Goal: Task Accomplishment & Management: Manage account settings

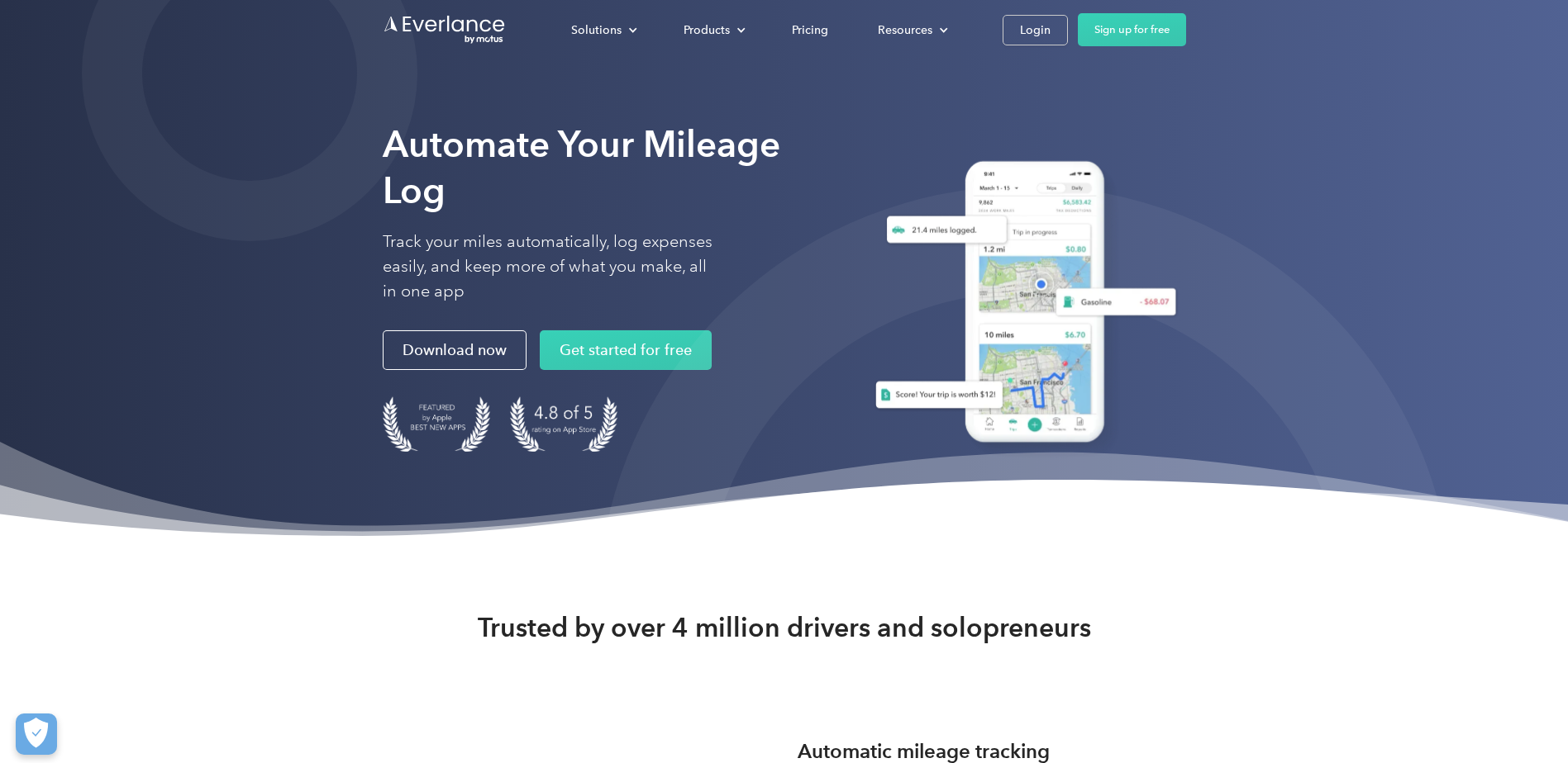
click at [1036, 15] on link "Login" at bounding box center [1035, 30] width 66 height 31
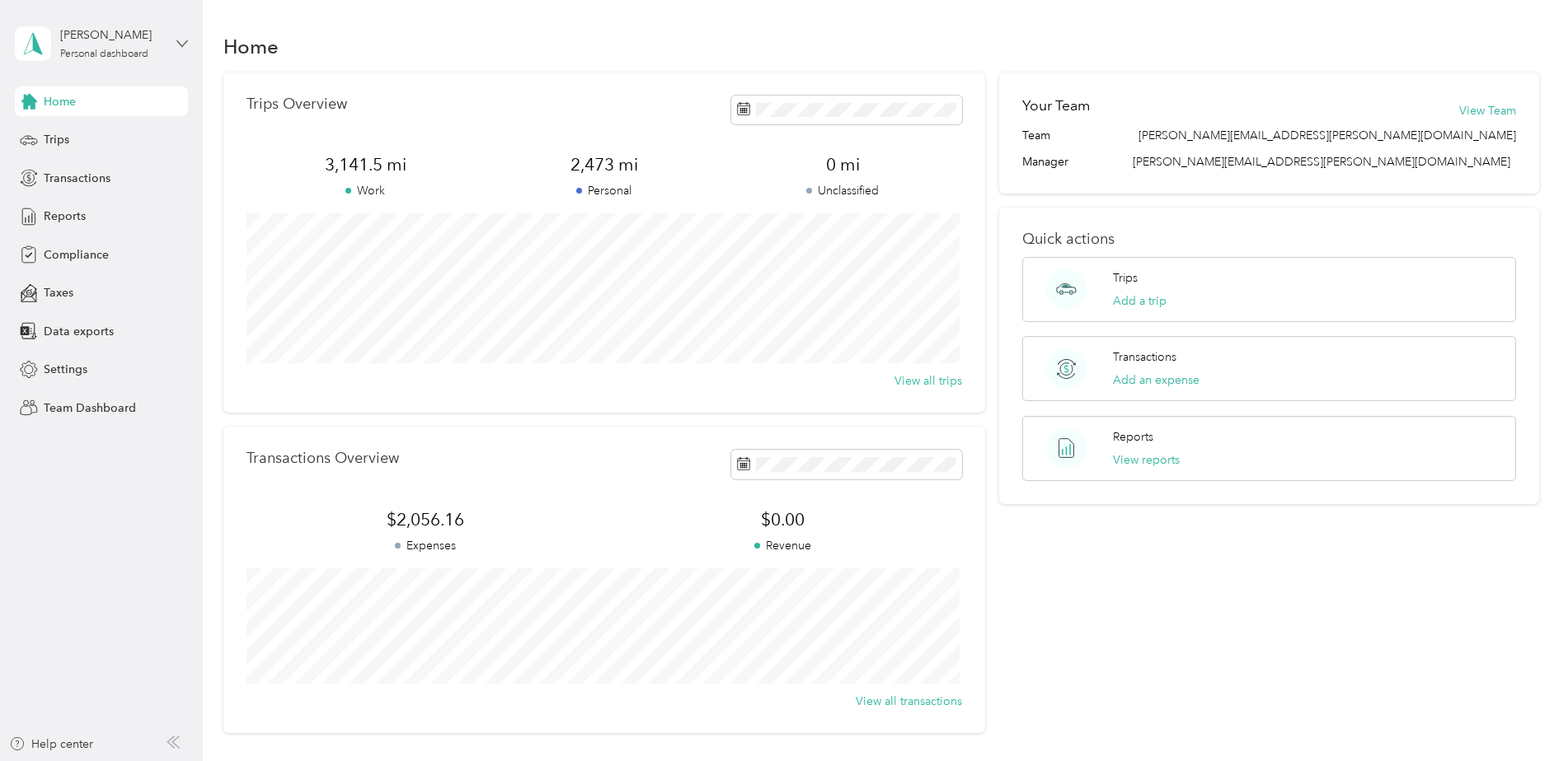
click at [188, 41] on icon at bounding box center [182, 43] width 12 height 12
click at [87, 172] on div "Personal dashboard" at bounding box center [83, 172] width 107 height 17
click at [90, 176] on span "Transactions" at bounding box center [76, 178] width 66 height 17
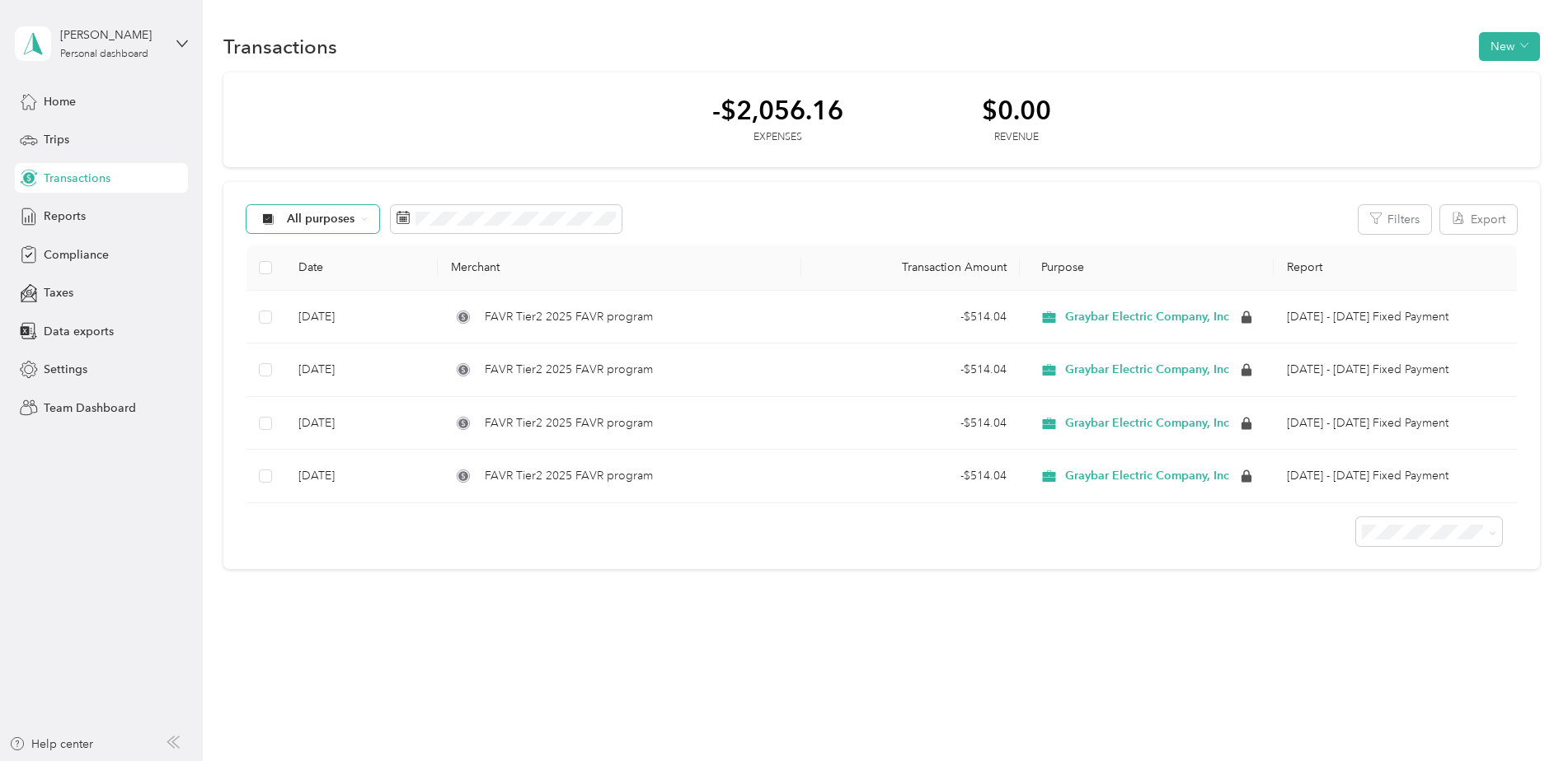
click at [347, 214] on span "All purposes" at bounding box center [321, 219] width 68 height 12
click at [709, 152] on div "-$2,056.16 Expenses $0.00 Revenue" at bounding box center [882, 119] width 1317 height 95
click at [350, 219] on span "All purposes" at bounding box center [321, 219] width 68 height 12
click at [318, 325] on li "Personal" at bounding box center [354, 336] width 217 height 29
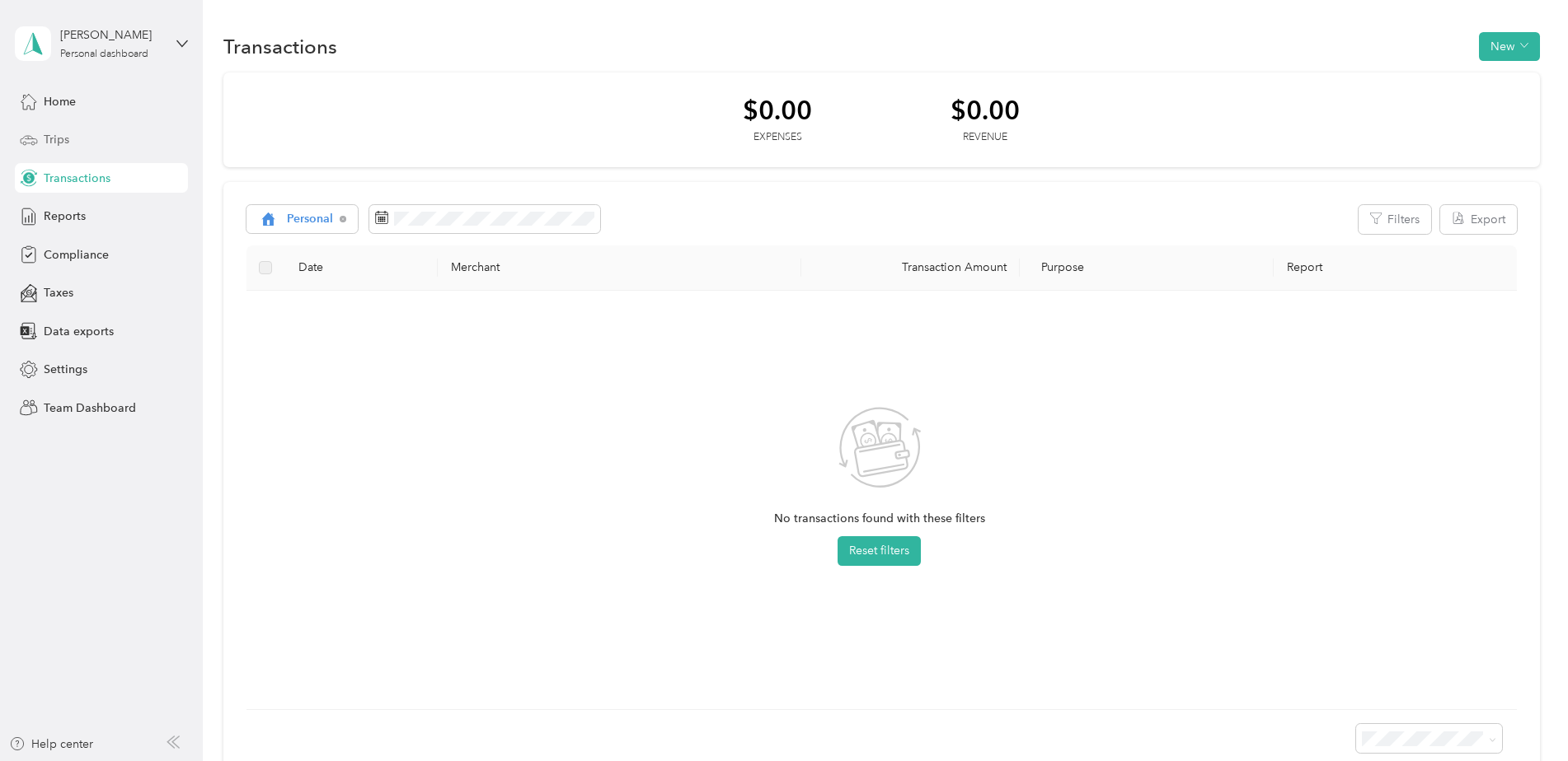
click at [65, 135] on span "Trips" at bounding box center [56, 140] width 26 height 17
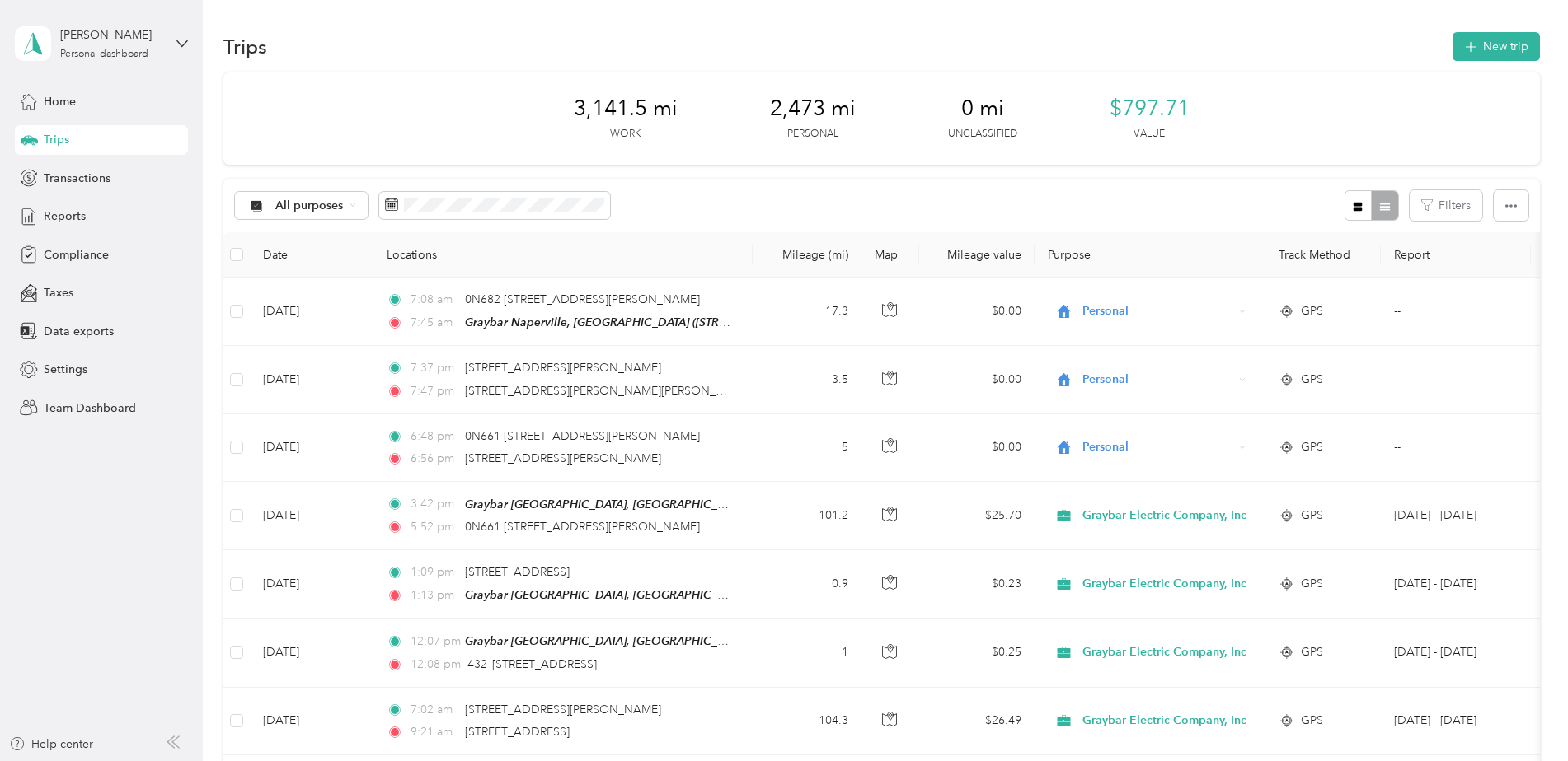
click at [174, 43] on div "Rick VandenBossche Personal dashboard" at bounding box center [101, 43] width 173 height 58
click at [95, 133] on div "Team dashboard" at bounding box center [74, 136] width 89 height 17
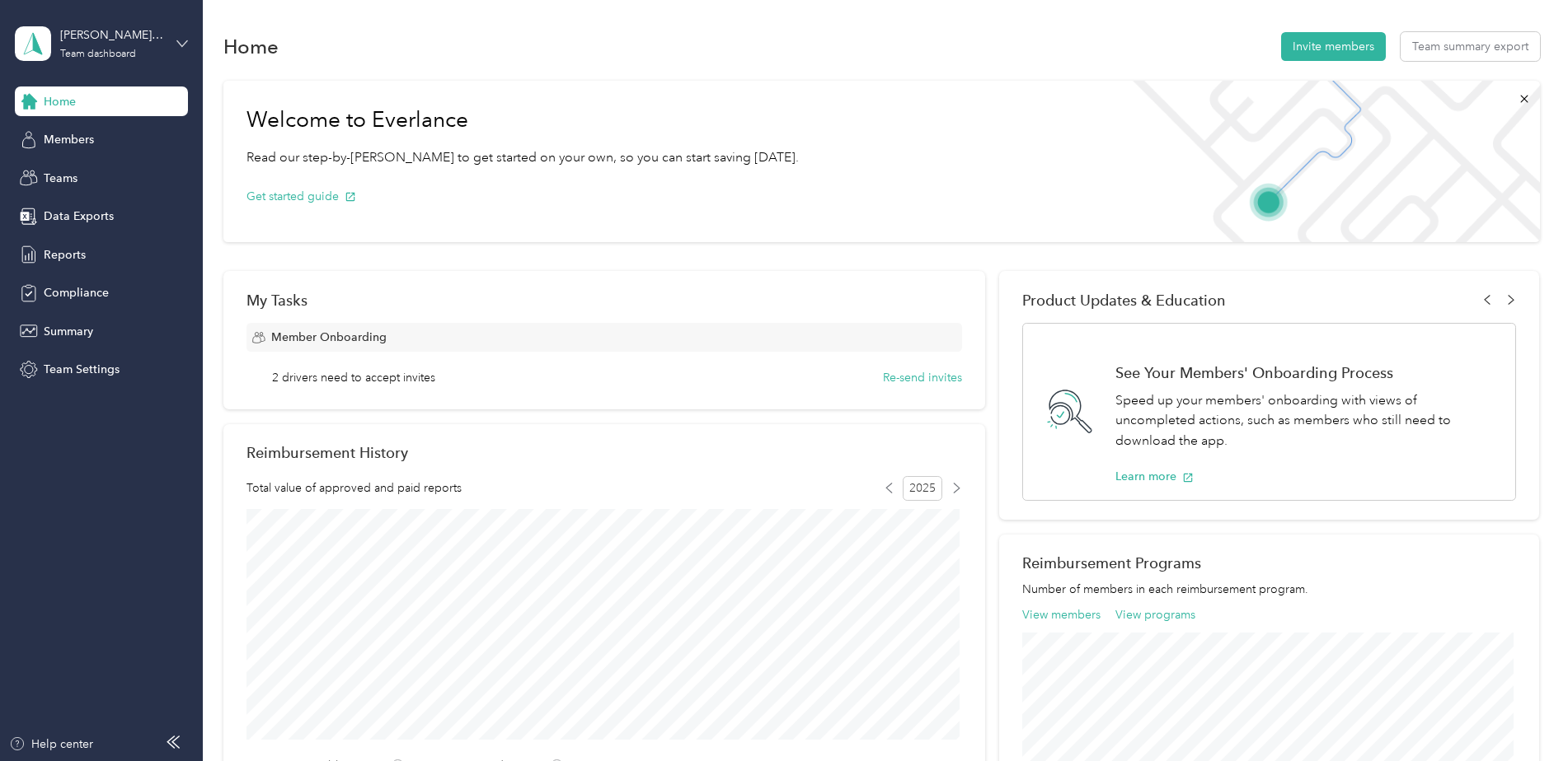
click at [183, 42] on icon at bounding box center [182, 43] width 12 height 12
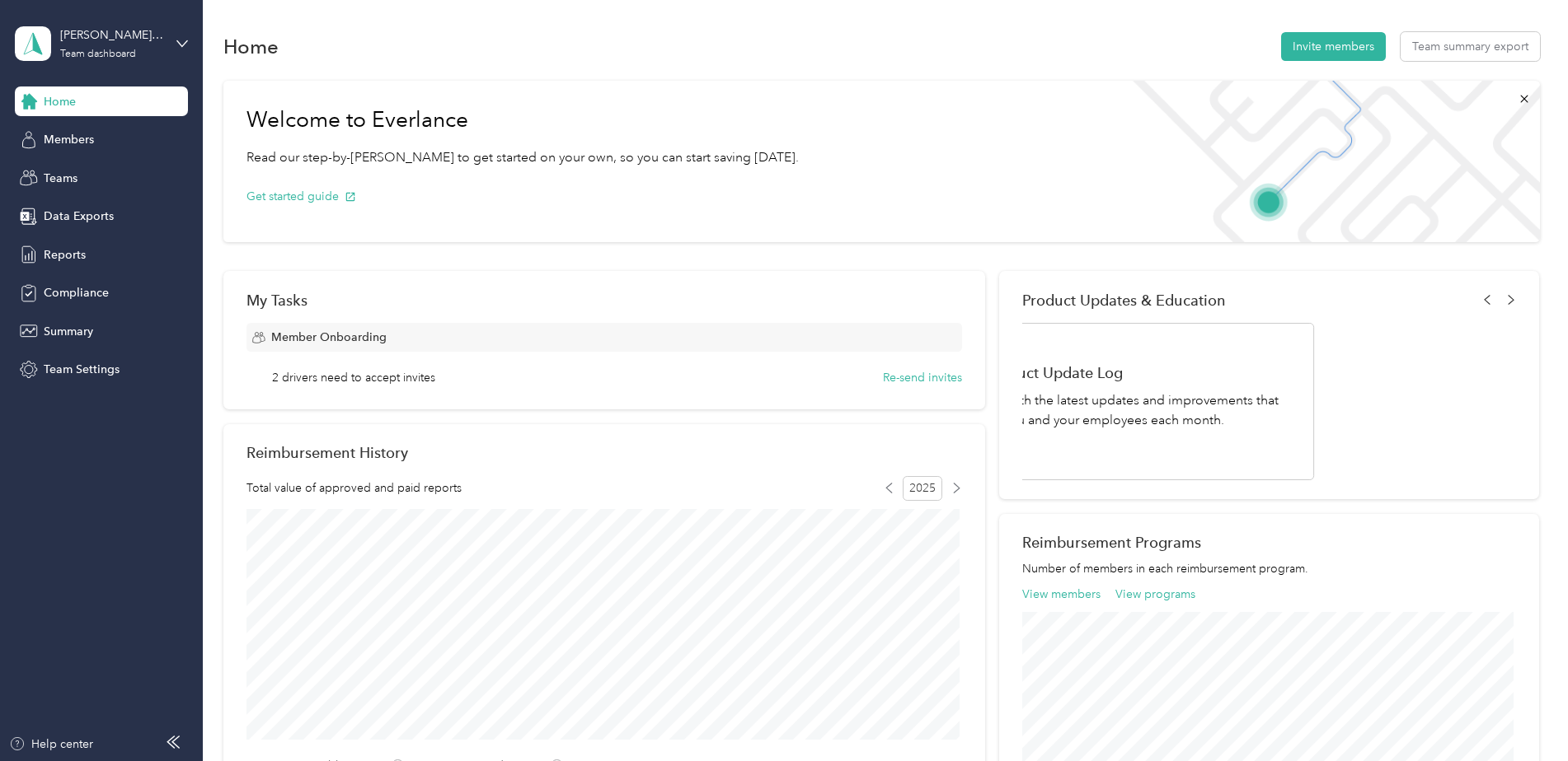
click at [87, 175] on div "Personal dashboard" at bounding box center [82, 172] width 104 height 17
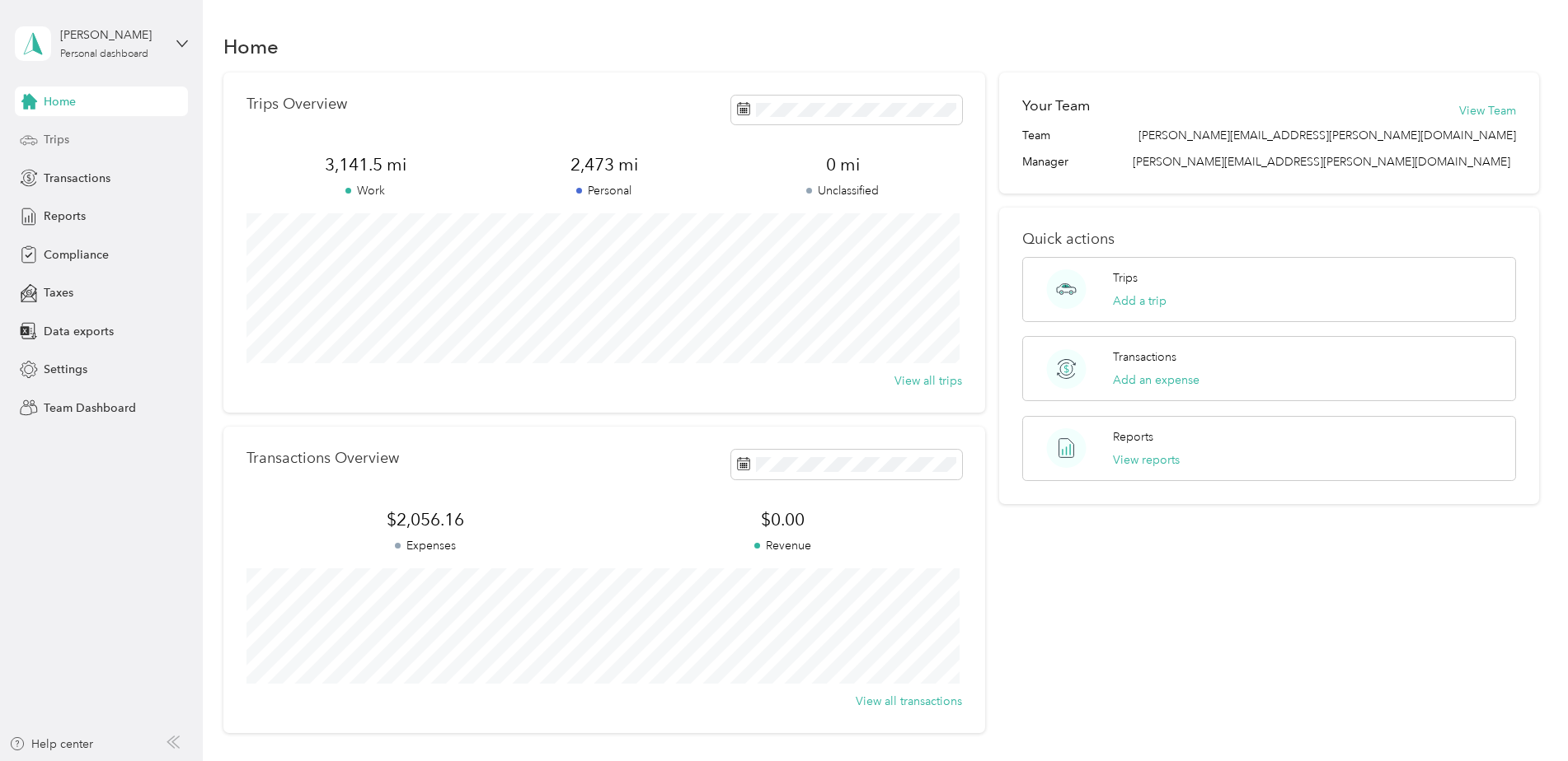
click at [68, 136] on span "Trips" at bounding box center [56, 140] width 26 height 17
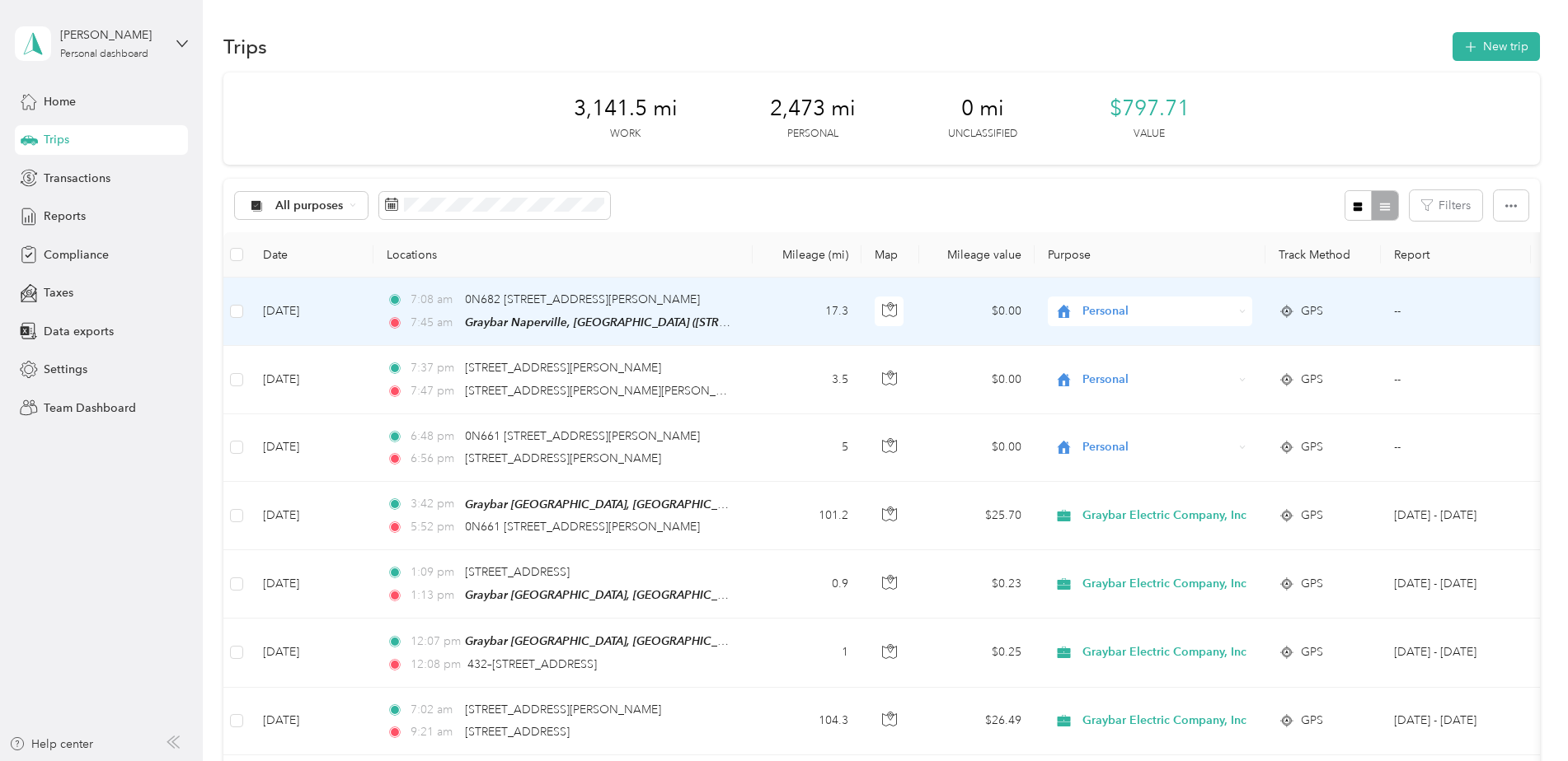
click at [1102, 312] on span "Personal" at bounding box center [1158, 311] width 151 height 18
click at [1116, 342] on span "Graybar Electric Company, Inc" at bounding box center [1170, 342] width 164 height 17
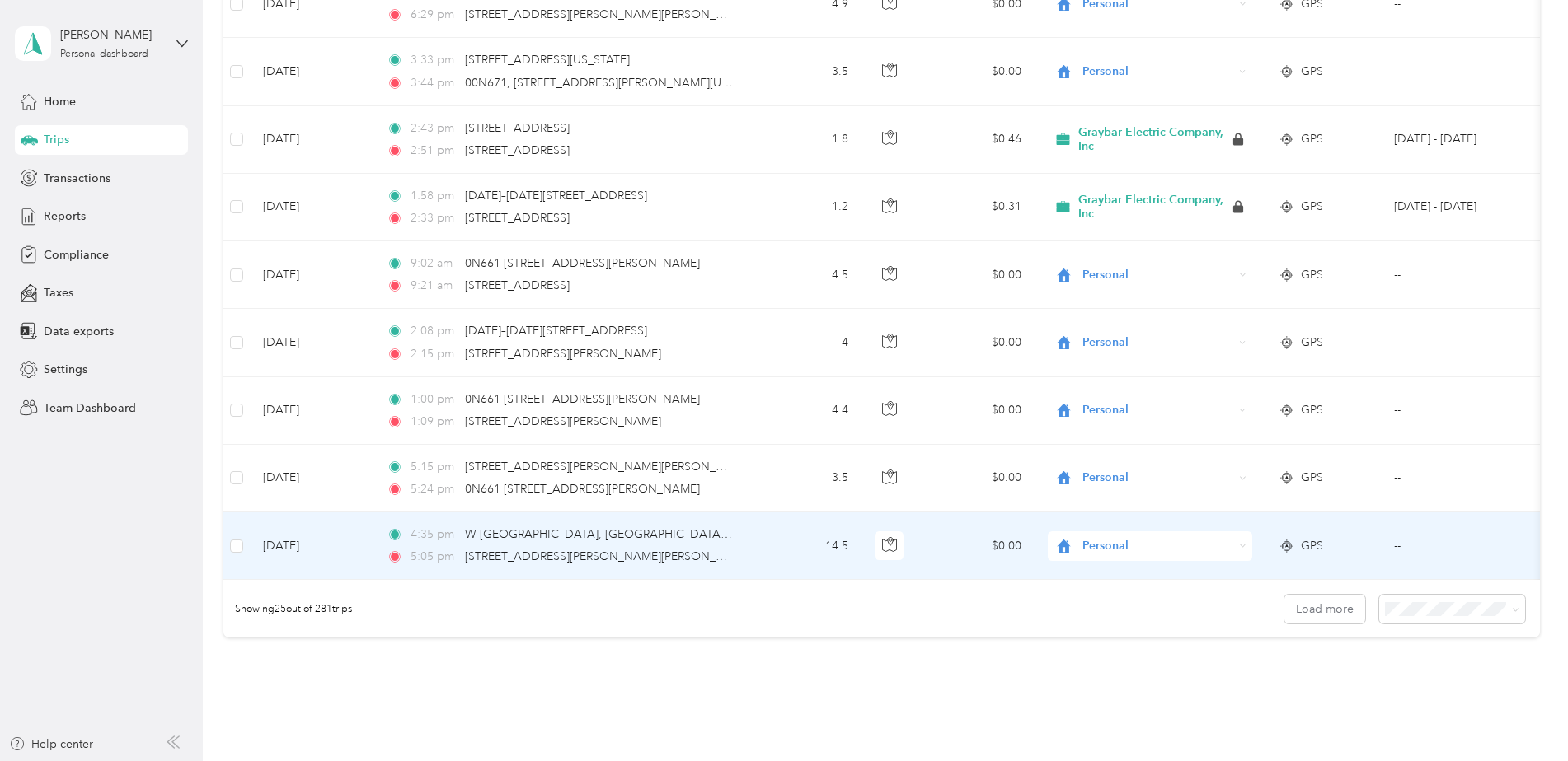
scroll to position [1401, 0]
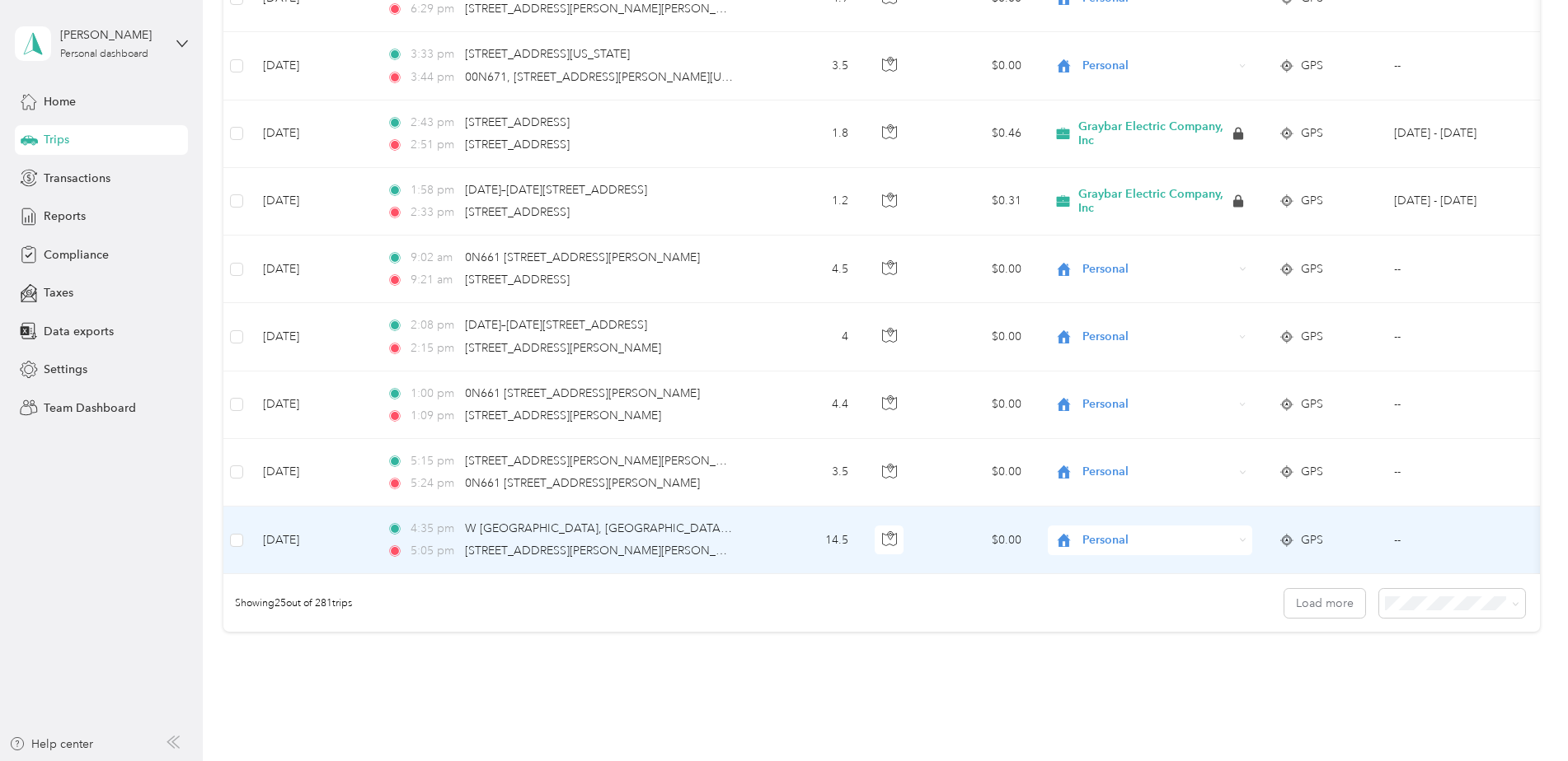
click at [1126, 539] on span "Personal" at bounding box center [1158, 540] width 151 height 18
click at [1128, 570] on li "Graybar Electric Company, Inc" at bounding box center [1156, 560] width 217 height 29
drag, startPoint x: 1130, startPoint y: 544, endPoint x: 1094, endPoint y: 542, distance: 36.1
click at [1094, 542] on span "Graybar Electric Company, Inc" at bounding box center [1165, 540] width 164 height 18
click at [1102, 568] on li "Graybar Electric Company, Inc" at bounding box center [1167, 563] width 237 height 29
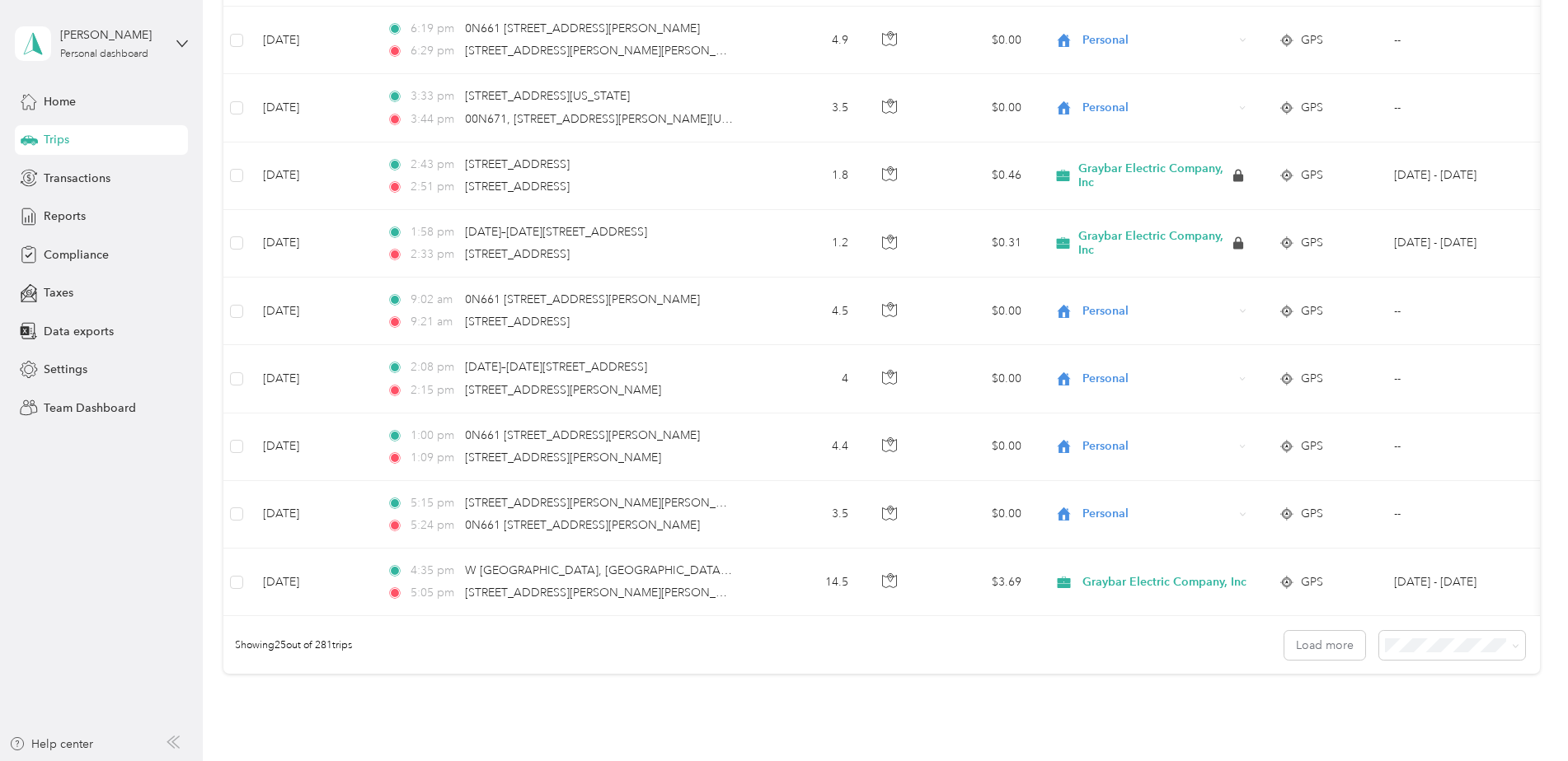
scroll to position [1319, 0]
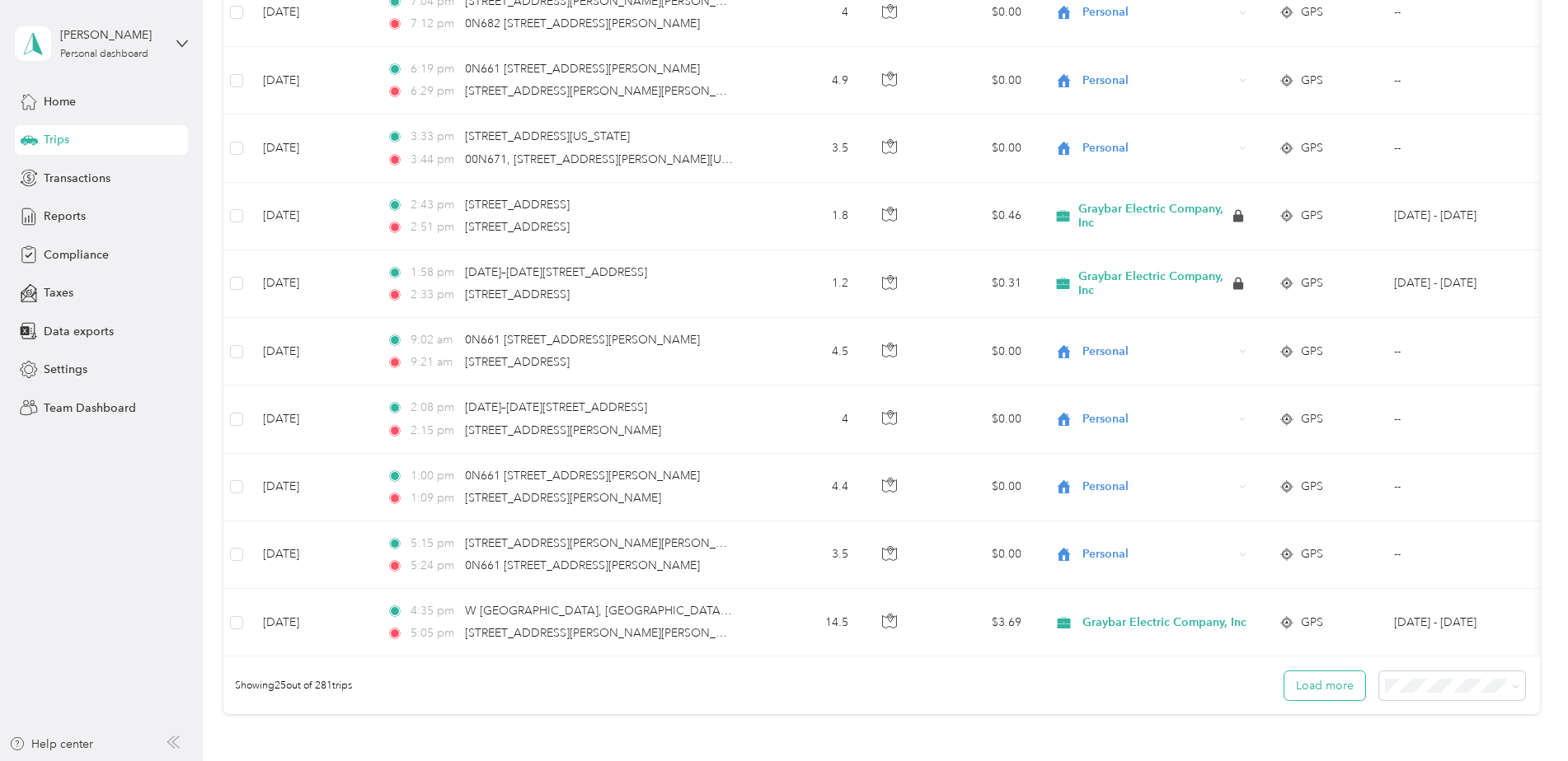
click at [1321, 698] on button "Load more" at bounding box center [1325, 686] width 81 height 29
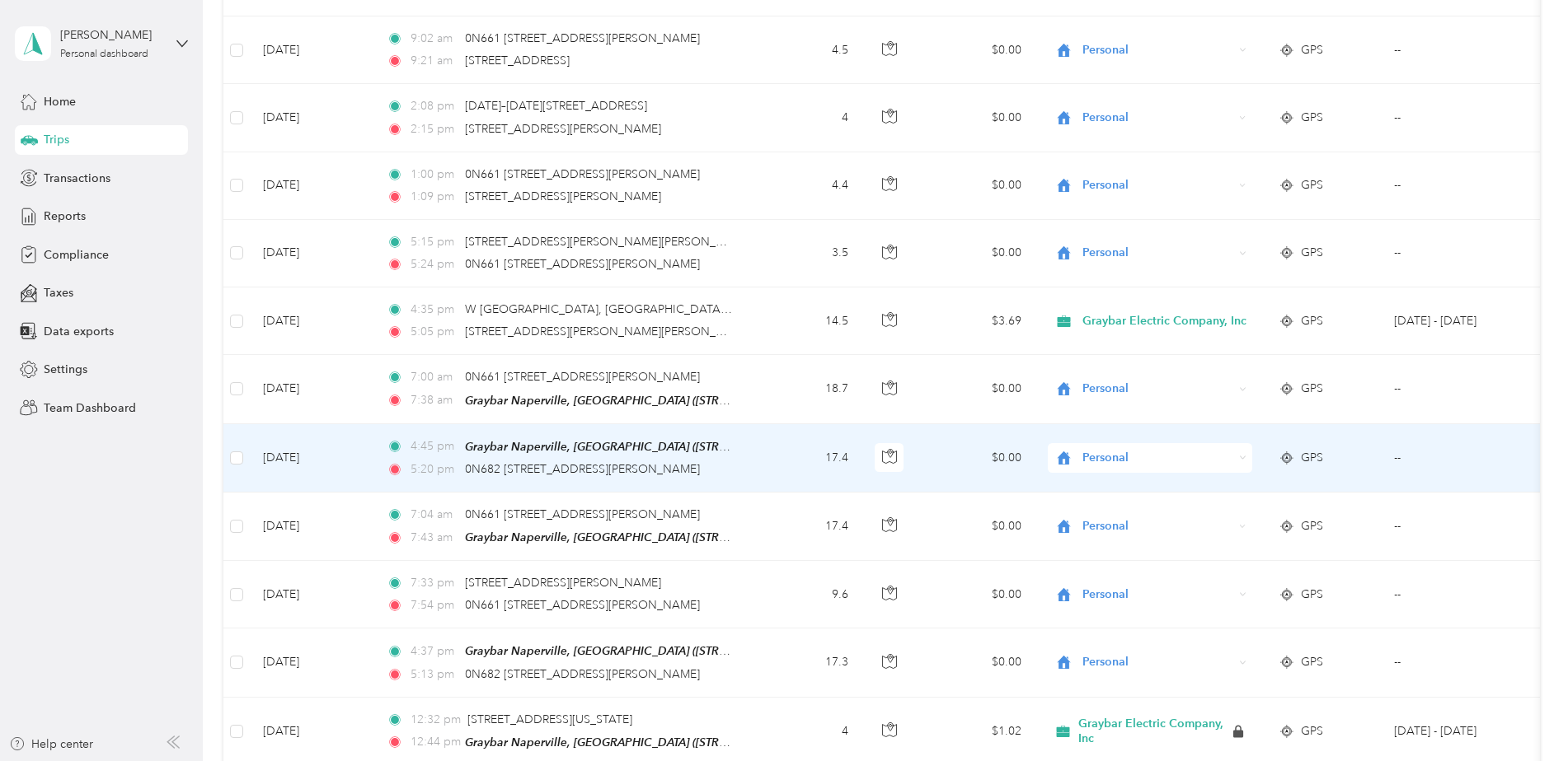
scroll to position [1731, 0]
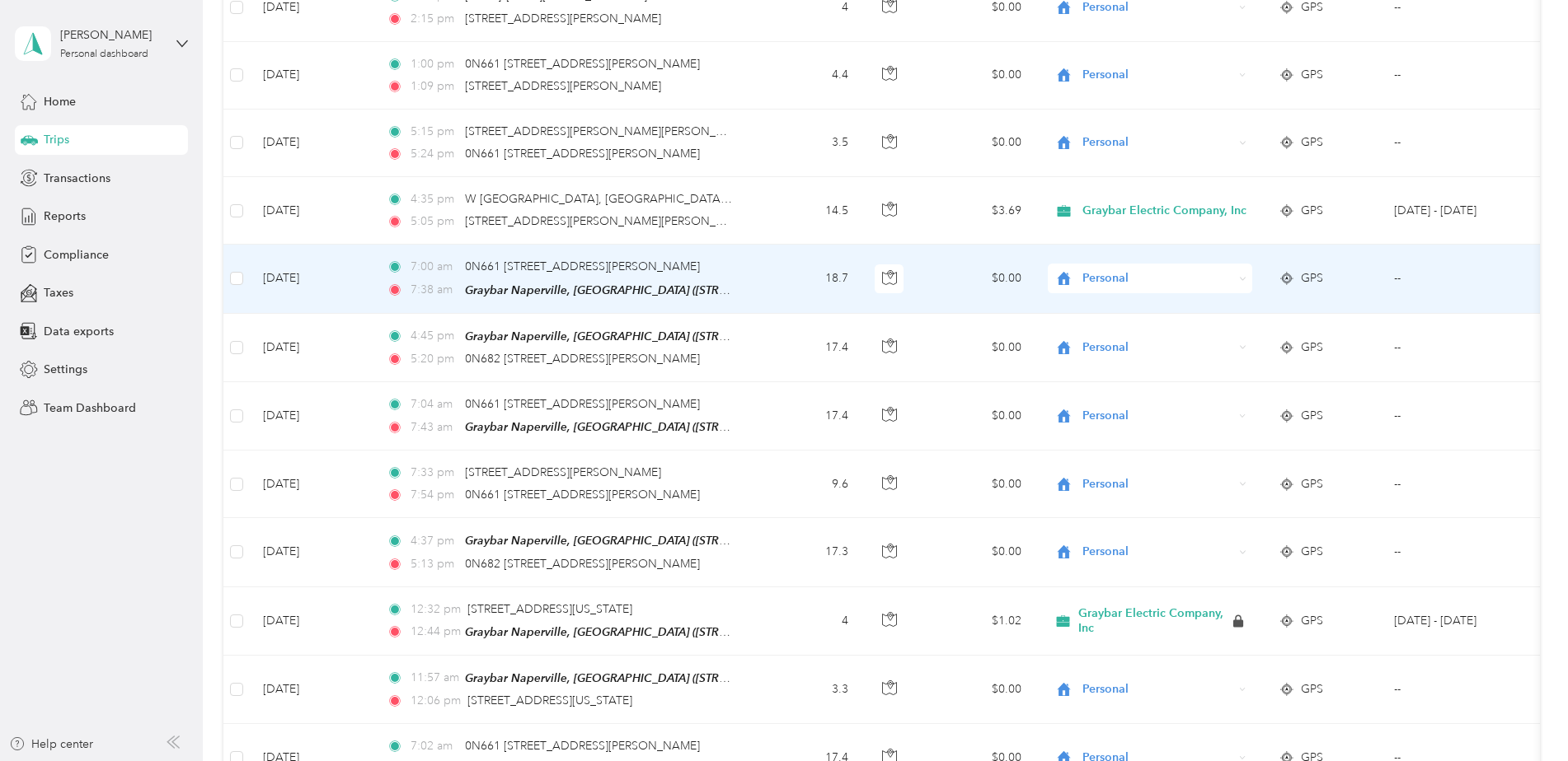
click at [1116, 272] on span "Personal" at bounding box center [1158, 278] width 151 height 18
click at [1120, 306] on span "Graybar Electric Company, Inc" at bounding box center [1170, 306] width 164 height 17
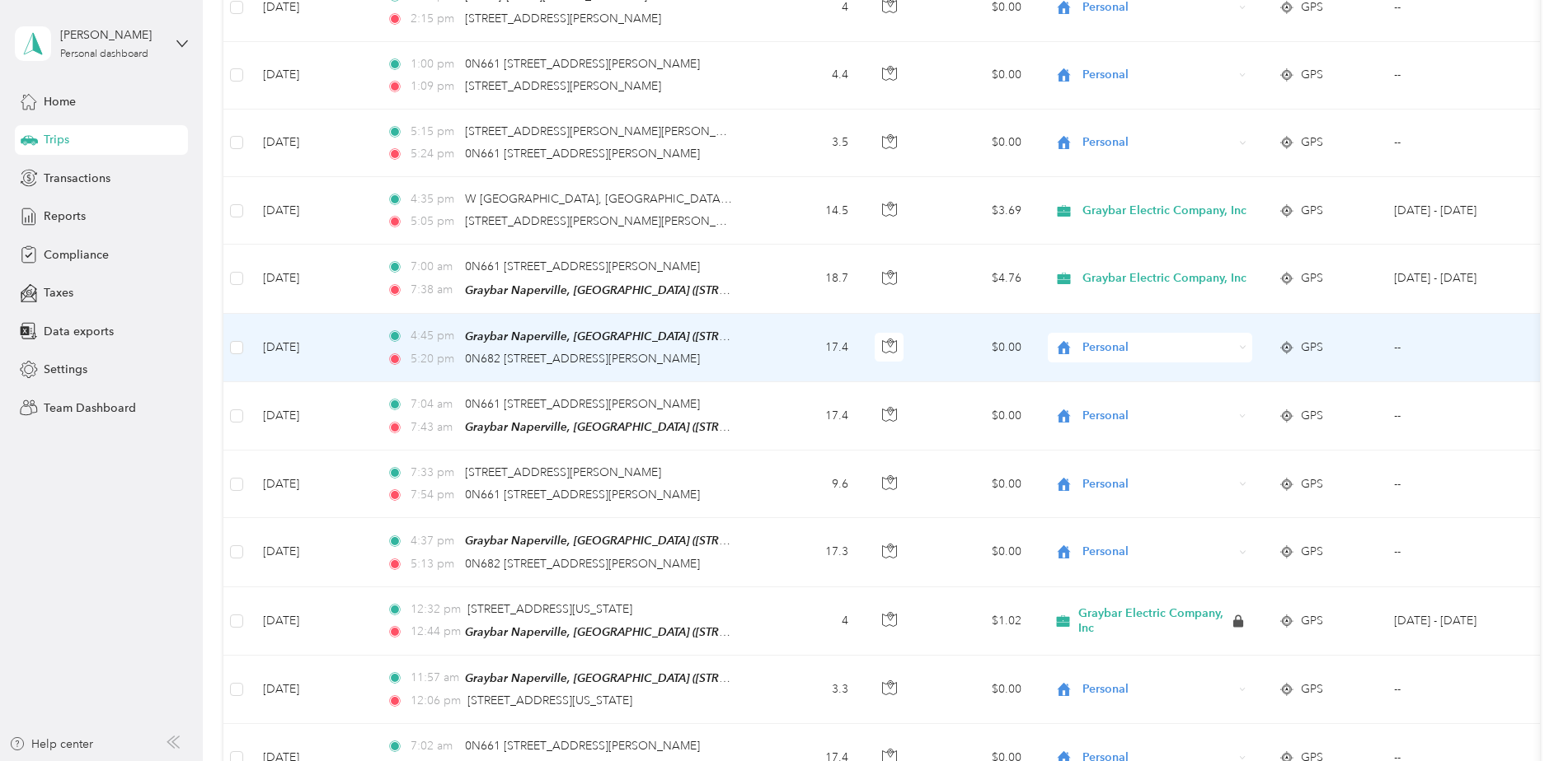
click at [1107, 342] on span "Personal" at bounding box center [1158, 347] width 151 height 18
click at [1115, 375] on span "Graybar Electric Company, Inc" at bounding box center [1170, 372] width 164 height 17
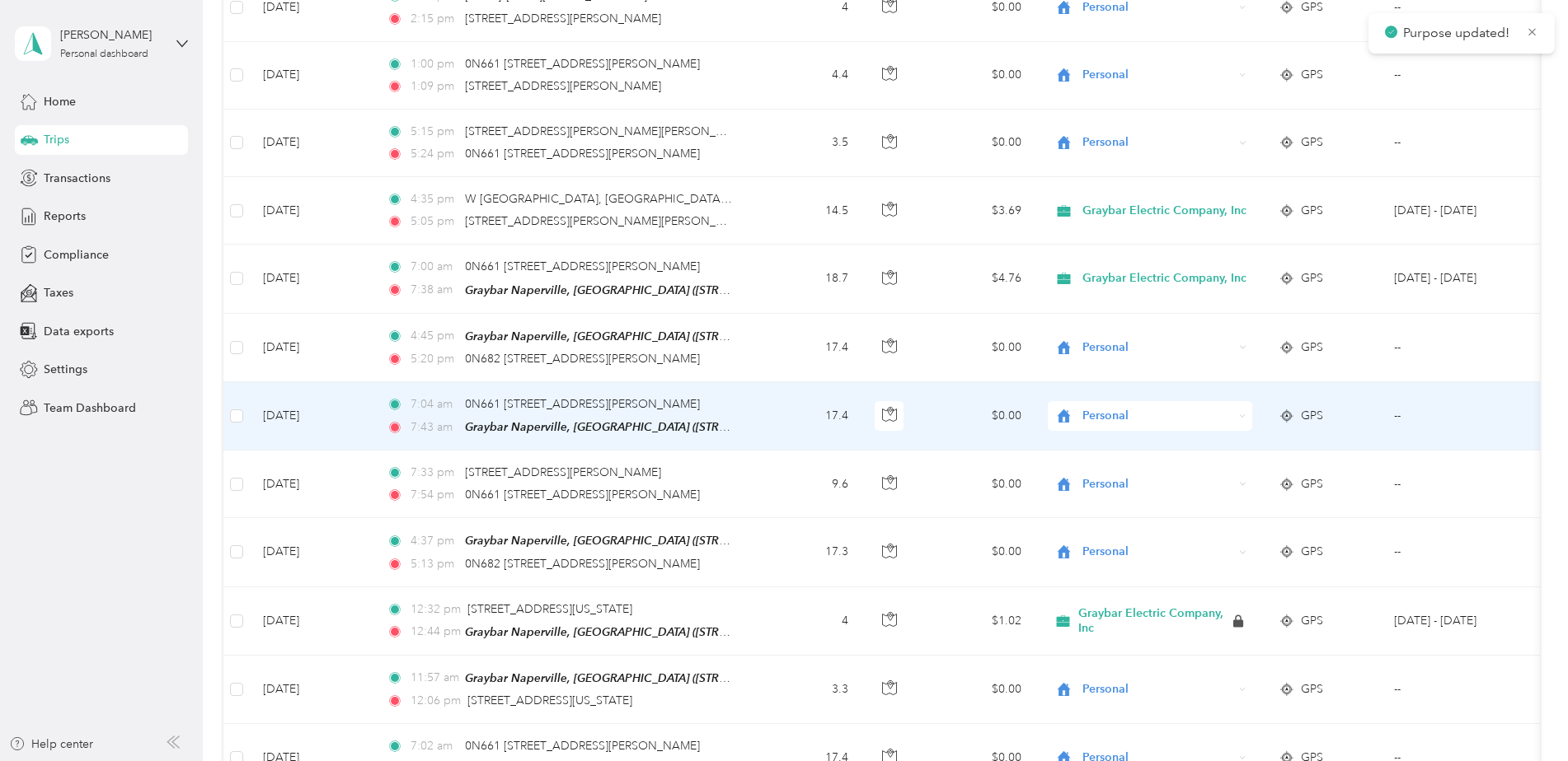
click at [1109, 407] on span "Personal" at bounding box center [1158, 416] width 151 height 18
click at [1111, 444] on span "Graybar Electric Company, Inc" at bounding box center [1170, 438] width 164 height 17
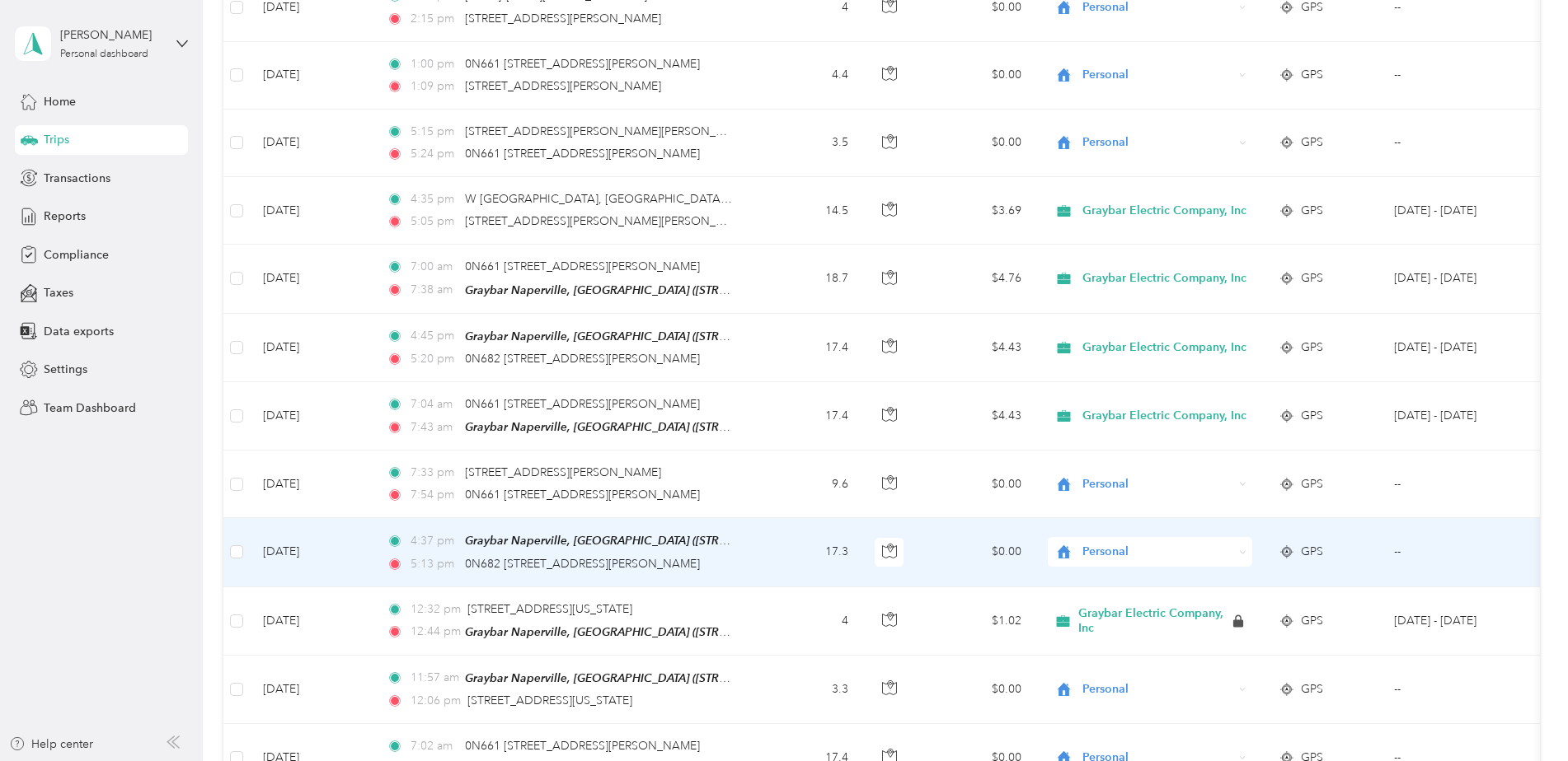
click at [1095, 545] on span "Personal" at bounding box center [1158, 551] width 151 height 18
click at [1103, 580] on li "Graybar Electric Company, Inc" at bounding box center [1156, 577] width 217 height 29
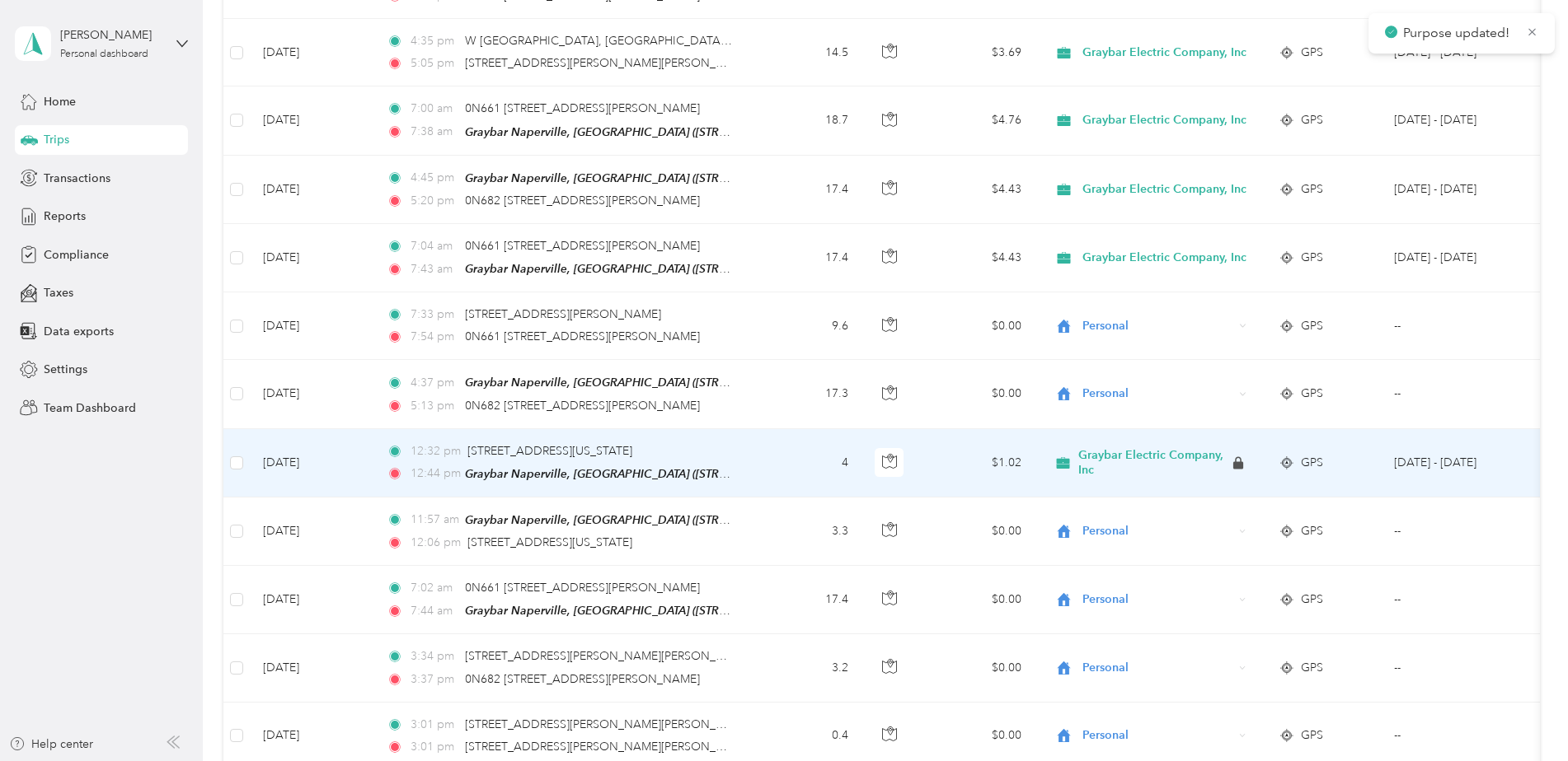
scroll to position [1895, 0]
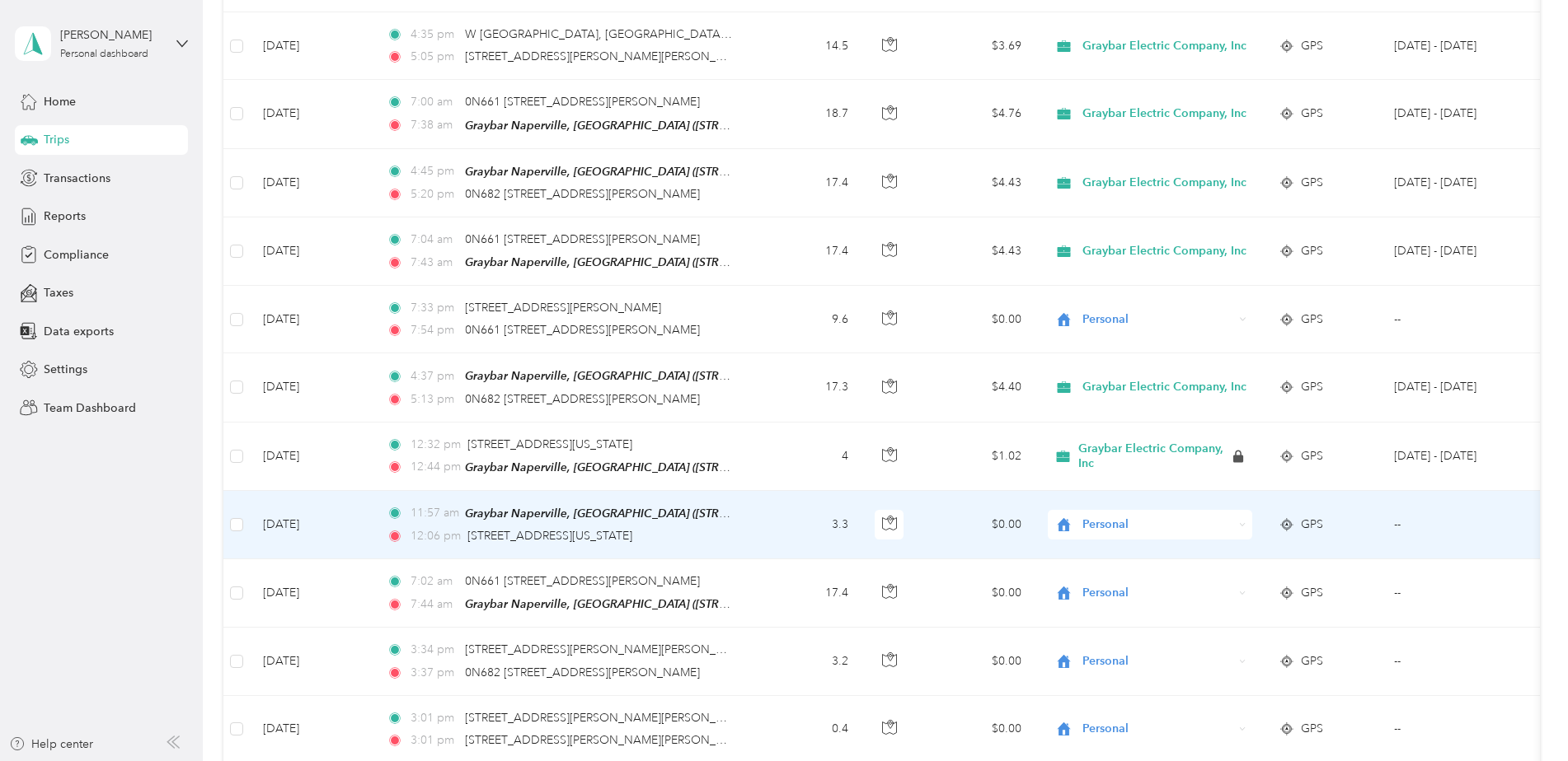
click at [1104, 516] on span "Personal" at bounding box center [1158, 524] width 151 height 18
click at [1095, 545] on span "Graybar Electric Company, Inc" at bounding box center [1170, 547] width 164 height 17
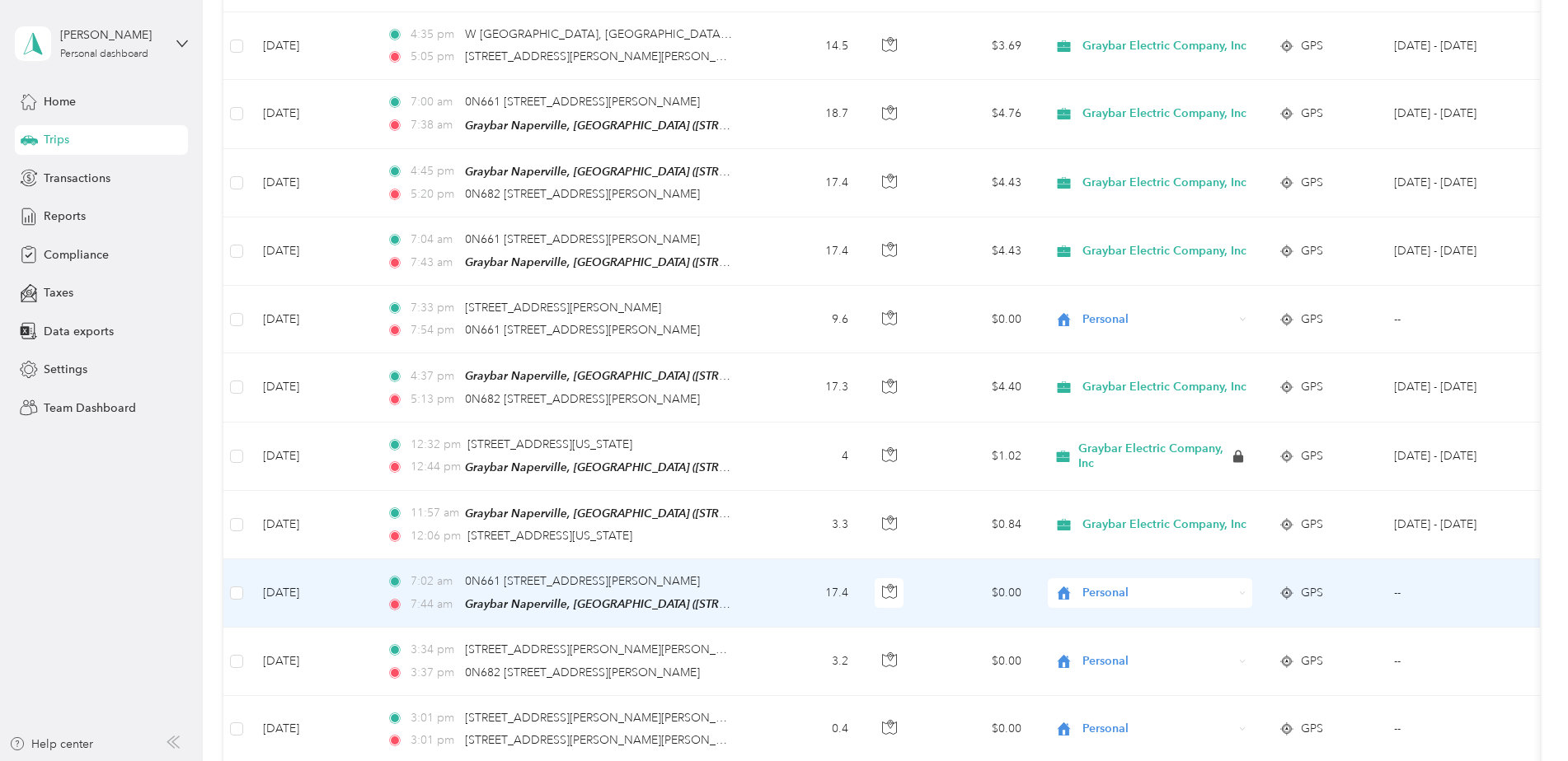
click at [1119, 584] on span "Personal" at bounding box center [1158, 593] width 151 height 18
click at [1121, 614] on span "Graybar Electric Company, Inc" at bounding box center [1170, 611] width 164 height 17
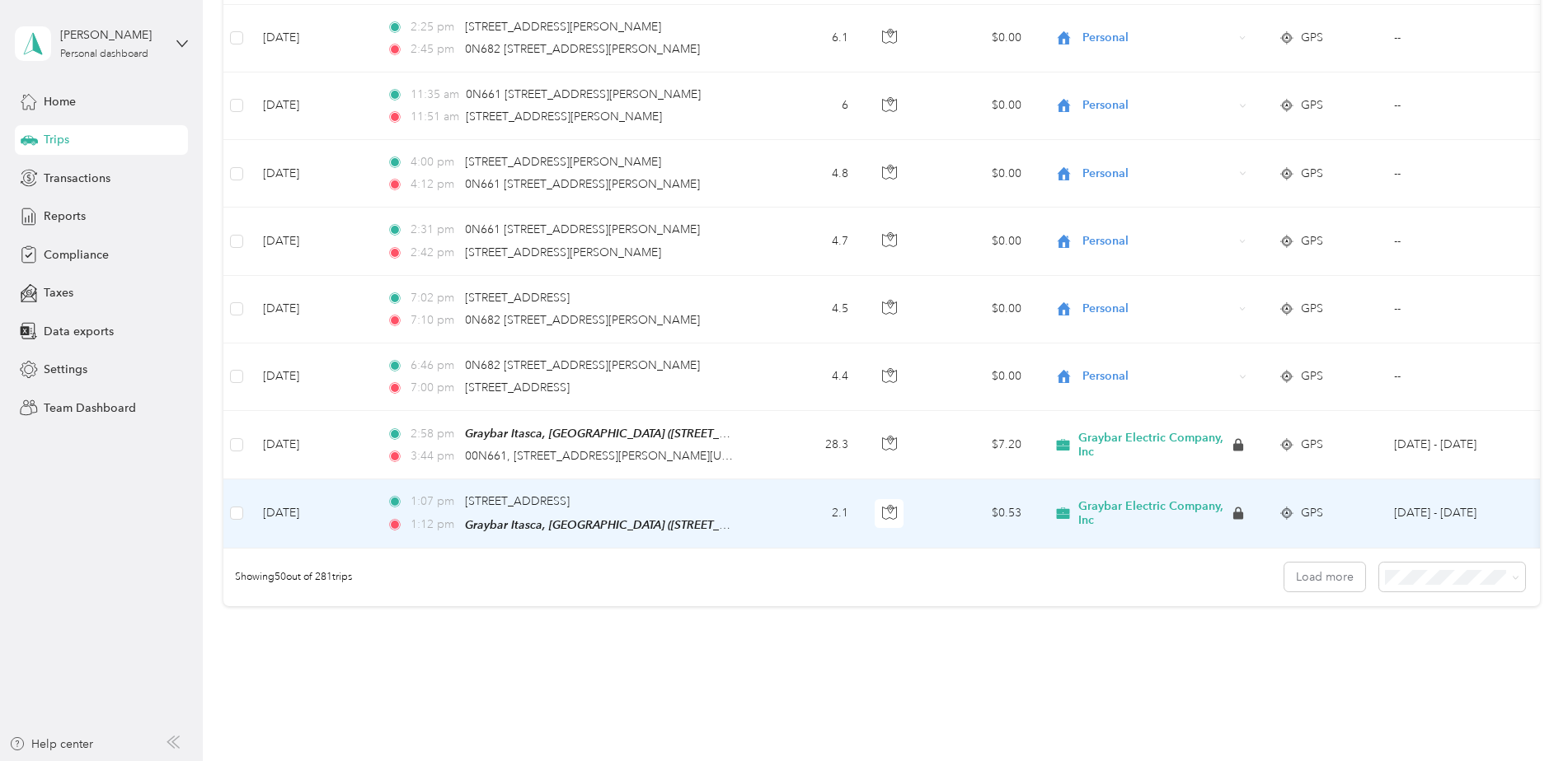
scroll to position [3132, 0]
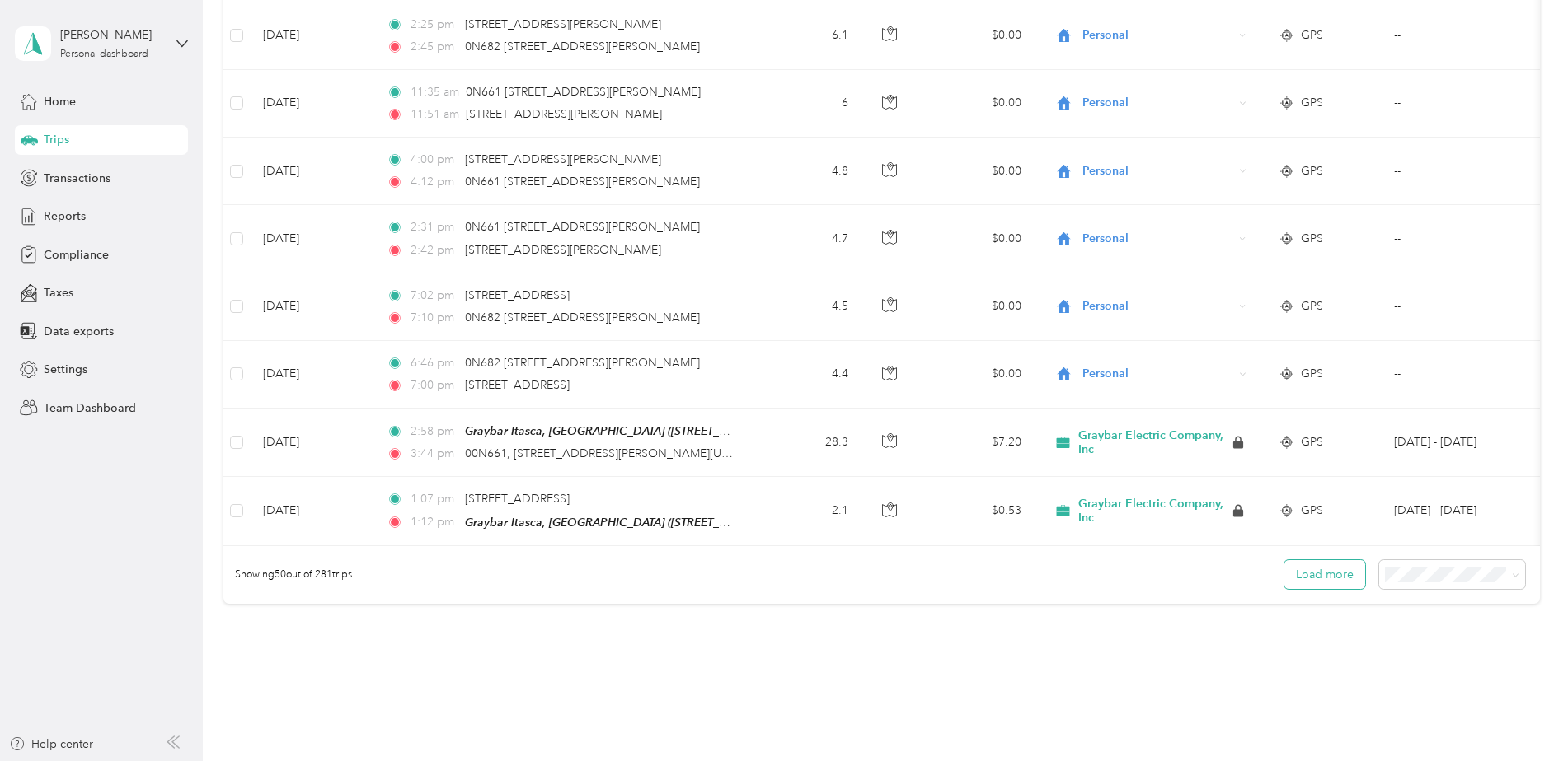
click at [1314, 569] on button "Load more" at bounding box center [1325, 574] width 81 height 29
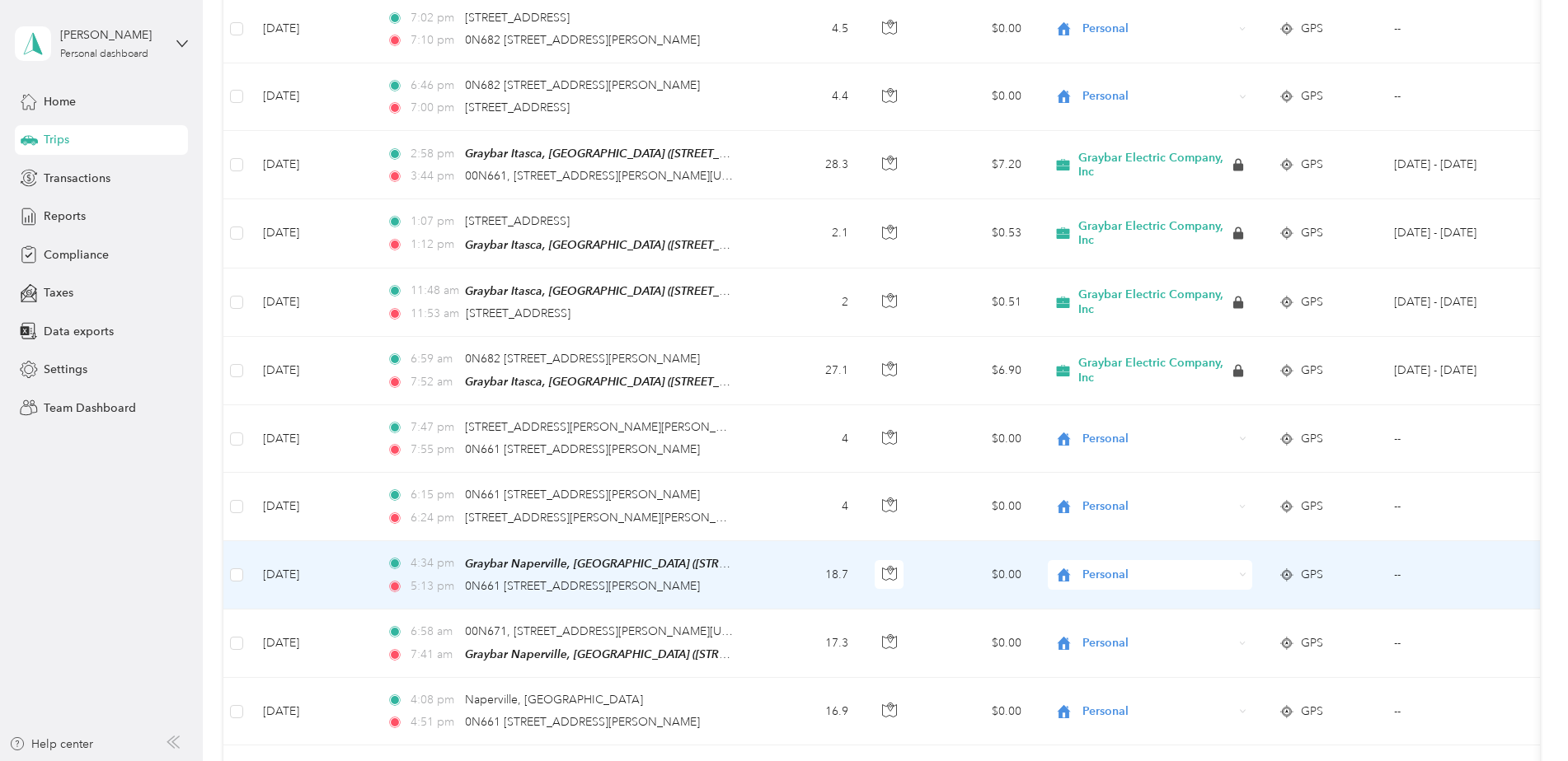
scroll to position [3462, 0]
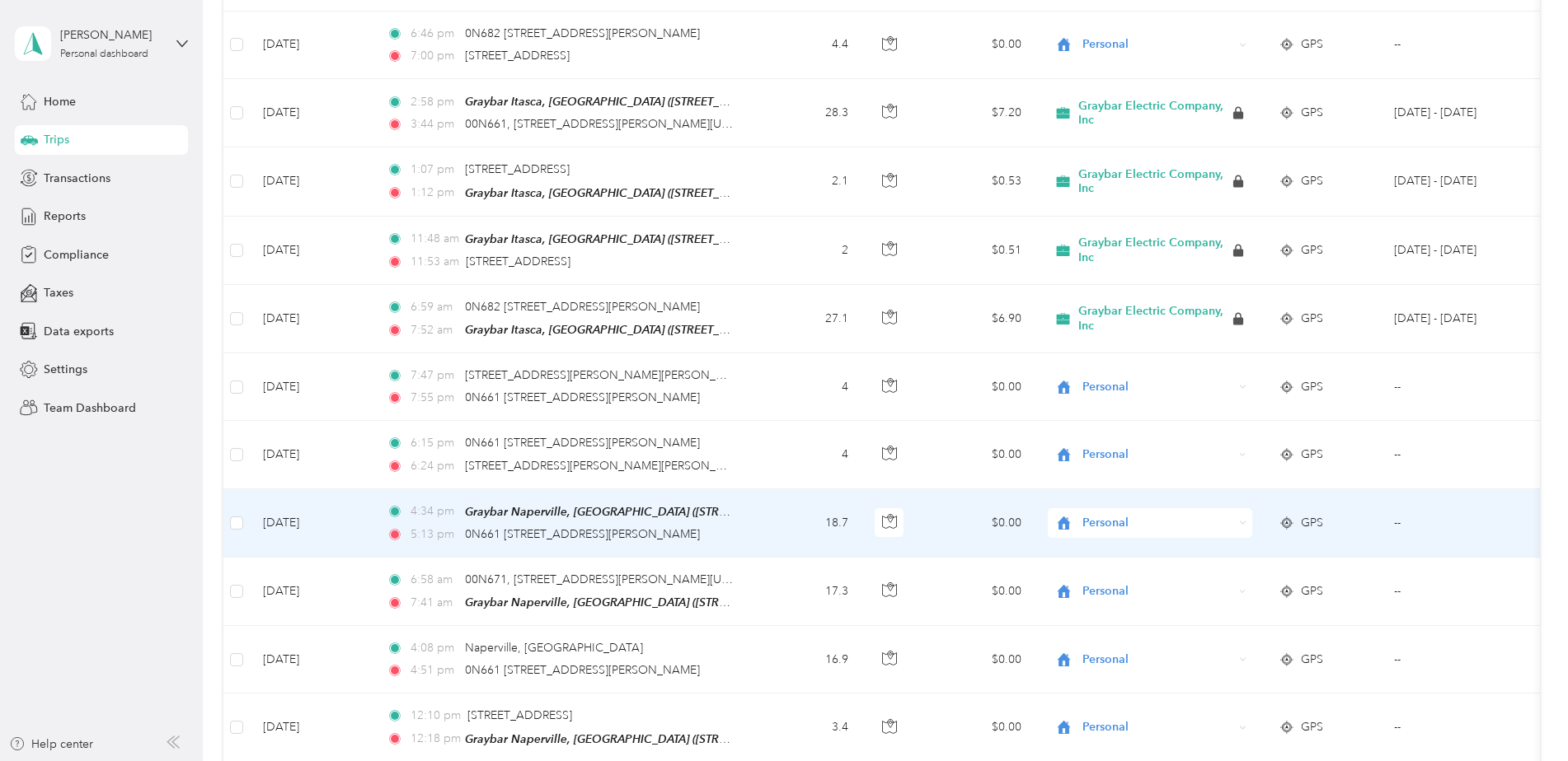
click at [1101, 515] on span "Personal" at bounding box center [1158, 523] width 151 height 18
click at [1106, 541] on span "Graybar Electric Company, Inc" at bounding box center [1170, 541] width 164 height 17
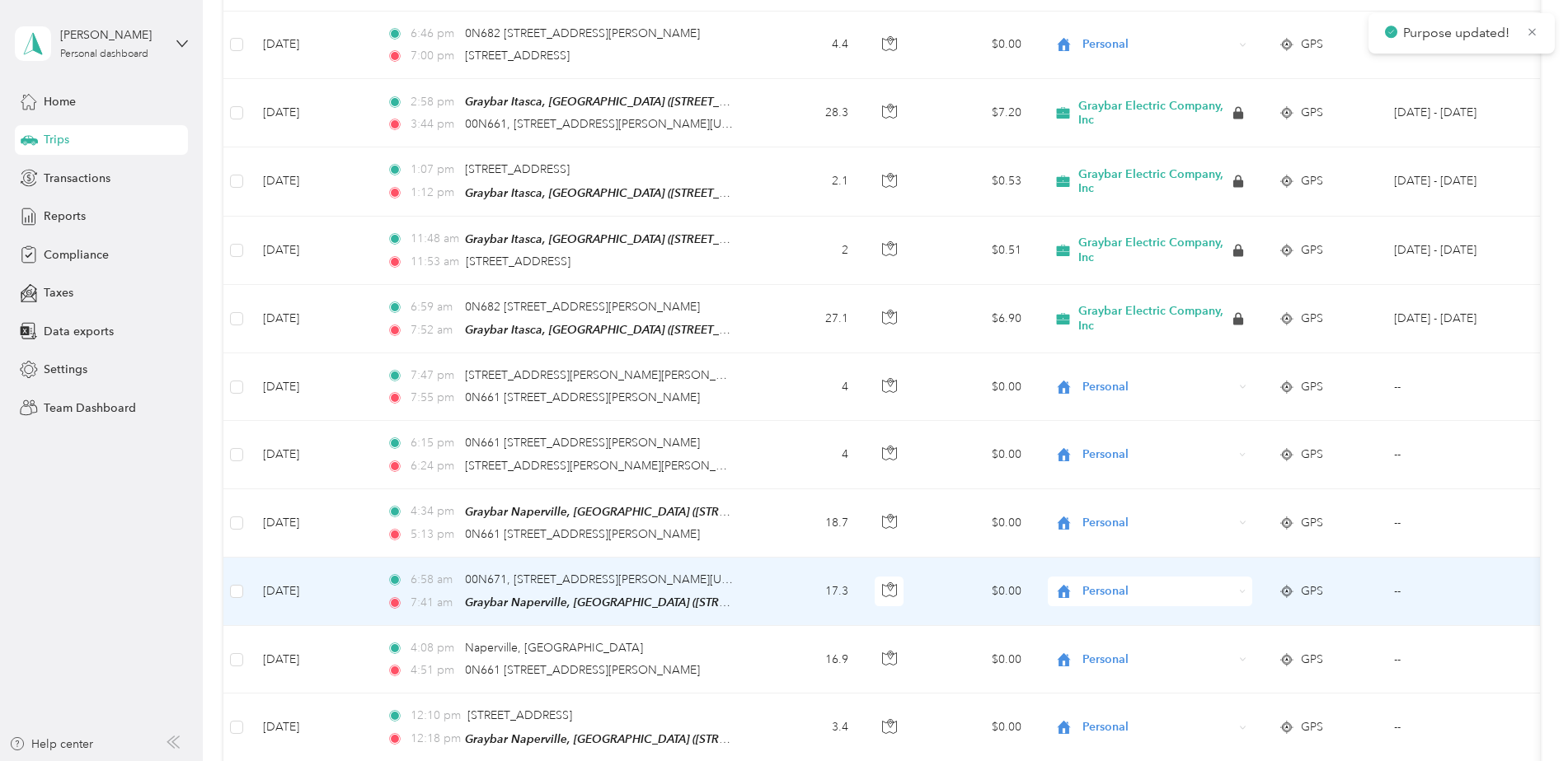
click at [1116, 583] on span "Personal" at bounding box center [1158, 592] width 151 height 18
click at [1124, 606] on span "Graybar Electric Company, Inc" at bounding box center [1170, 603] width 164 height 17
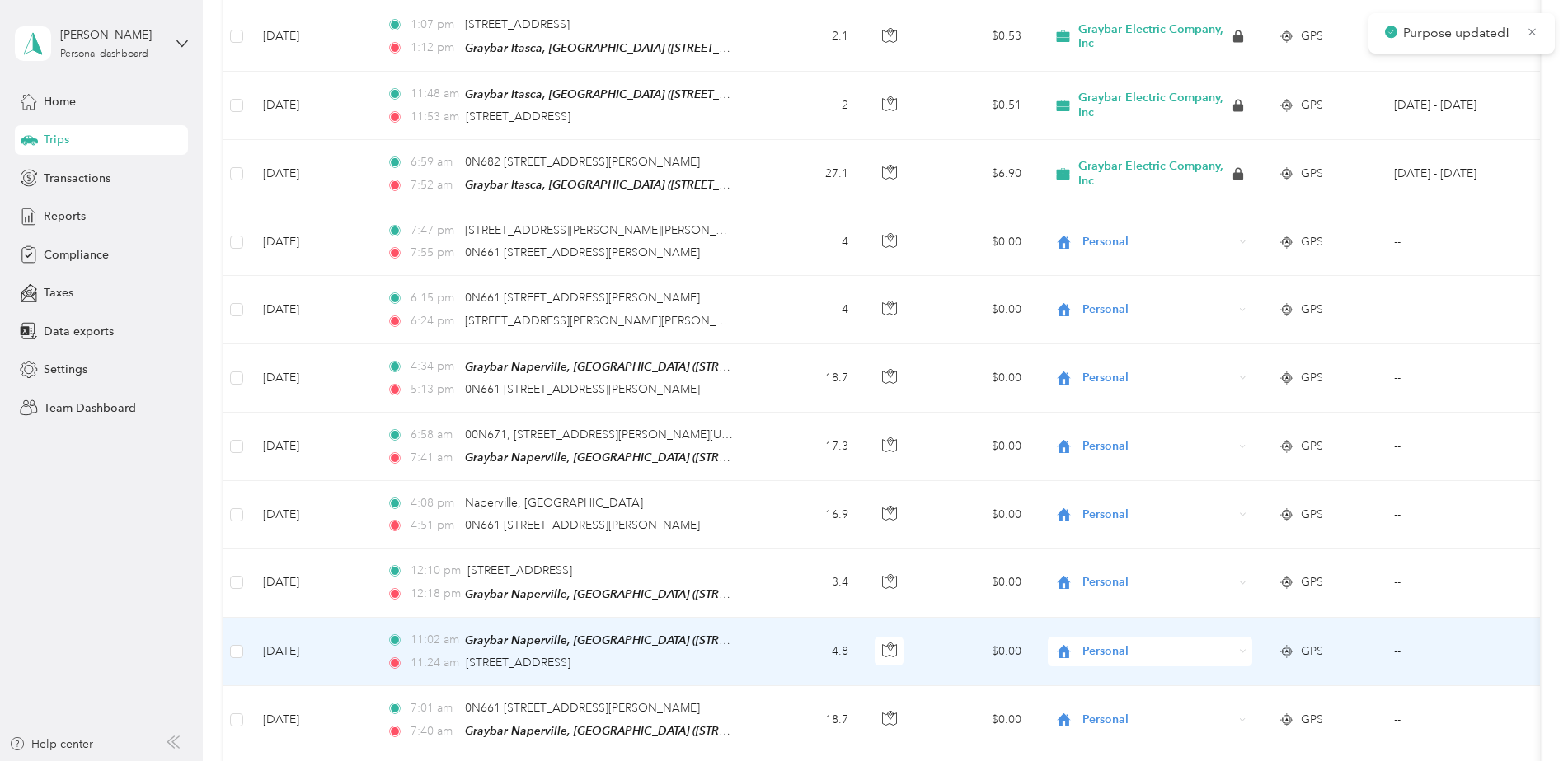
scroll to position [3626, 0]
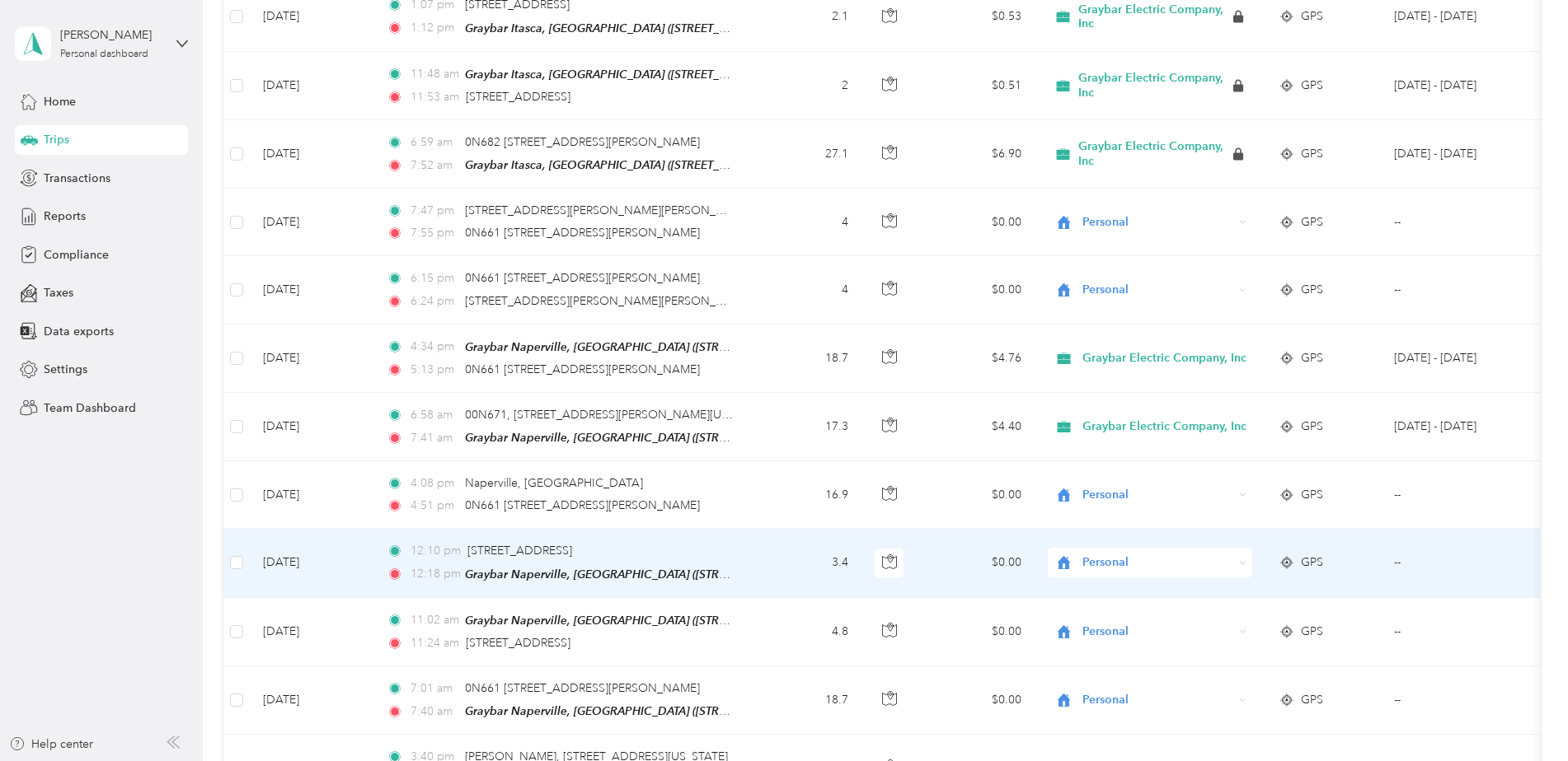
click at [1126, 554] on span "Personal" at bounding box center [1158, 563] width 151 height 18
click at [1128, 578] on span "Graybar Electric Company, Inc" at bounding box center [1170, 578] width 164 height 17
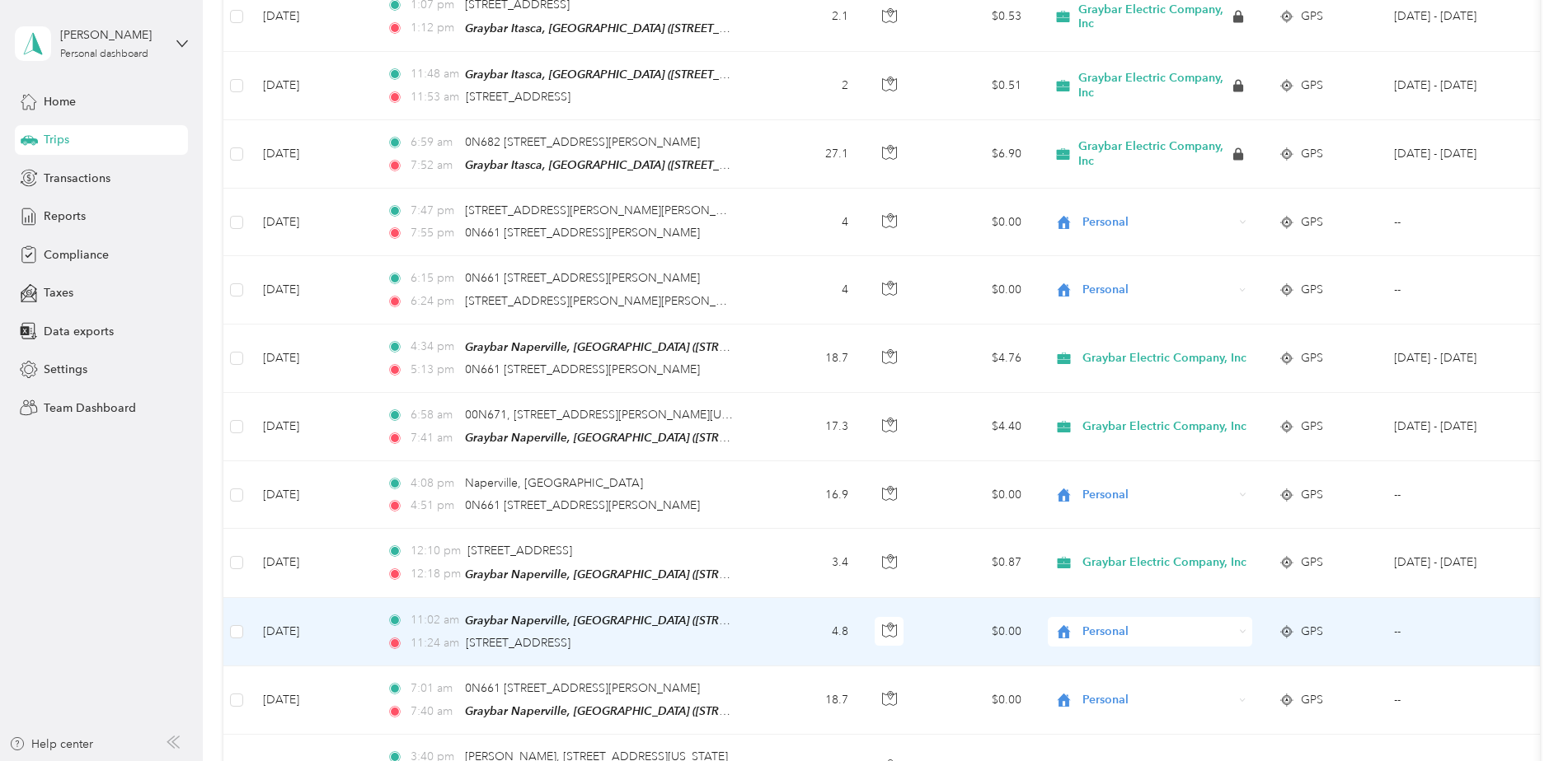
click at [1116, 623] on span "Personal" at bounding box center [1158, 632] width 151 height 18
click at [1136, 644] on span "Graybar Electric Company, Inc" at bounding box center [1170, 647] width 164 height 17
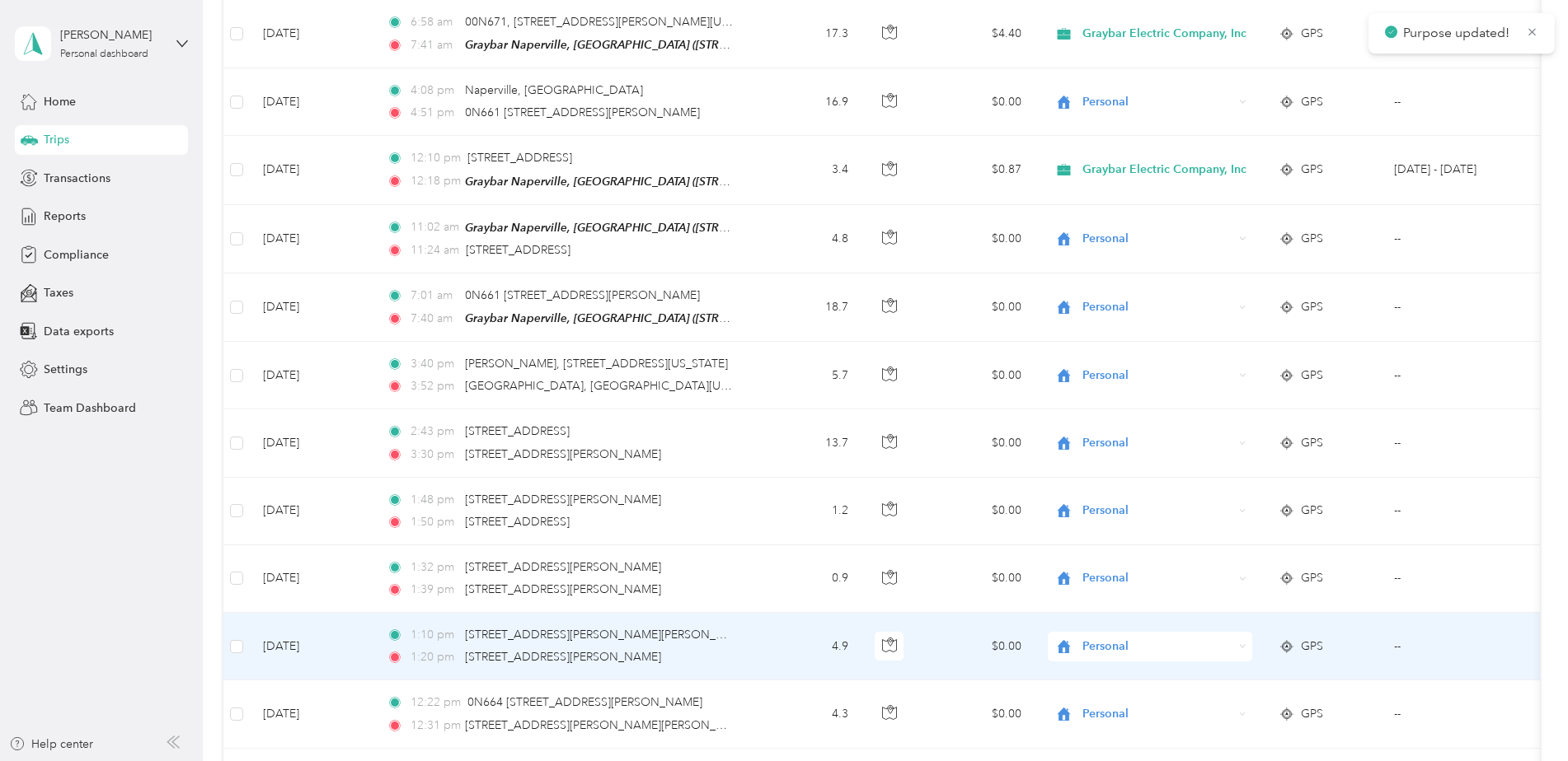
scroll to position [4038, 0]
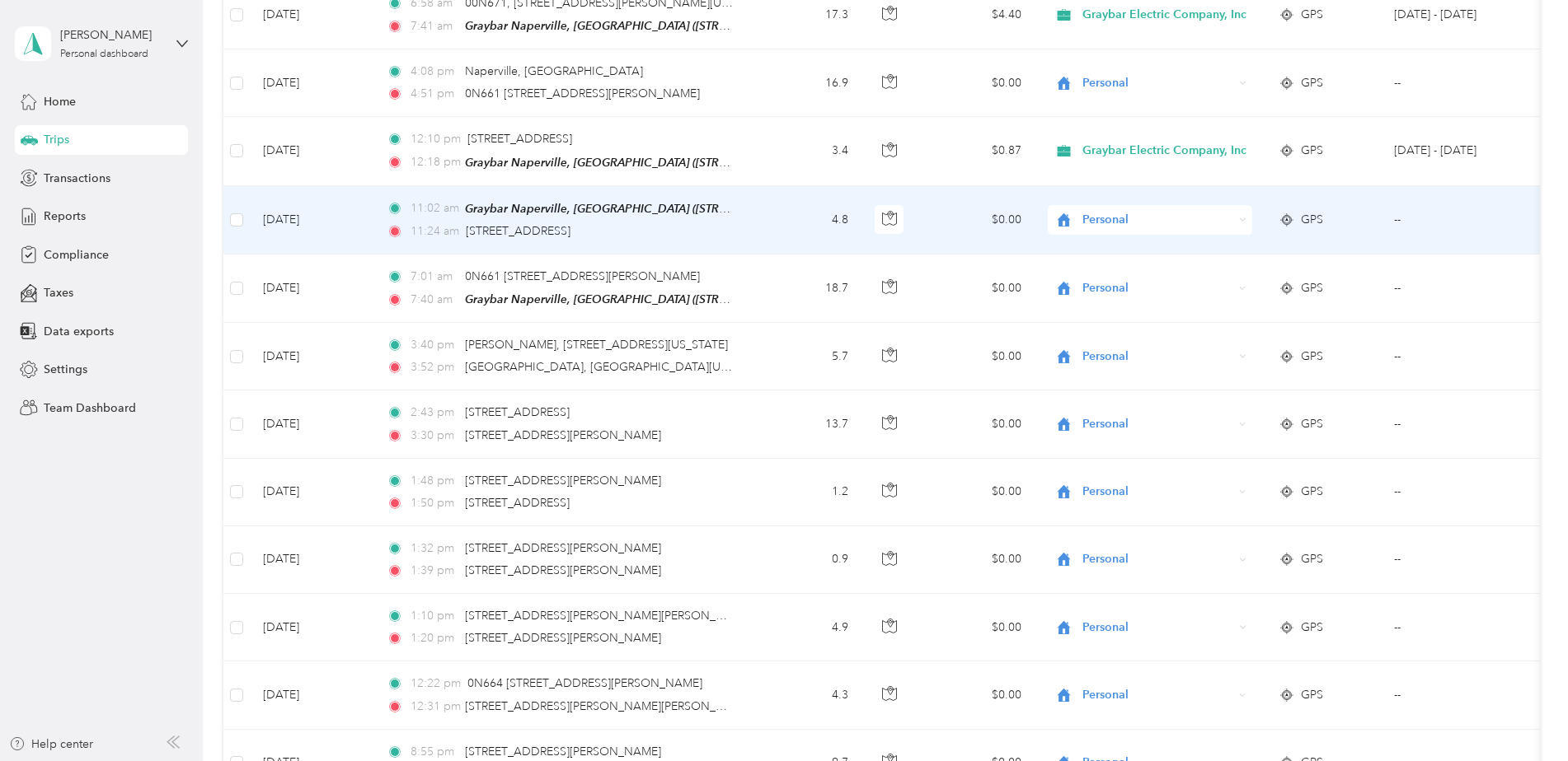
click at [1114, 216] on div "Personal" at bounding box center [1150, 219] width 204 height 30
click at [1122, 235] on span "Graybar Electric Company, Inc" at bounding box center [1171, 236] width 166 height 17
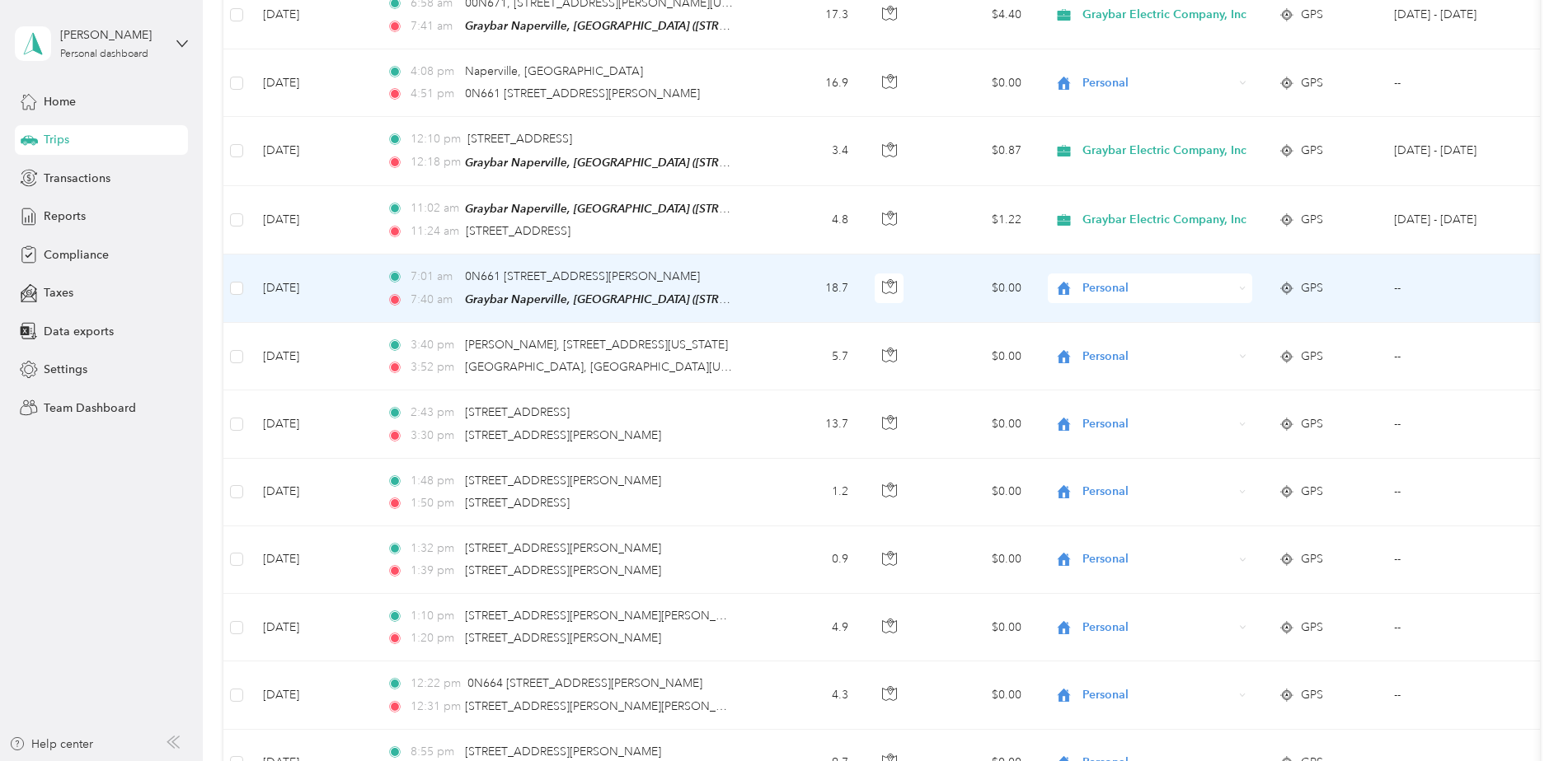
click at [1114, 279] on span "Personal" at bounding box center [1158, 288] width 151 height 18
click at [1120, 301] on span "Graybar Electric Company, Inc" at bounding box center [1170, 303] width 164 height 17
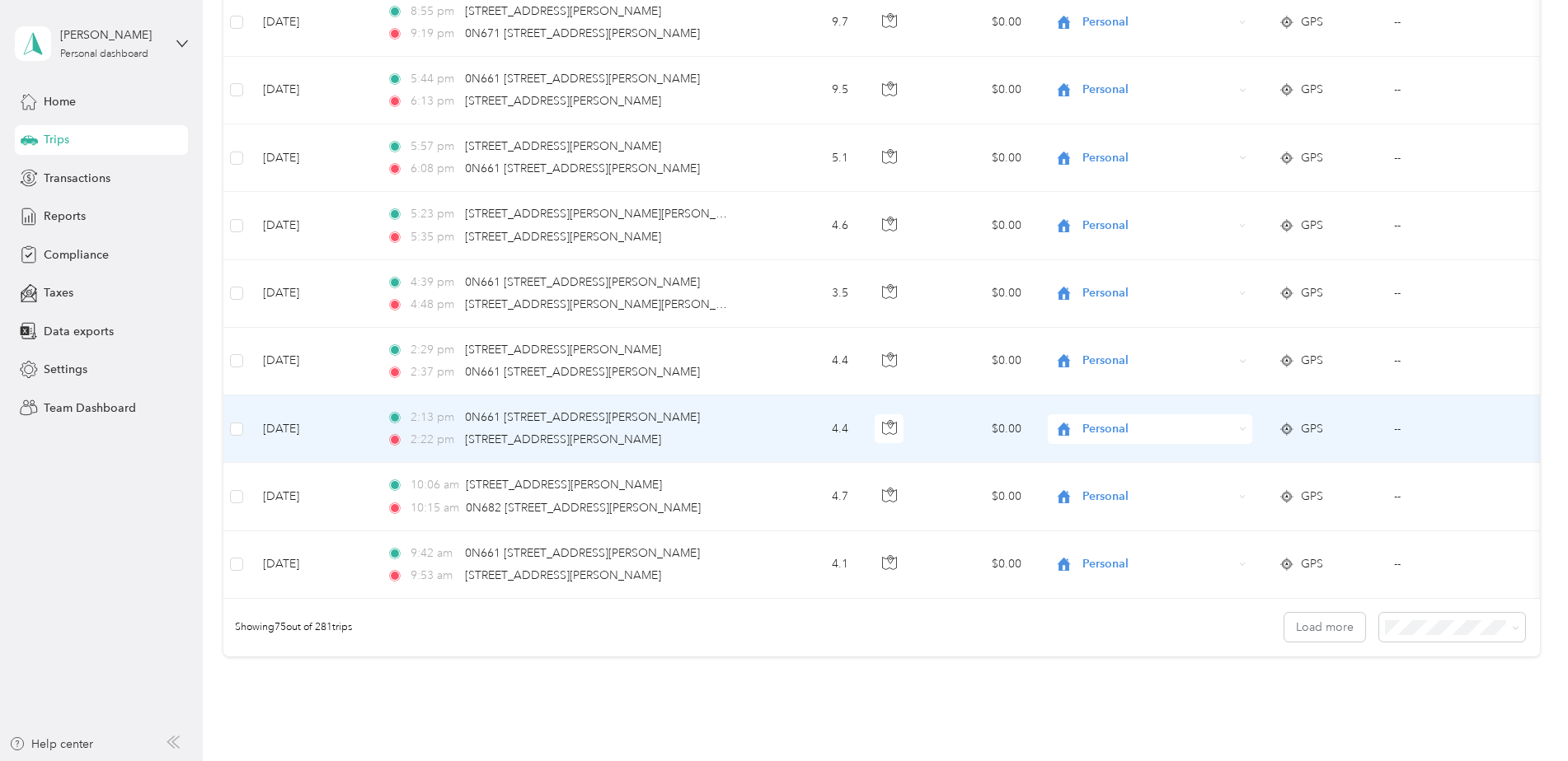
scroll to position [4780, 0]
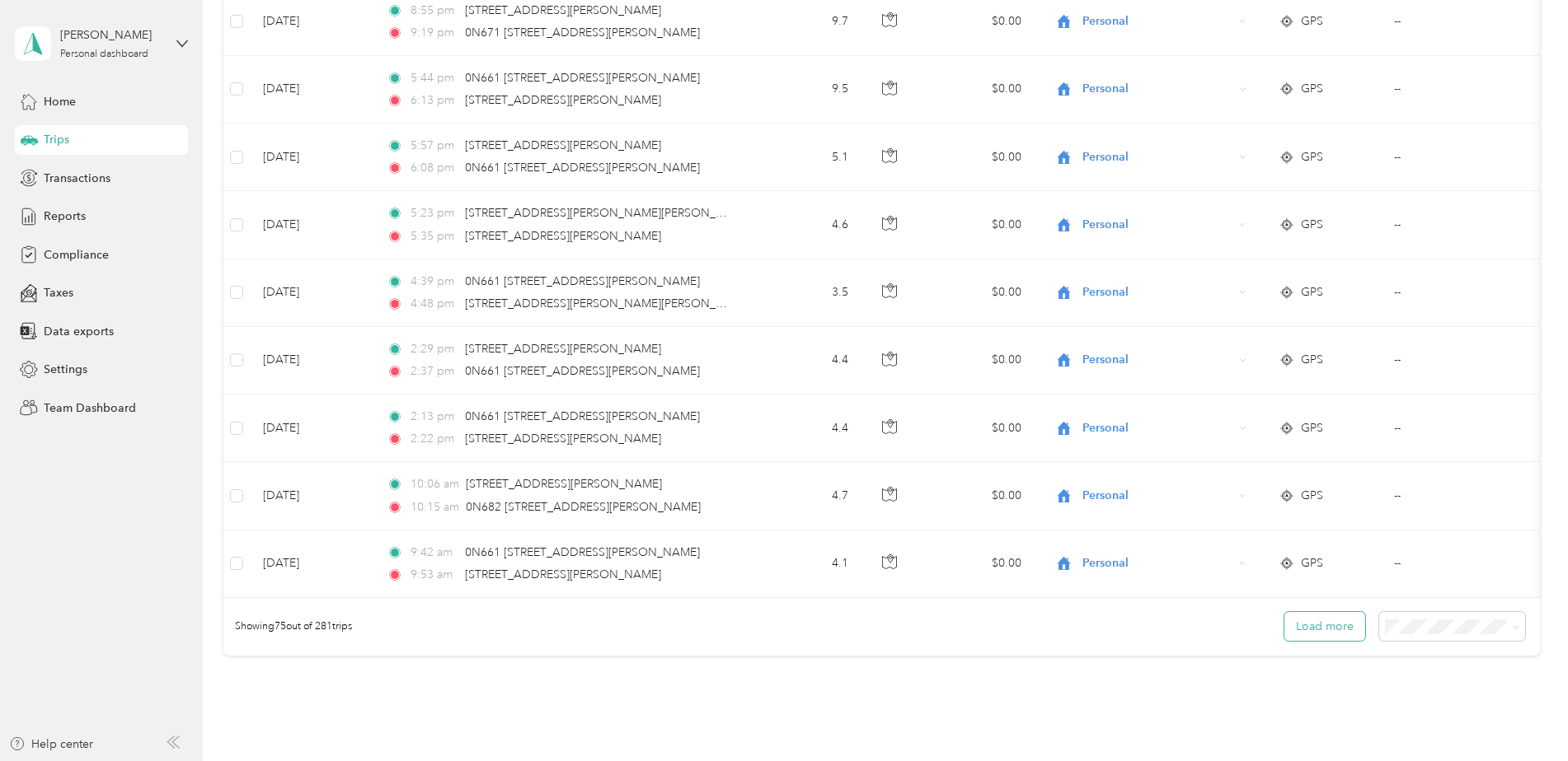
click at [1328, 623] on button "Load more" at bounding box center [1325, 626] width 81 height 29
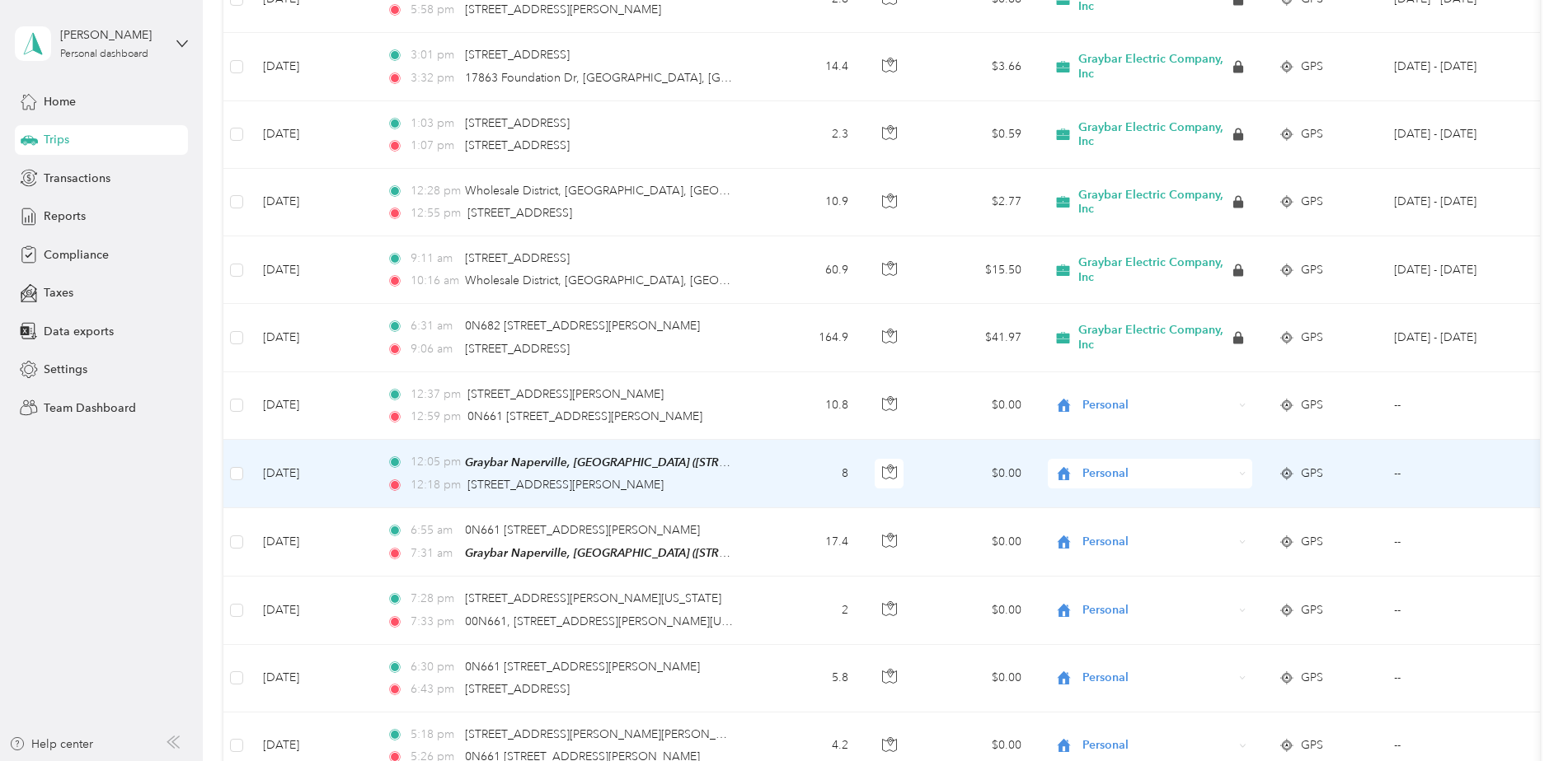
scroll to position [5851, 0]
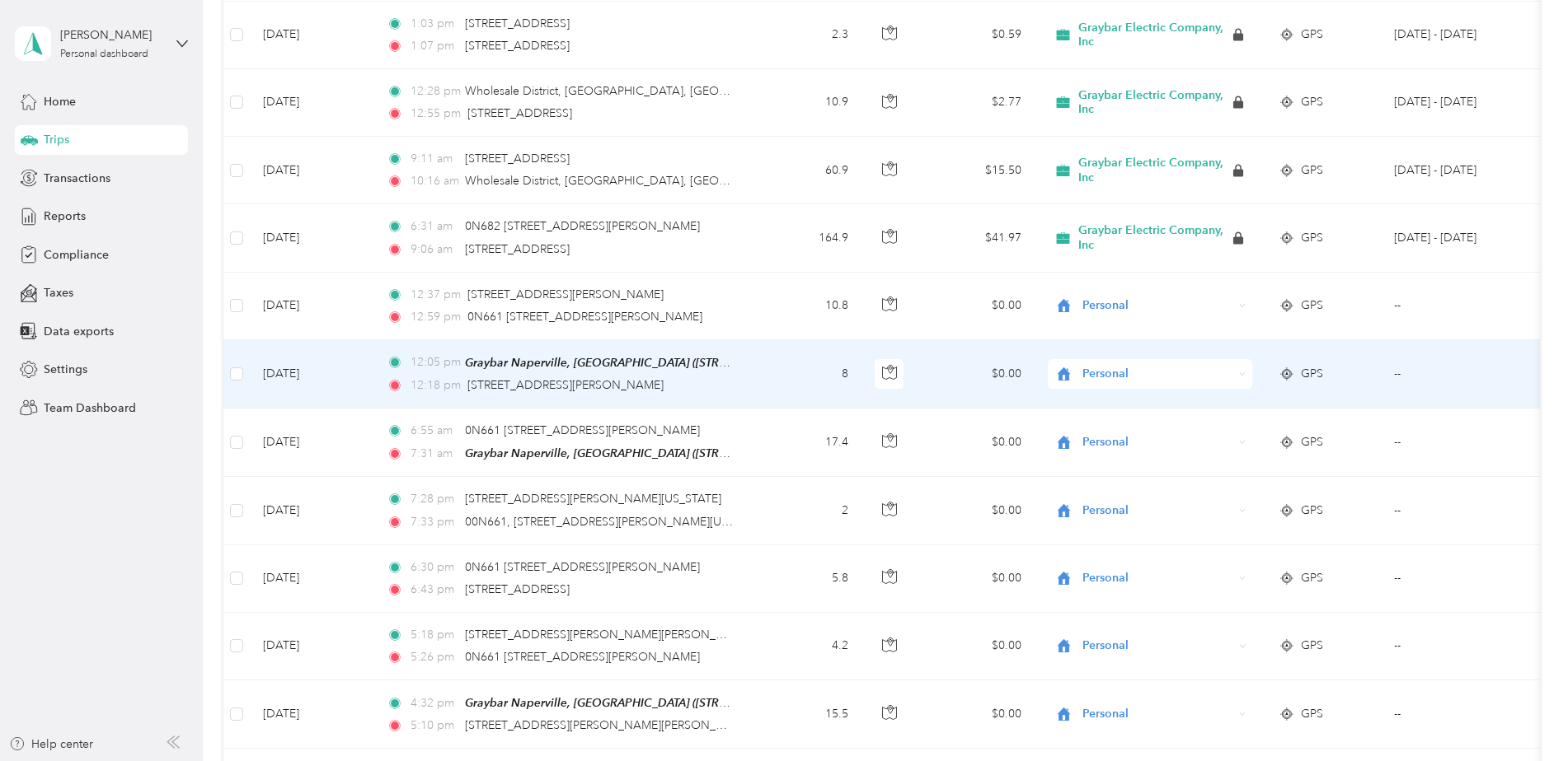
click at [1118, 365] on span "Personal" at bounding box center [1158, 373] width 151 height 18
click at [1134, 388] on span "Graybar Electric Company, Inc" at bounding box center [1170, 388] width 164 height 17
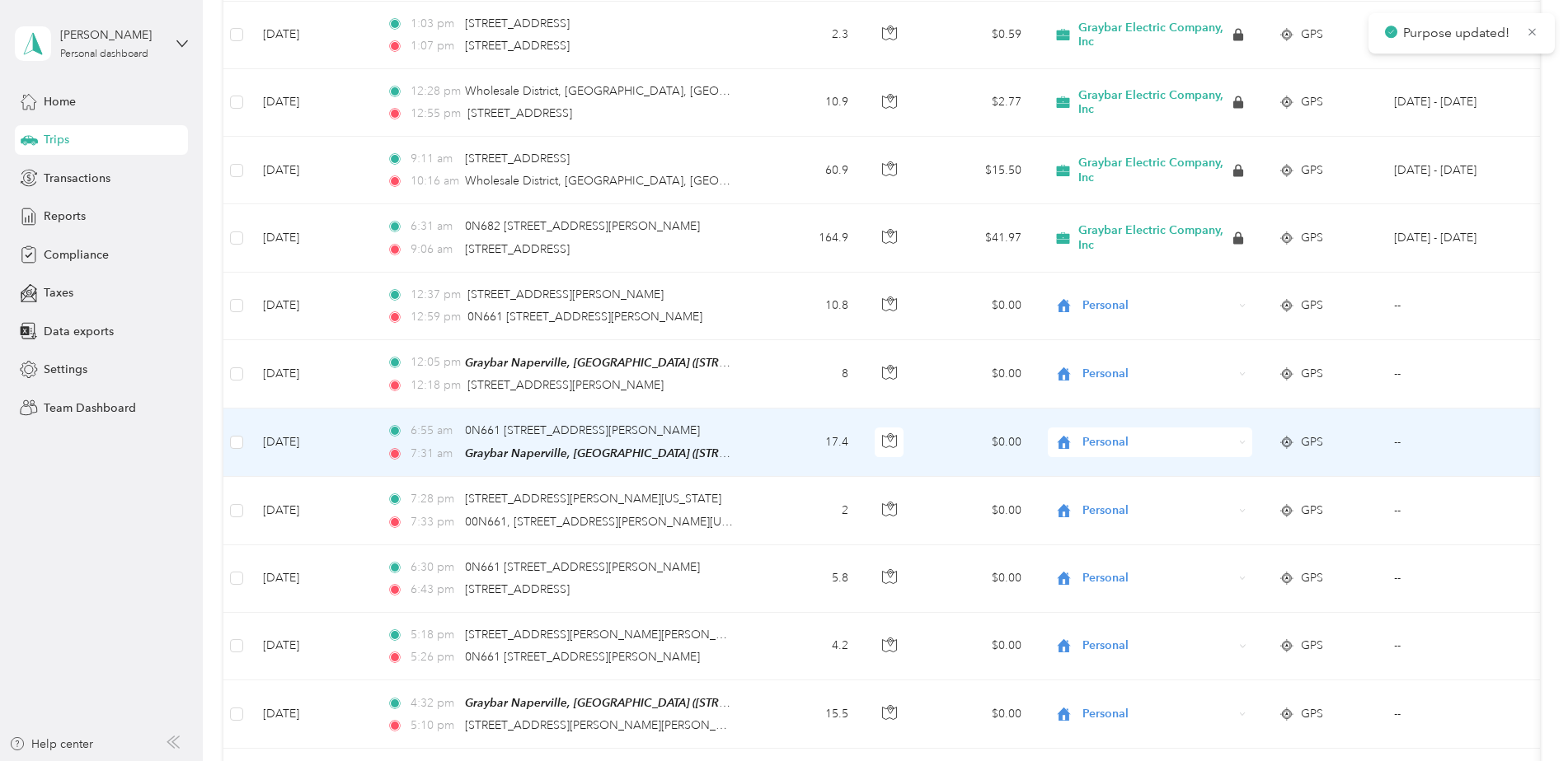
click at [1124, 434] on span "Personal" at bounding box center [1158, 443] width 151 height 18
click at [1136, 457] on span "Graybar Electric Company, Inc" at bounding box center [1170, 449] width 164 height 17
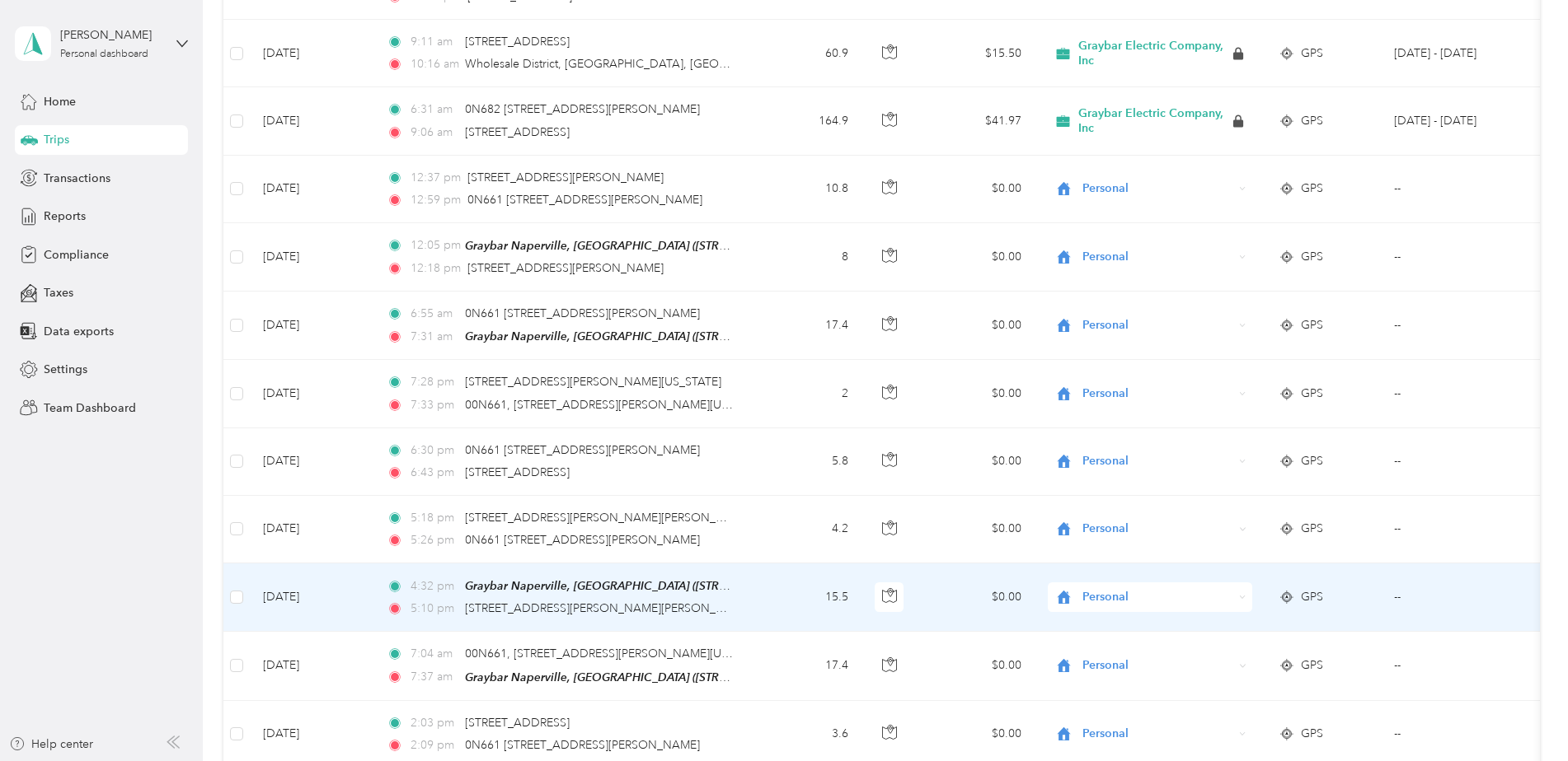
scroll to position [6016, 0]
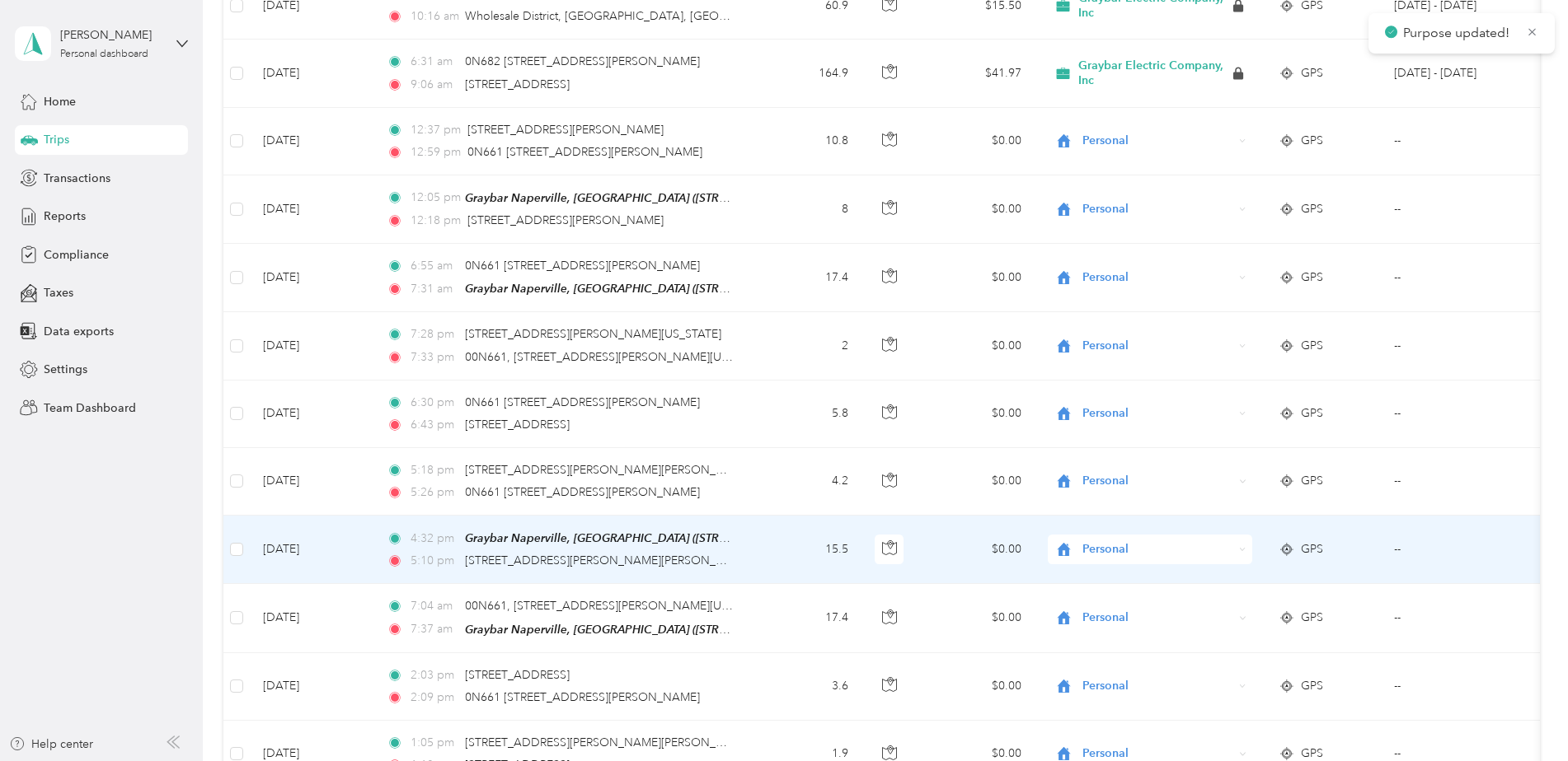
click at [1124, 541] on span "Personal" at bounding box center [1158, 549] width 151 height 18
click at [1129, 558] on span "Graybar Electric Company, Inc" at bounding box center [1170, 563] width 164 height 17
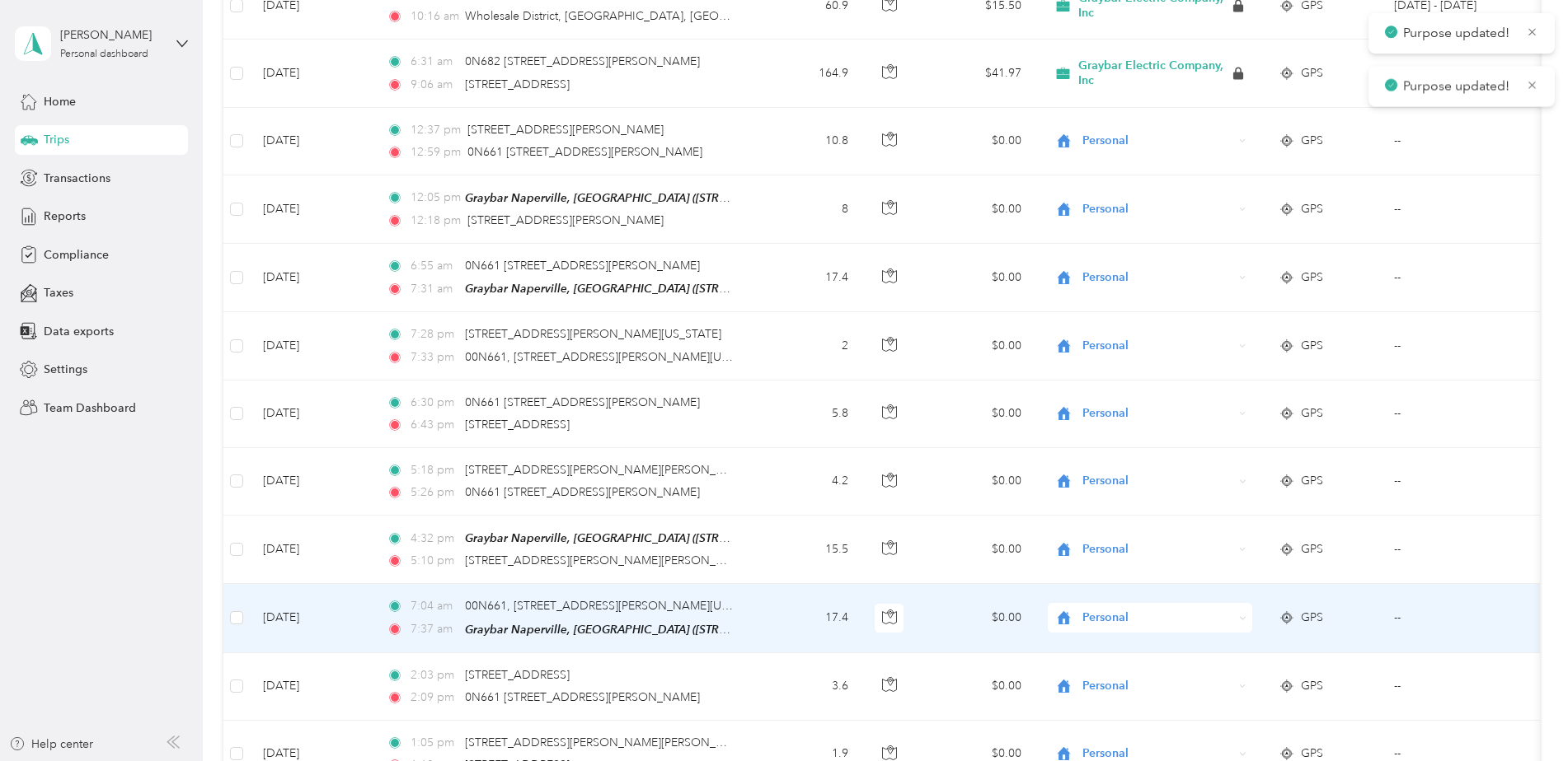
click at [1134, 609] on span "Personal" at bounding box center [1158, 618] width 151 height 18
click at [1153, 629] on span "Graybar Electric Company, Inc" at bounding box center [1170, 630] width 164 height 17
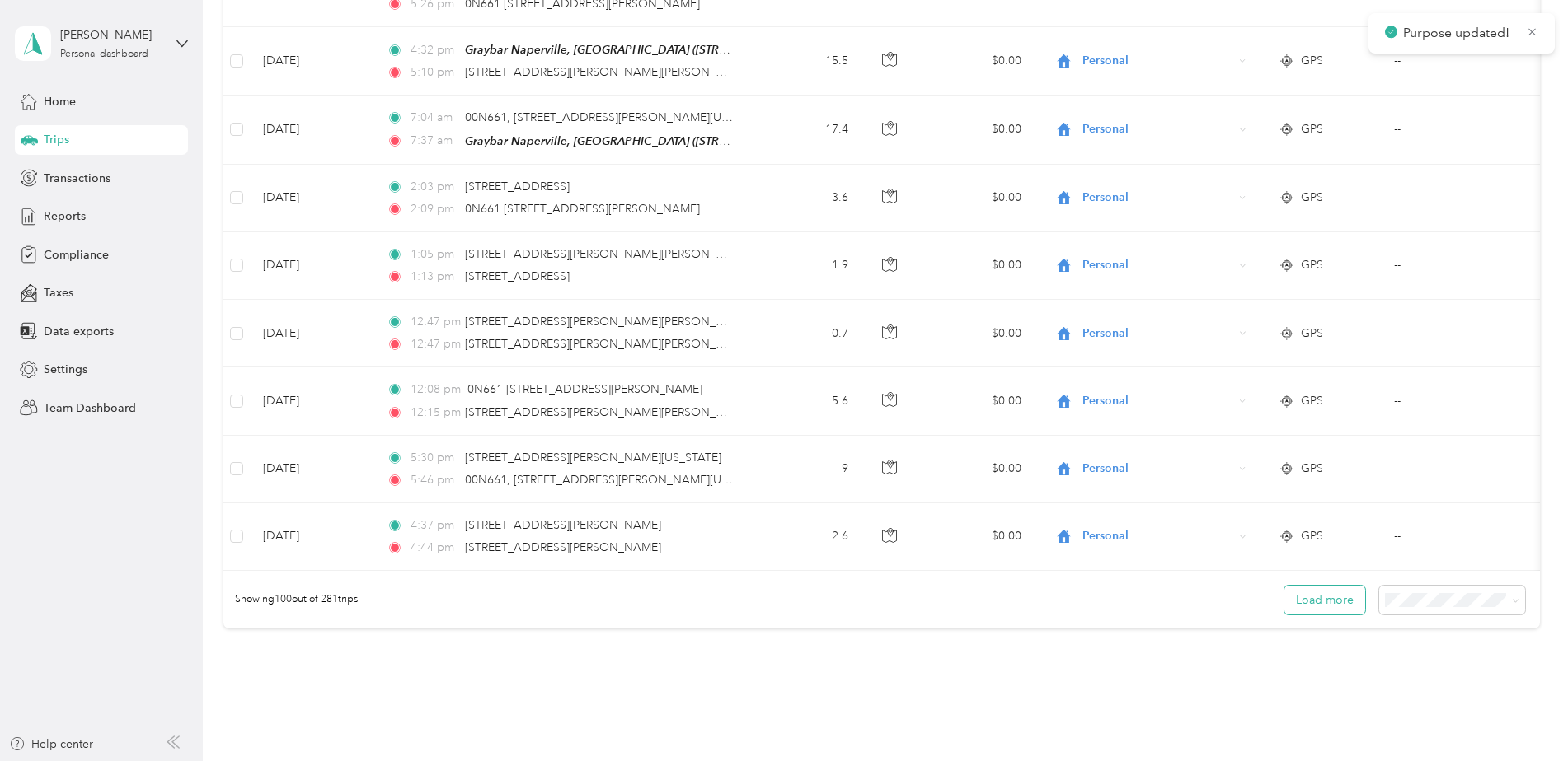
scroll to position [6510, 0]
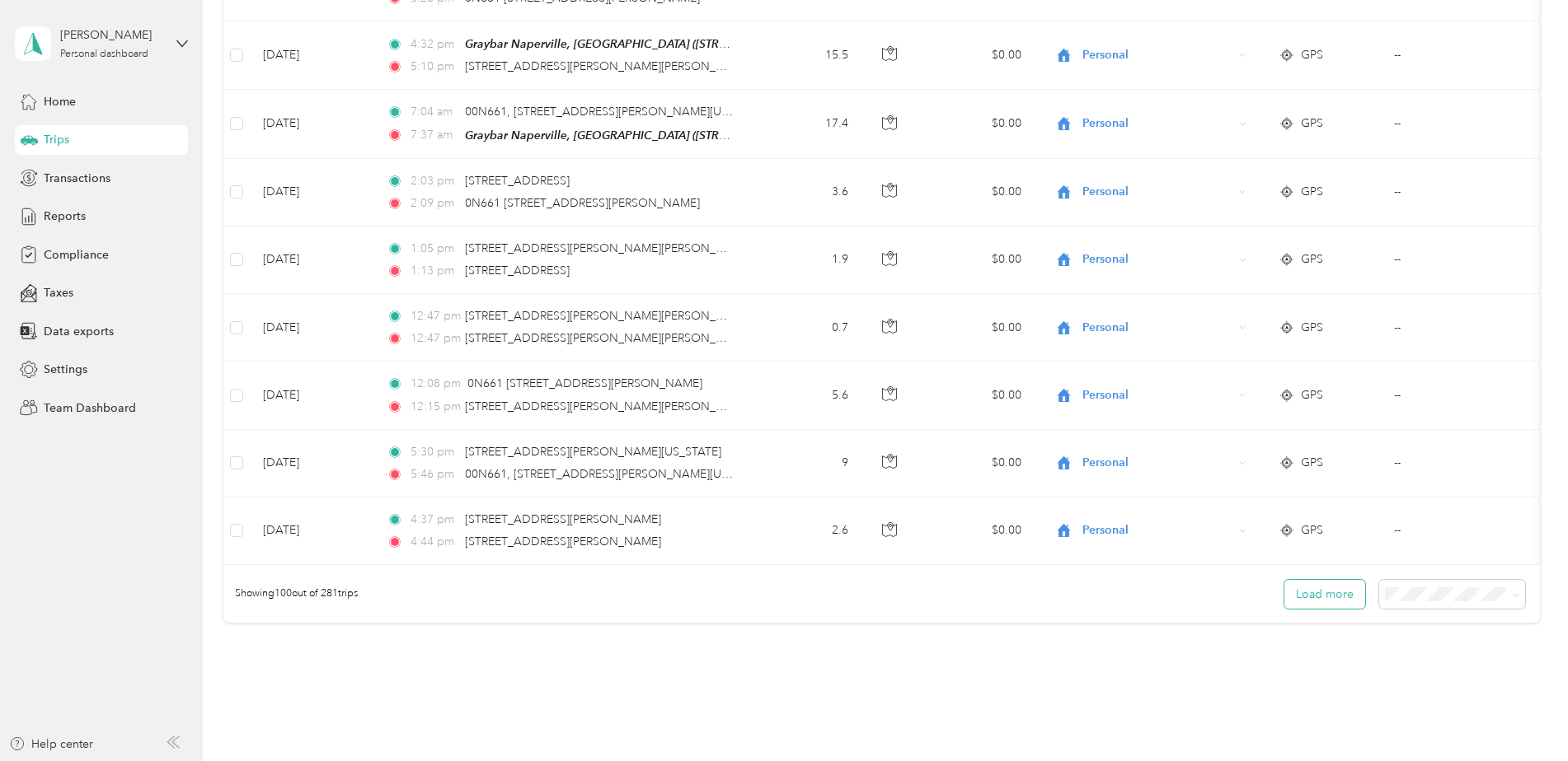
click at [1342, 585] on button "Load more" at bounding box center [1325, 595] width 81 height 29
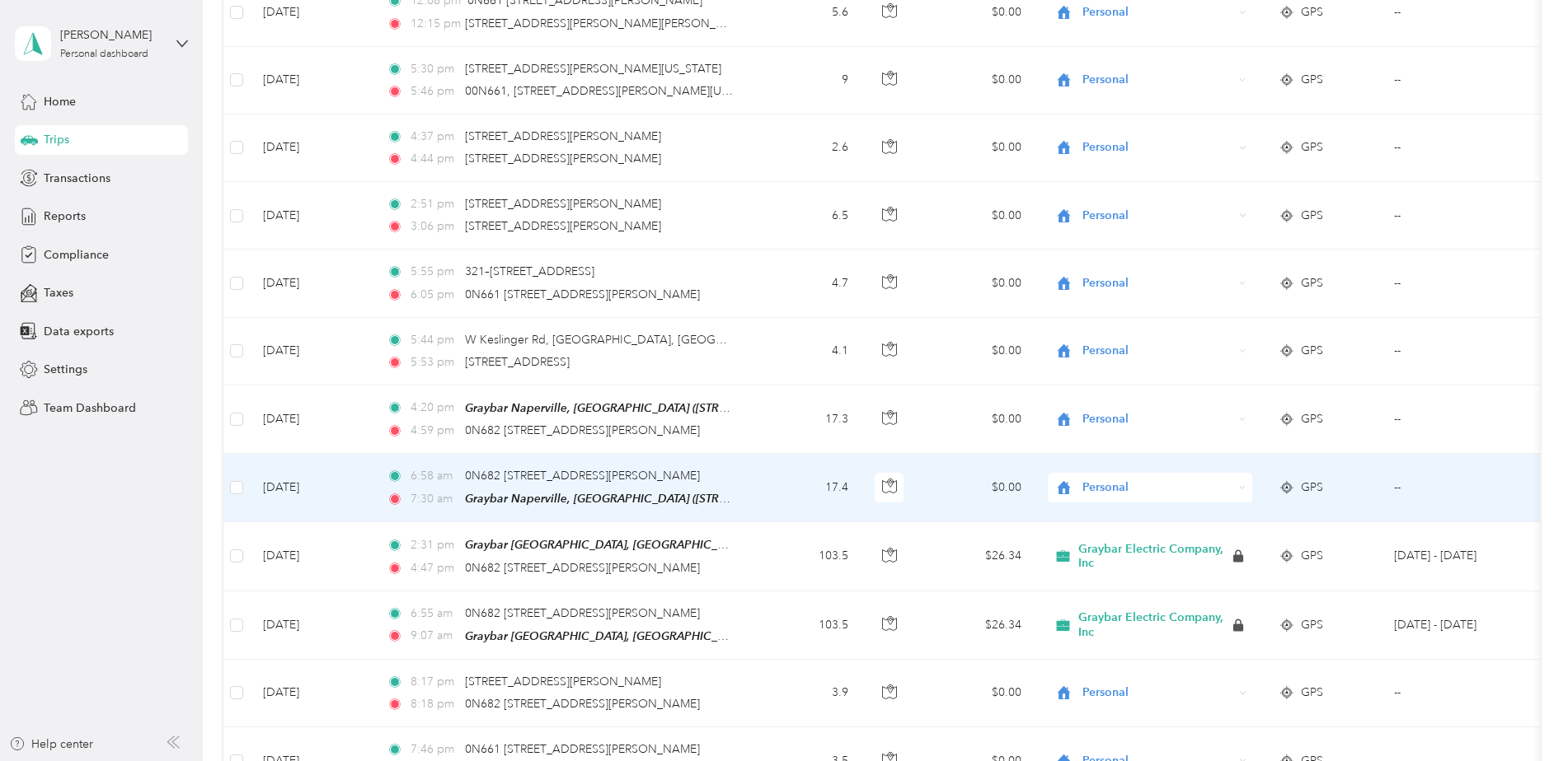
scroll to position [6922, 0]
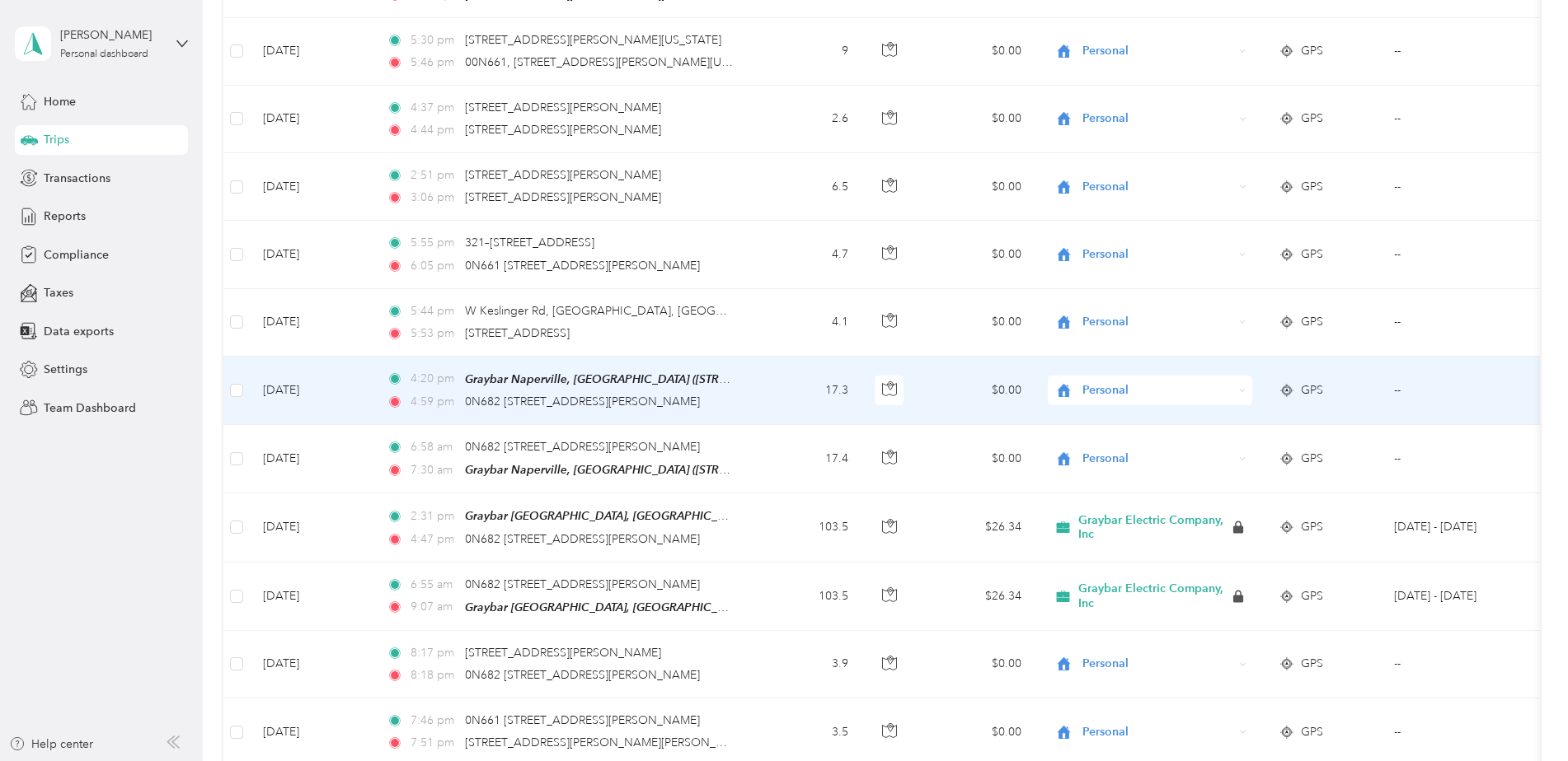
click at [1122, 382] on span "Personal" at bounding box center [1158, 391] width 151 height 18
click at [1127, 399] on span "Graybar Electric Company, Inc" at bounding box center [1170, 400] width 164 height 17
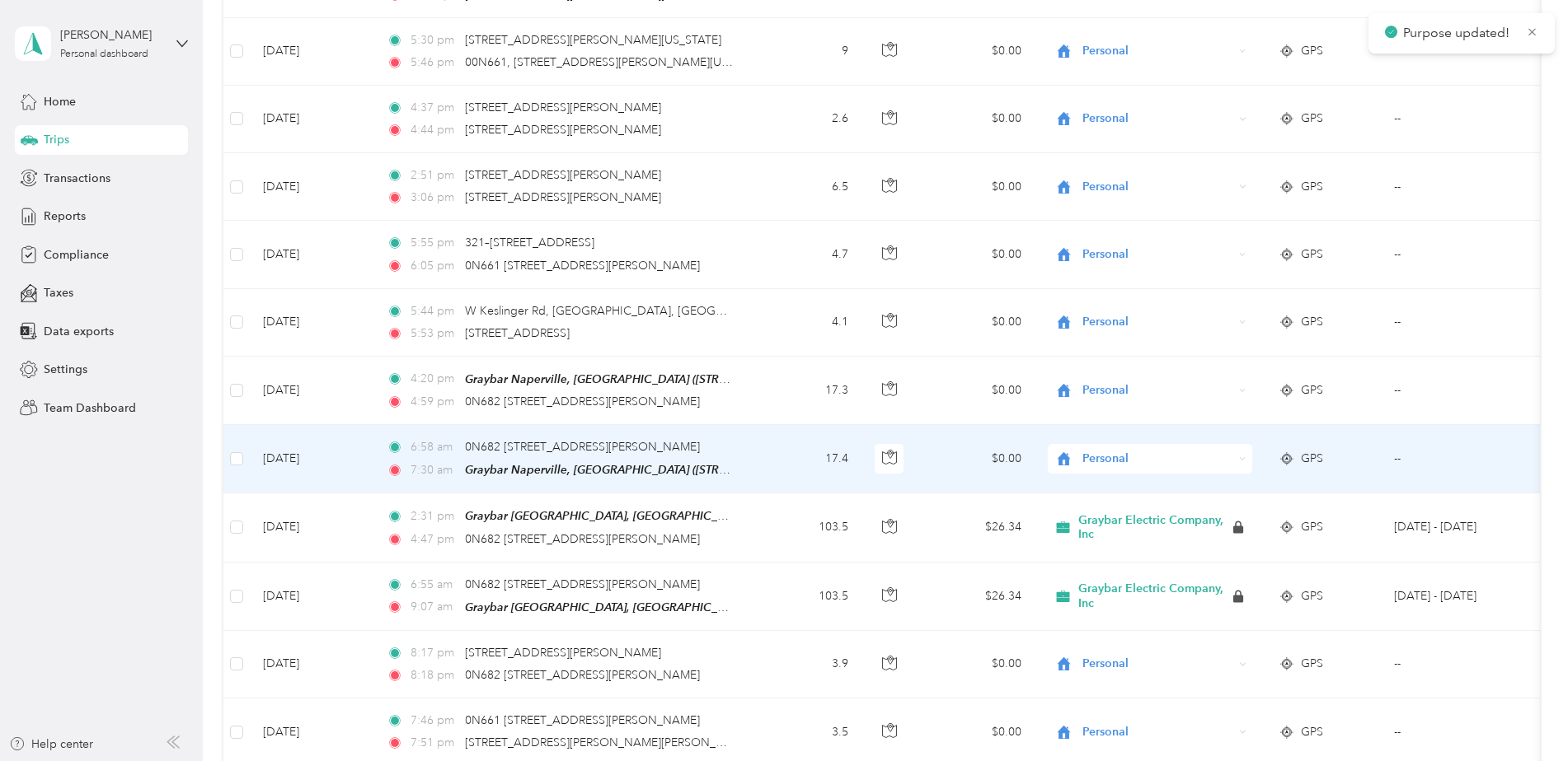
click at [1117, 450] on span "Personal" at bounding box center [1158, 459] width 151 height 18
click at [1126, 471] on li "Graybar Electric Company, Inc" at bounding box center [1156, 469] width 217 height 29
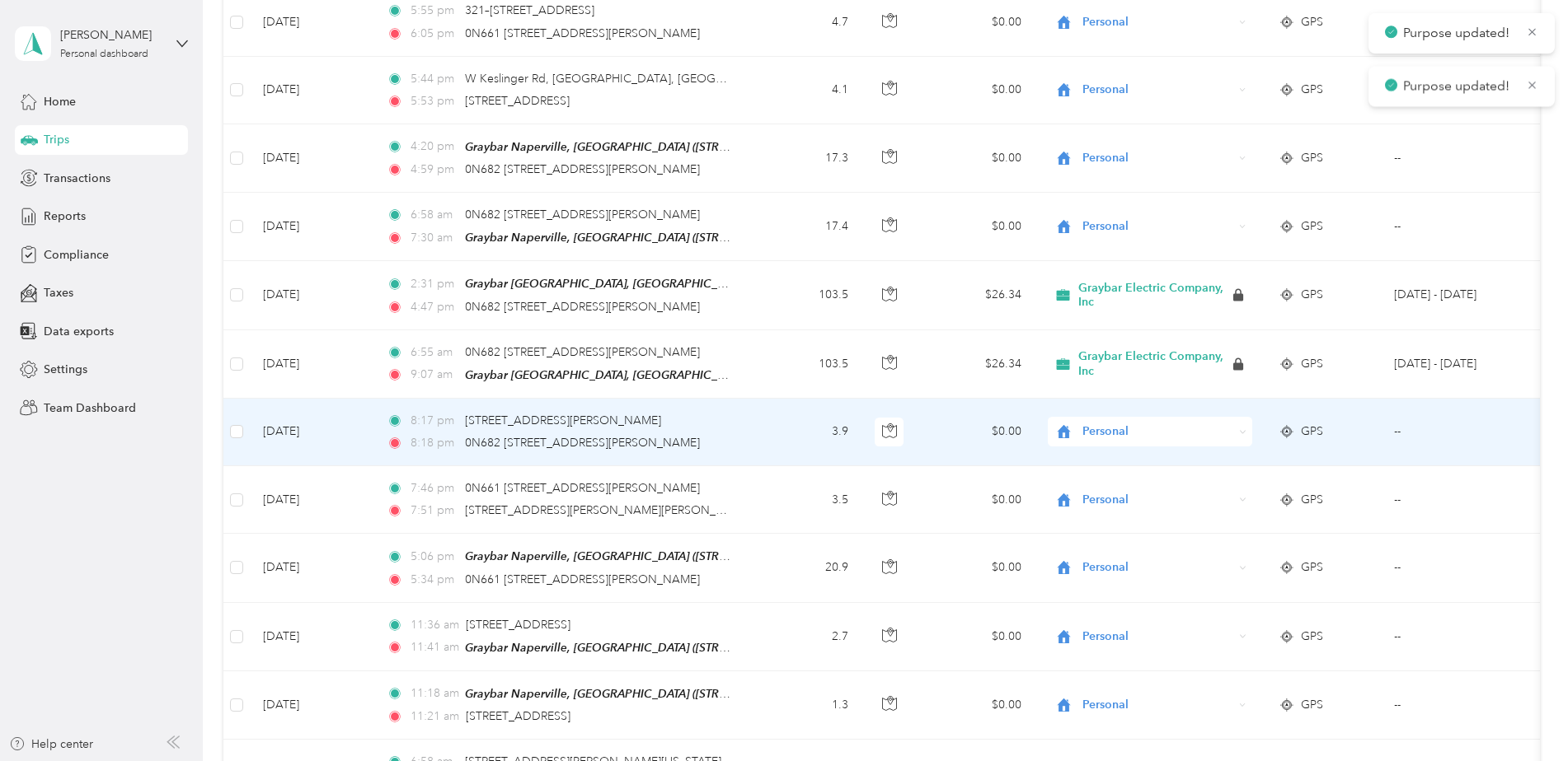
scroll to position [7169, 0]
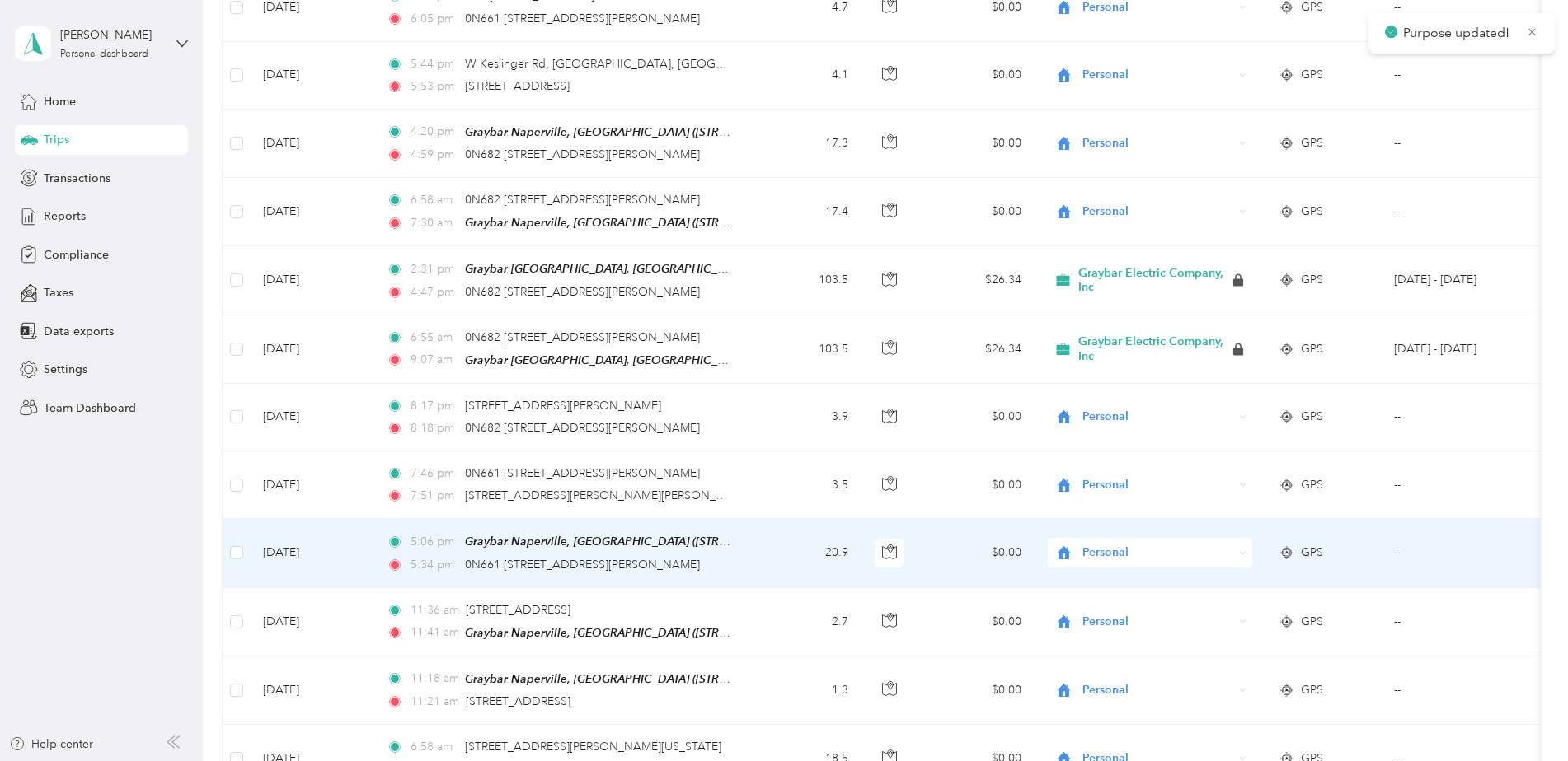
click at [1113, 544] on span "Personal" at bounding box center [1158, 552] width 151 height 18
click at [1114, 553] on span "Graybar Electric Company, Inc" at bounding box center [1170, 555] width 164 height 17
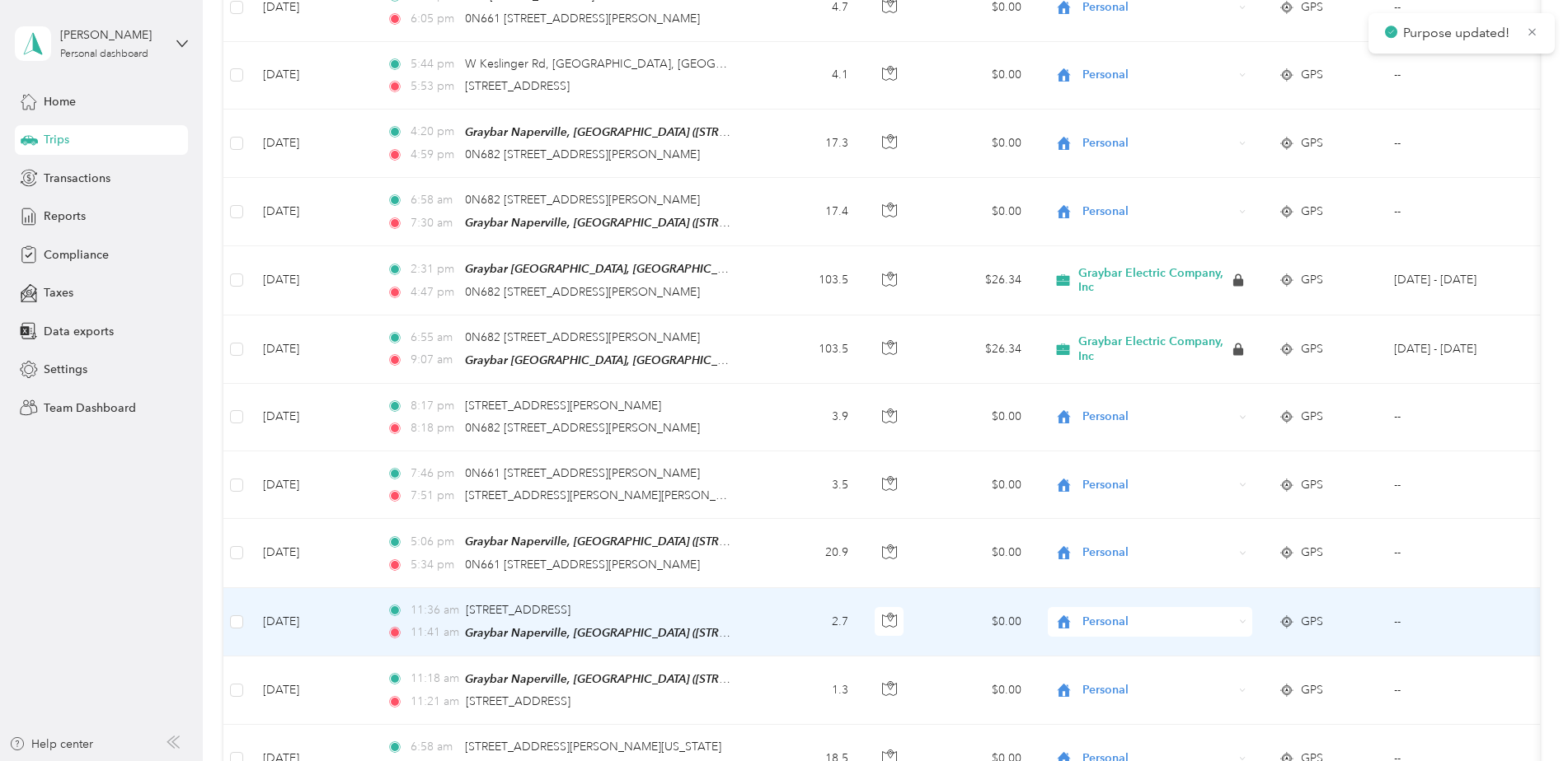
click at [1102, 613] on span "Personal" at bounding box center [1158, 621] width 151 height 18
click at [1107, 625] on span "Graybar Electric Company, Inc" at bounding box center [1170, 628] width 164 height 17
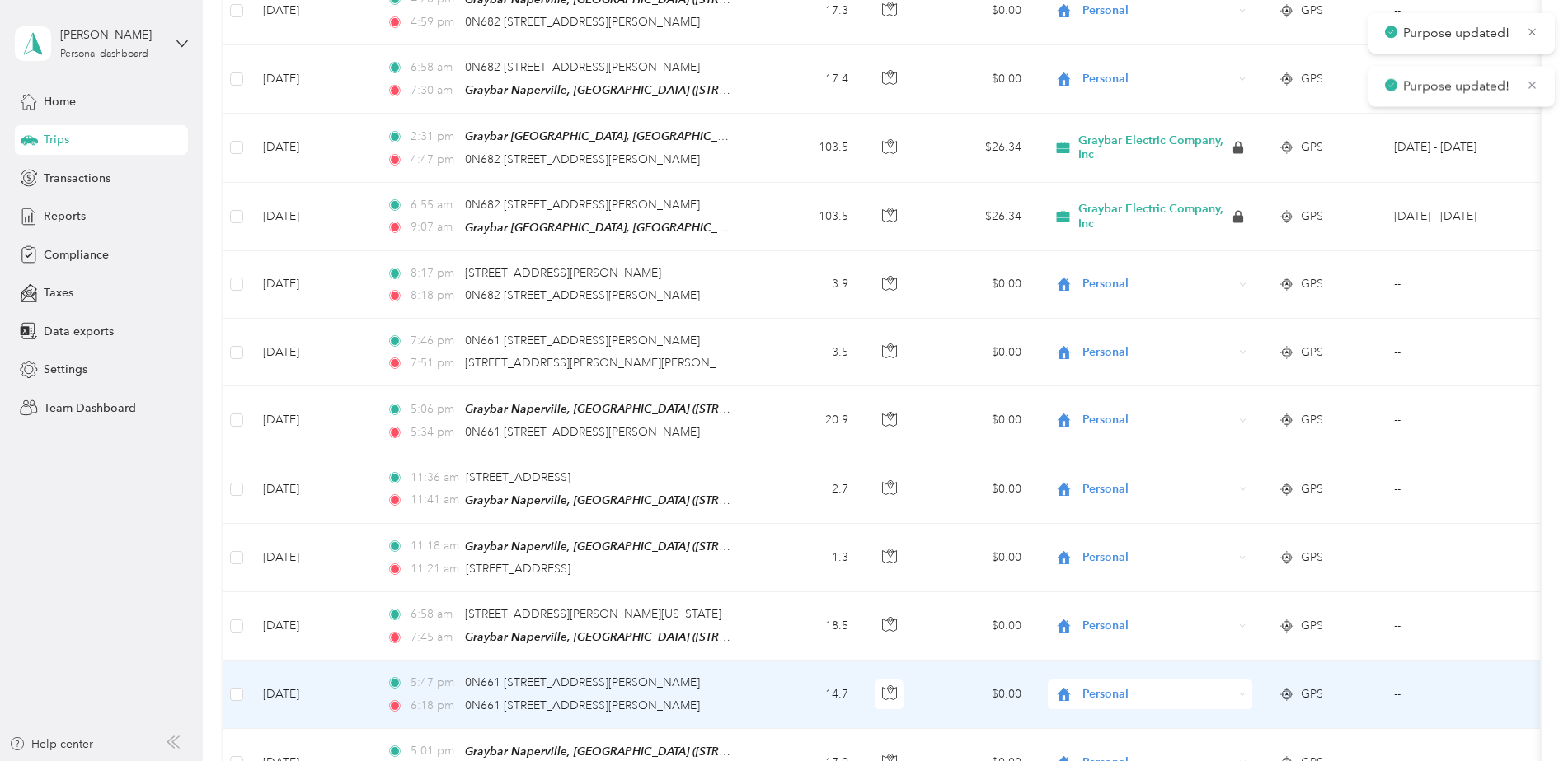
scroll to position [7335, 0]
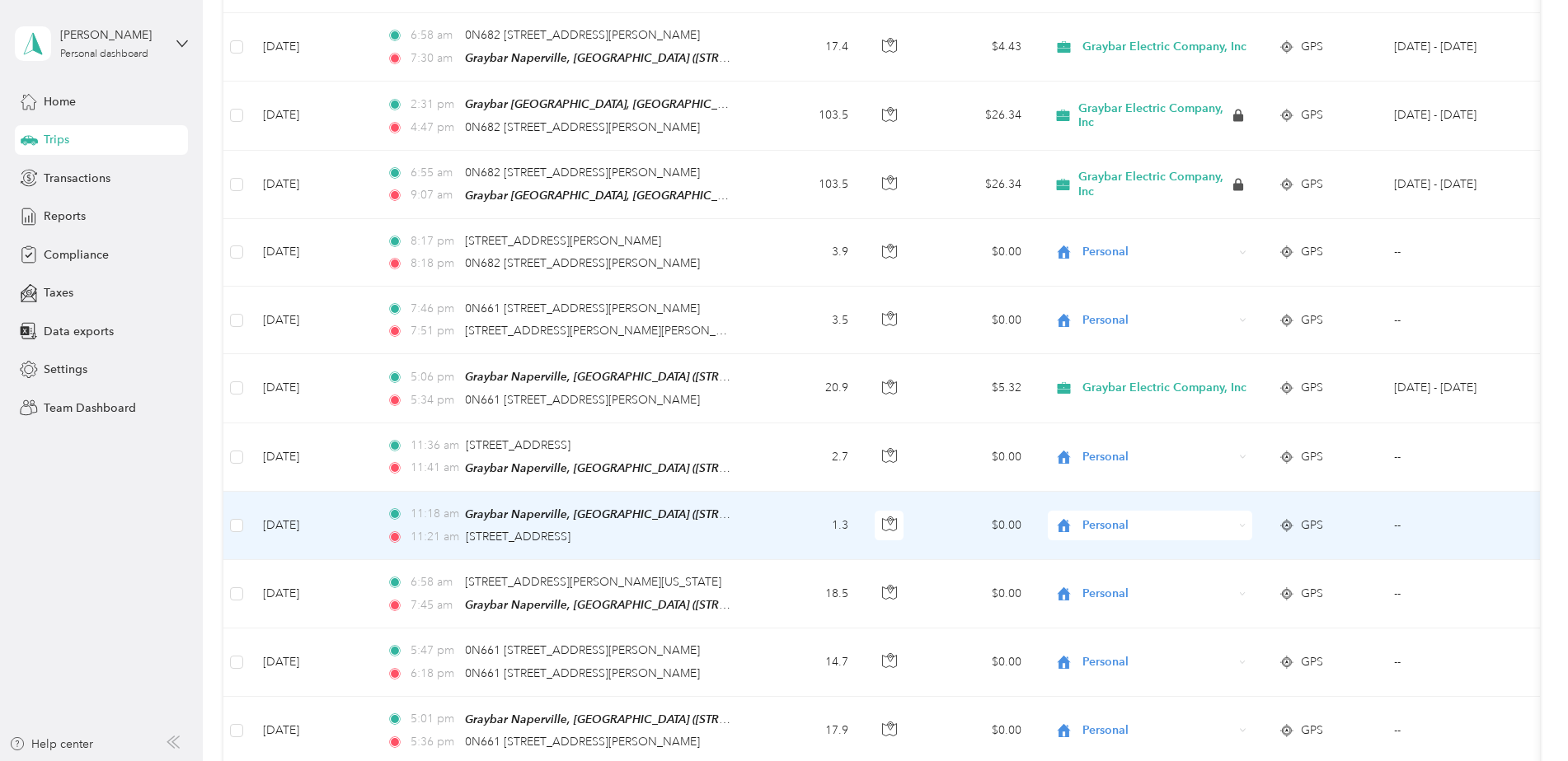
click at [1104, 517] on span "Personal" at bounding box center [1158, 525] width 151 height 18
click at [1114, 526] on span "Graybar Electric Company, Inc" at bounding box center [1170, 531] width 164 height 17
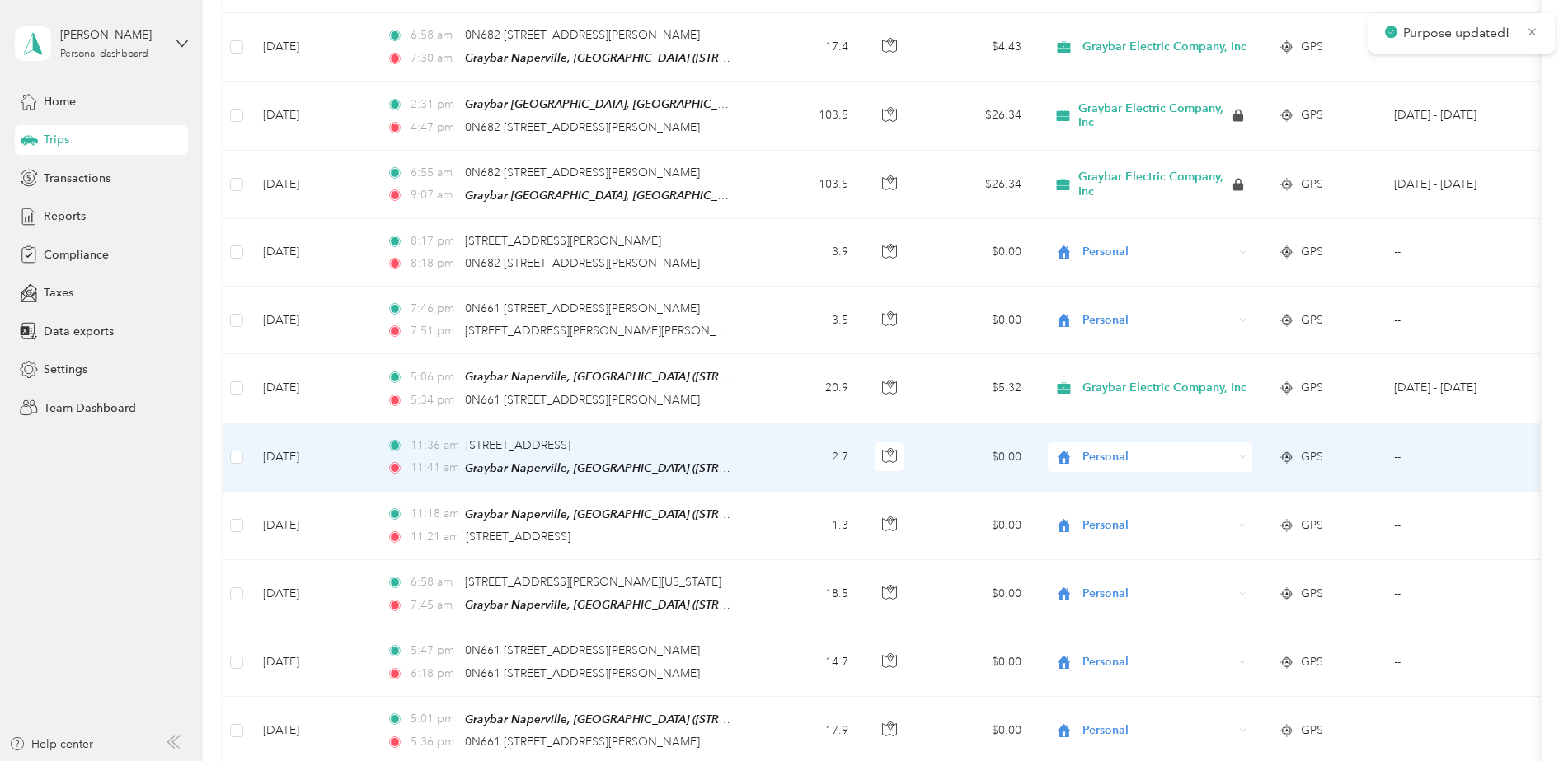
click at [1104, 448] on span "Personal" at bounding box center [1158, 457] width 151 height 18
click at [1114, 460] on span "Graybar Electric Company, Inc" at bounding box center [1170, 464] width 164 height 17
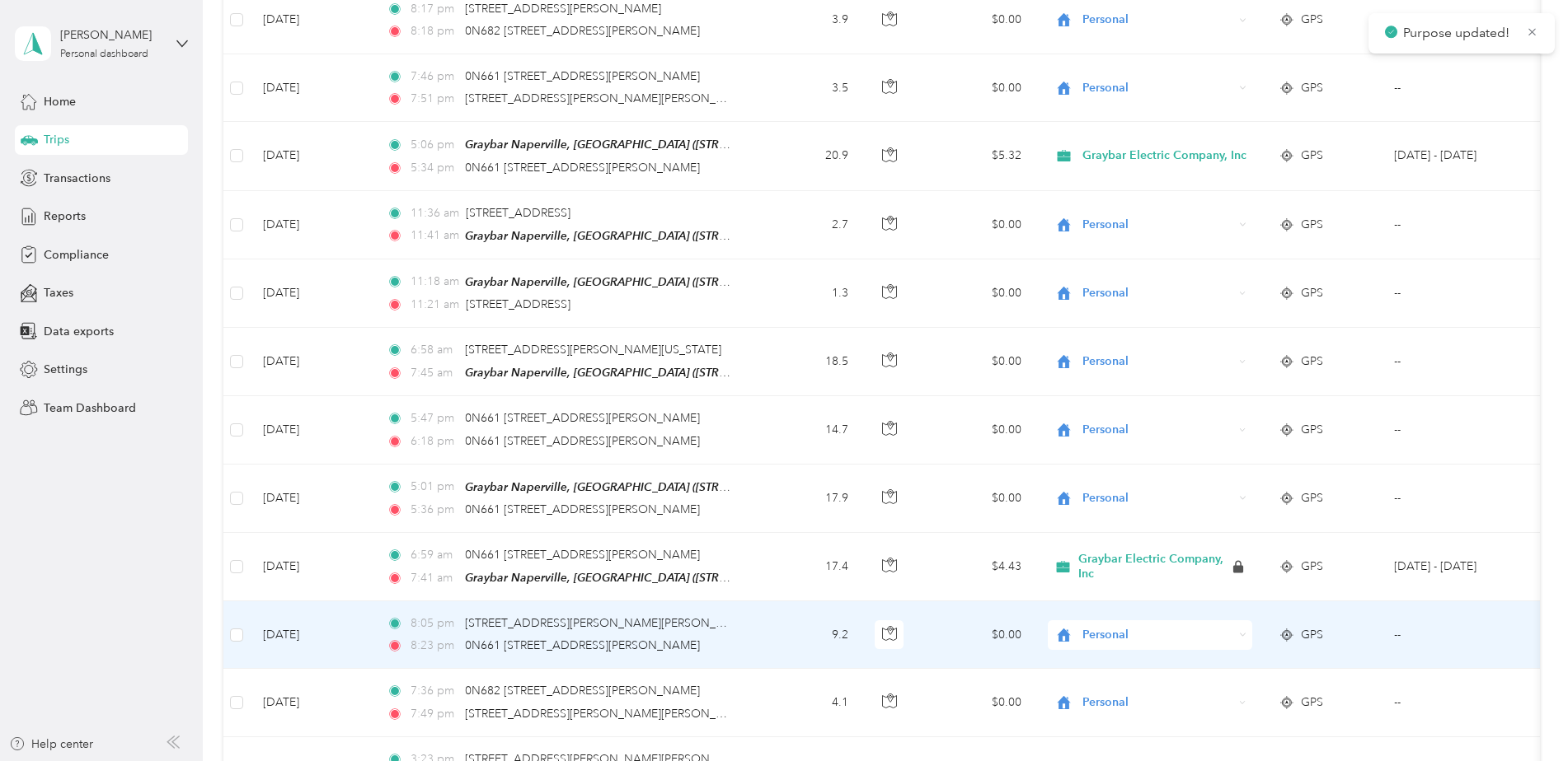
scroll to position [7582, 0]
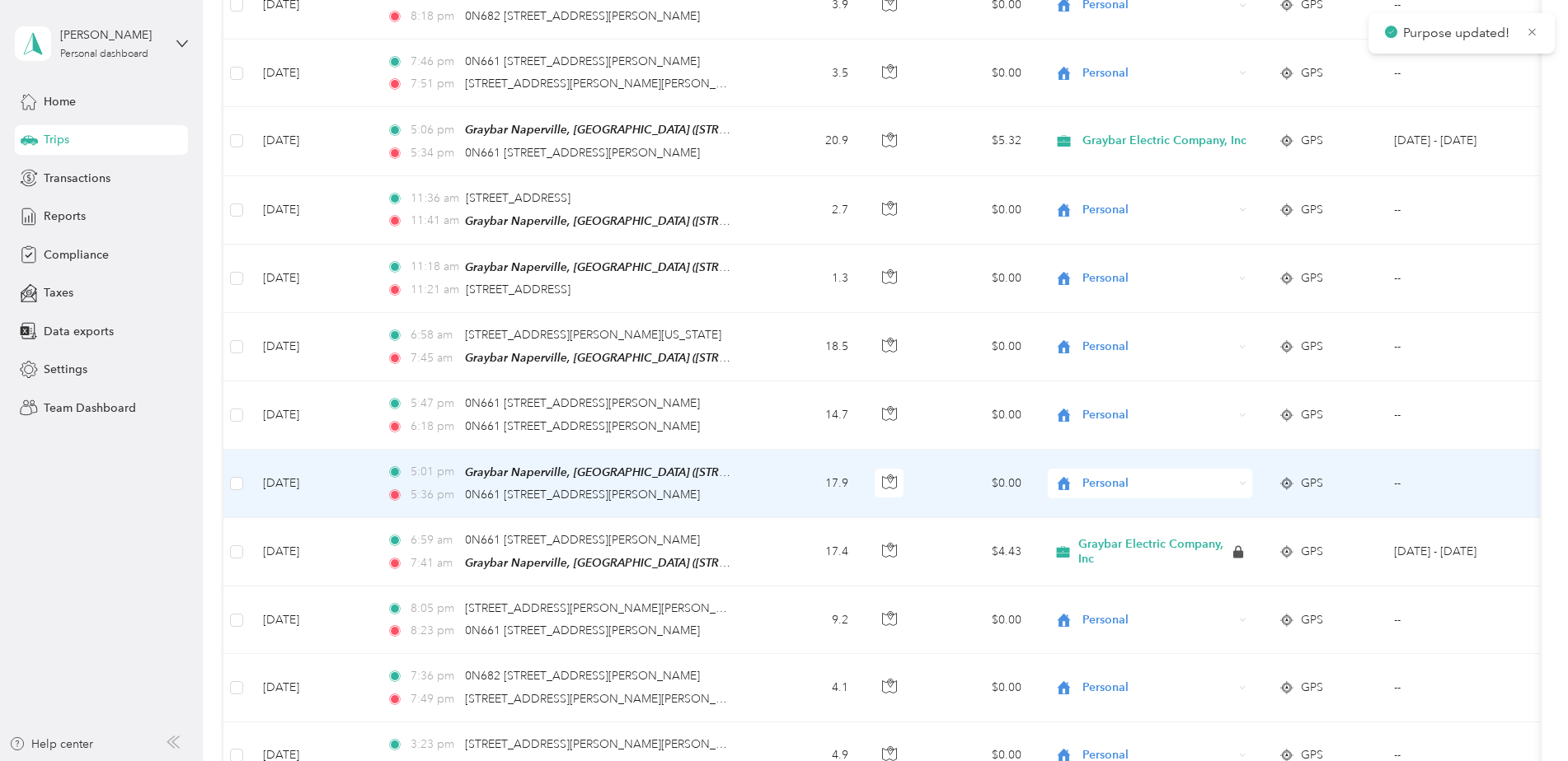
click at [1107, 474] on span "Personal" at bounding box center [1158, 483] width 151 height 18
click at [1116, 482] on span "Graybar Electric Company, Inc" at bounding box center [1170, 488] width 164 height 17
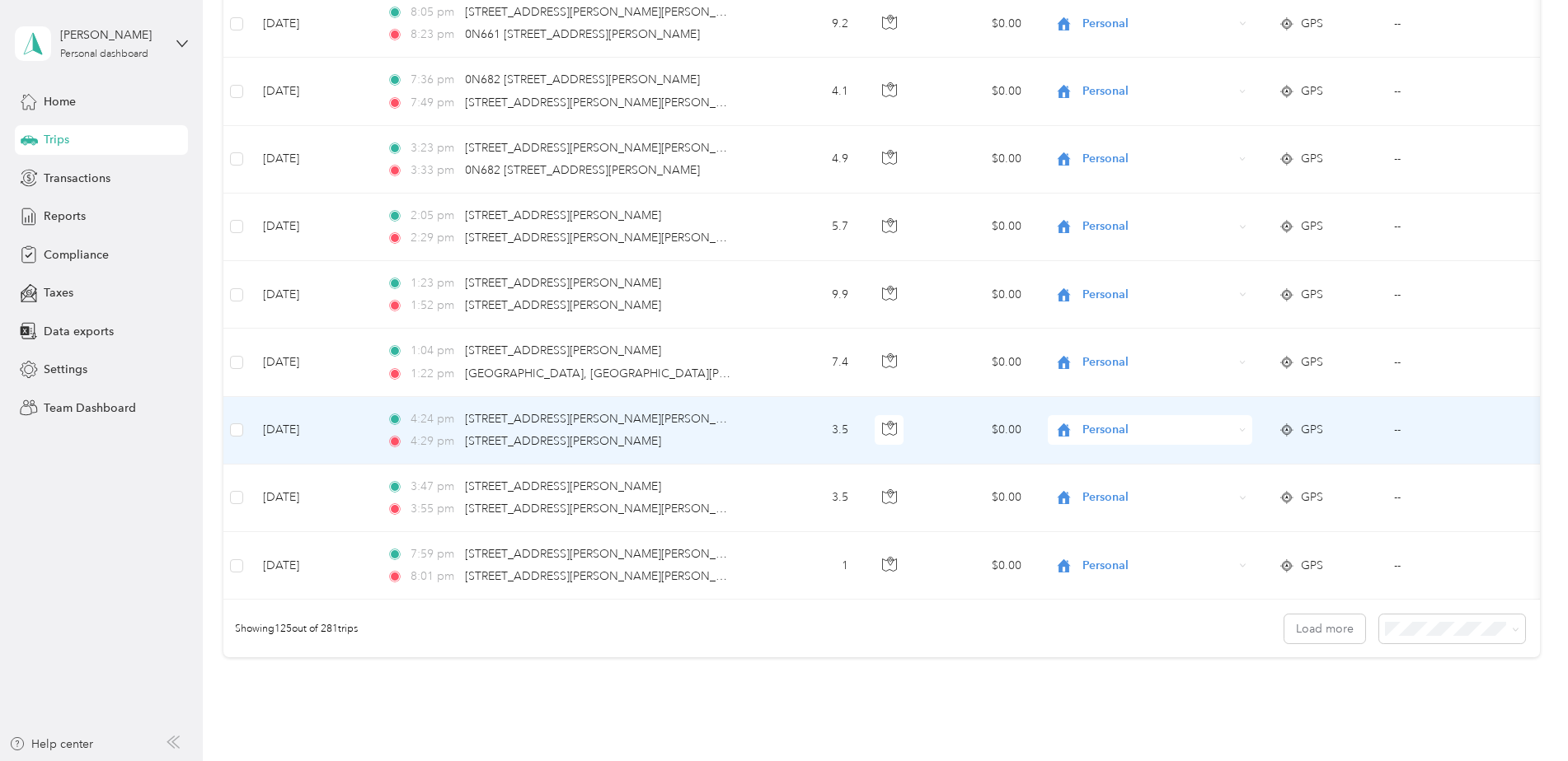
scroll to position [8287, 0]
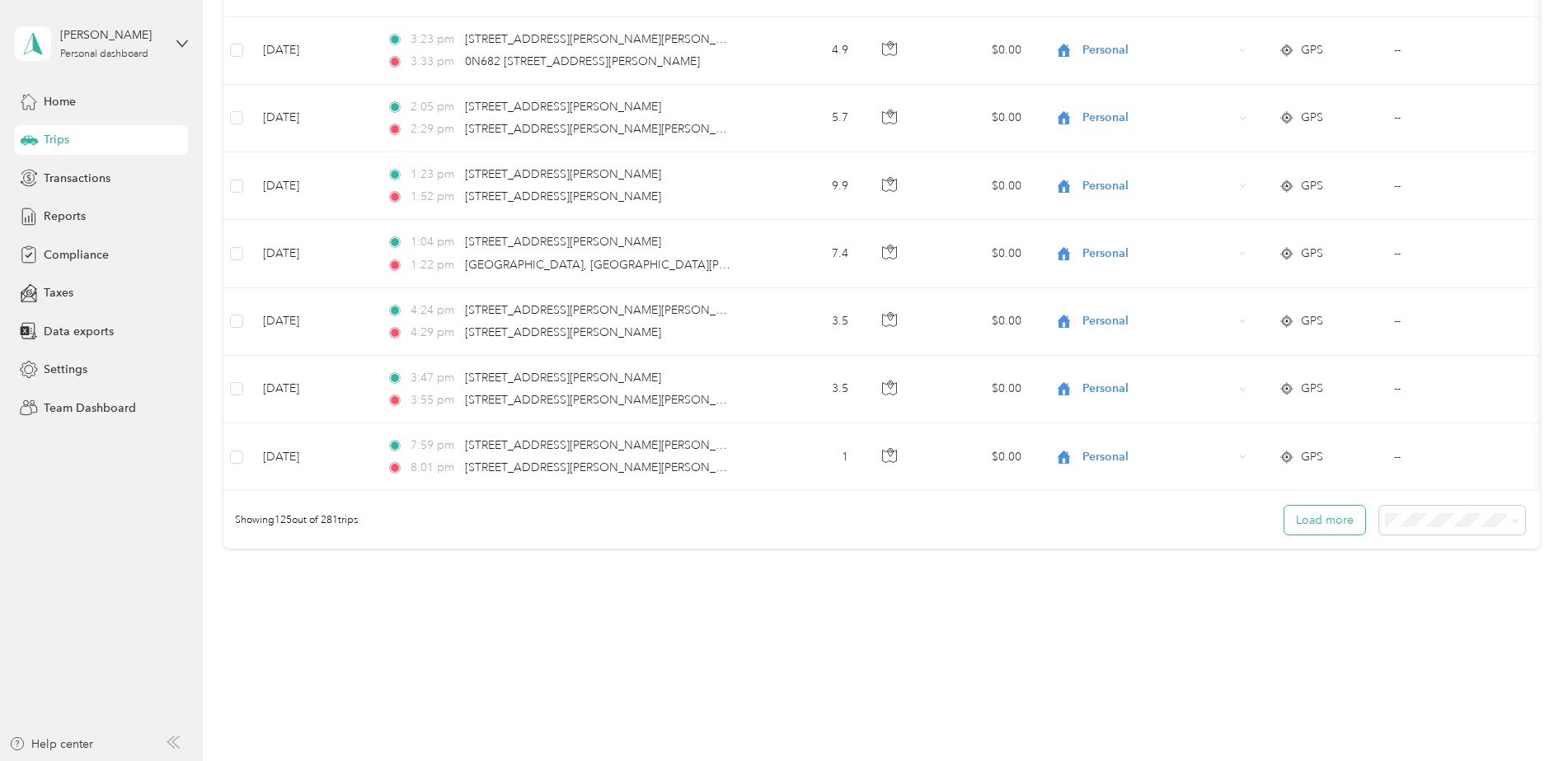
click at [1317, 506] on button "Load more" at bounding box center [1325, 520] width 81 height 29
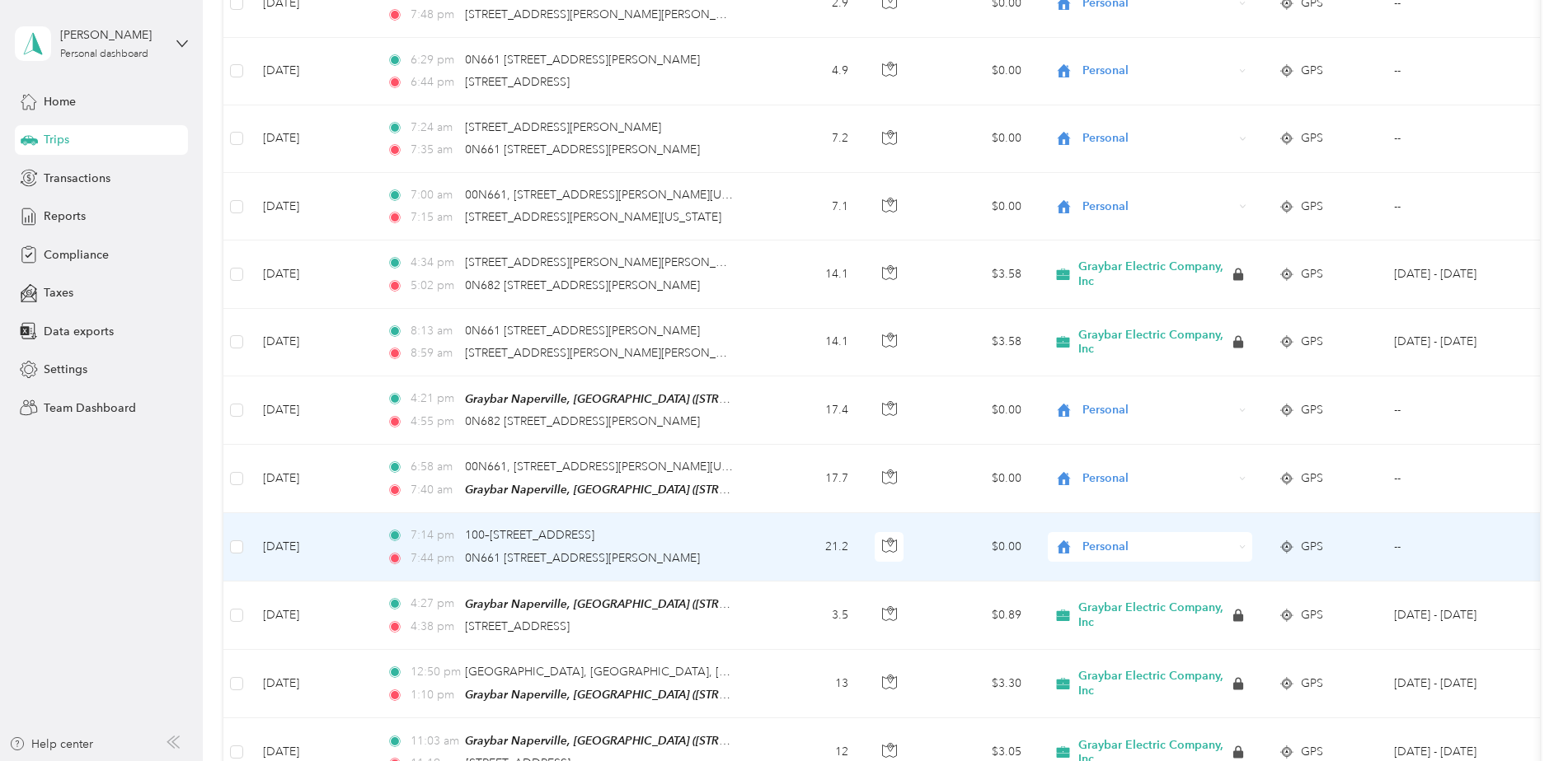
scroll to position [8864, 0]
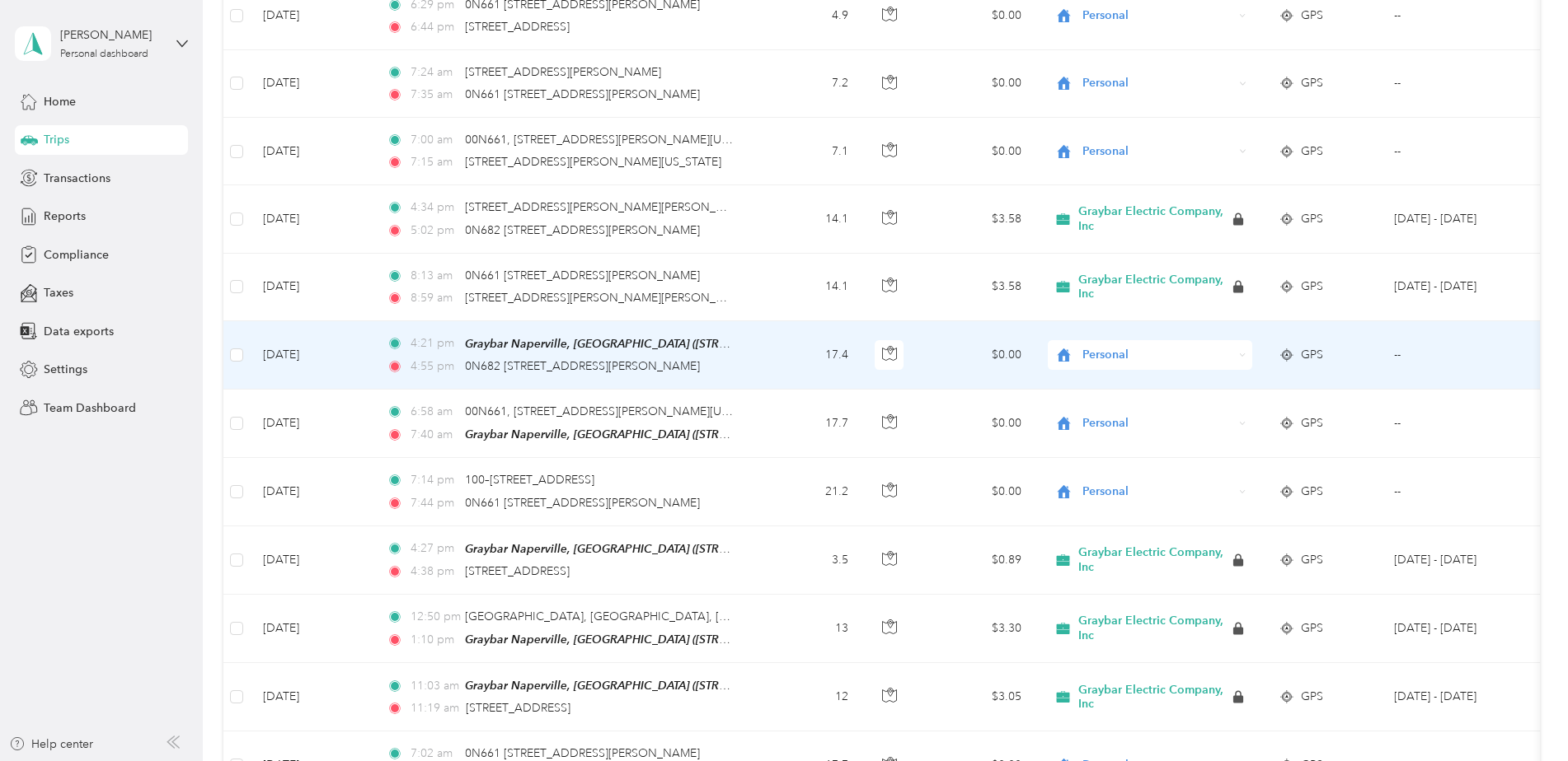
click at [1092, 346] on span "Personal" at bounding box center [1158, 355] width 151 height 18
click at [1104, 356] on span "Graybar Electric Company, Inc" at bounding box center [1170, 357] width 164 height 17
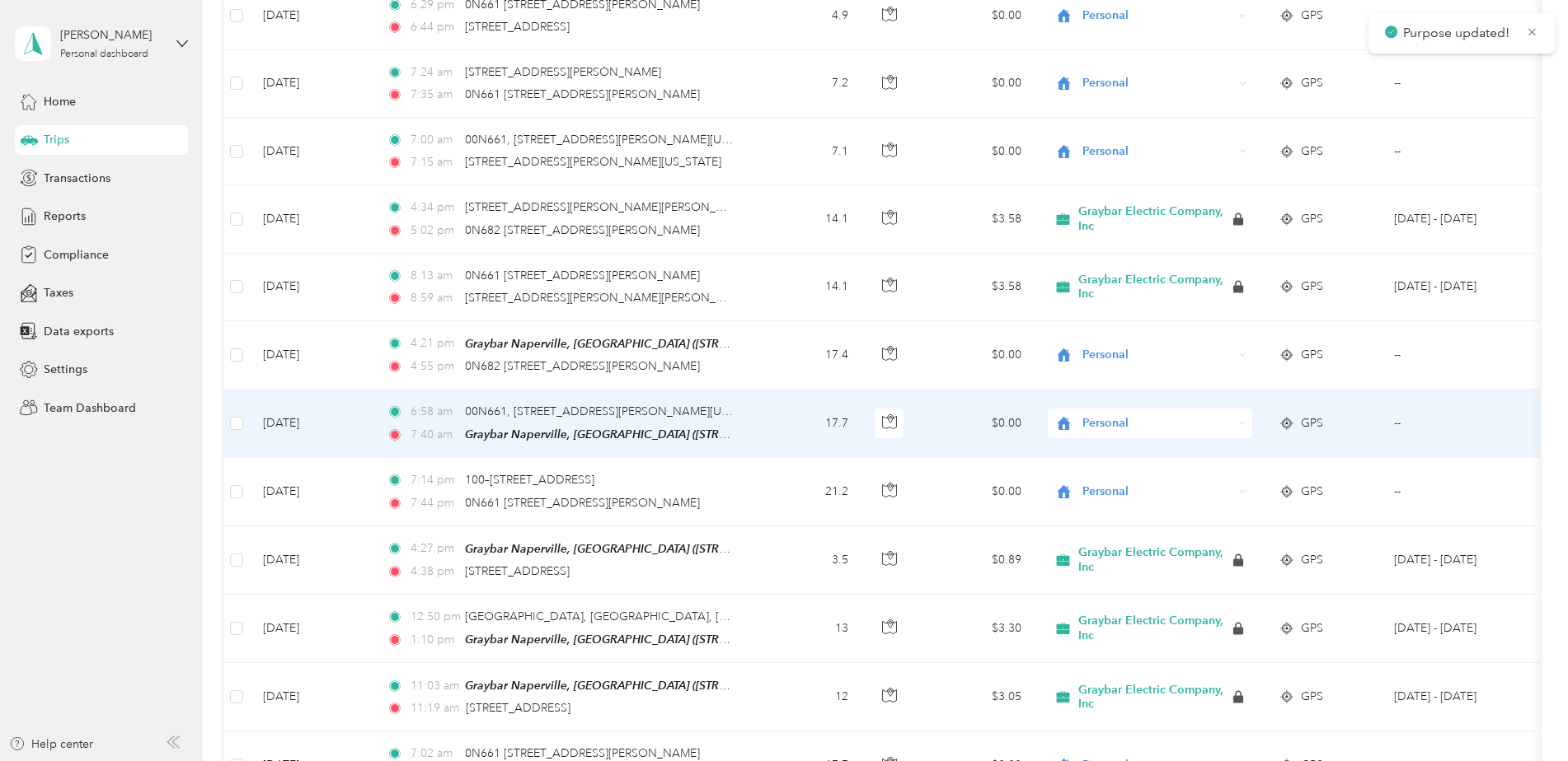
click at [1109, 415] on span "Personal" at bounding box center [1158, 423] width 151 height 18
click at [1112, 425] on span "Graybar Electric Company, Inc" at bounding box center [1170, 425] width 164 height 17
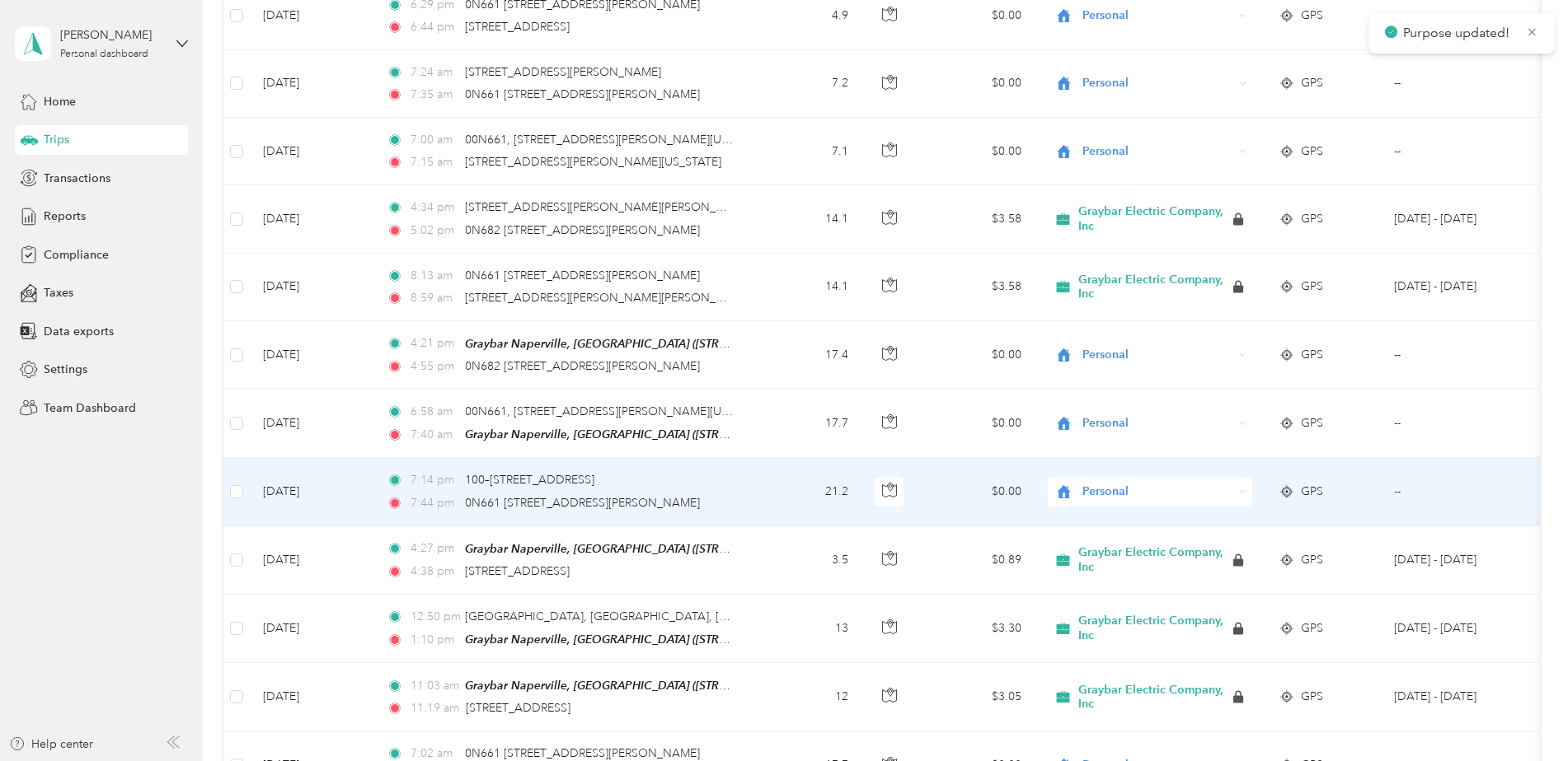
click at [1114, 483] on span "Personal" at bounding box center [1158, 492] width 151 height 18
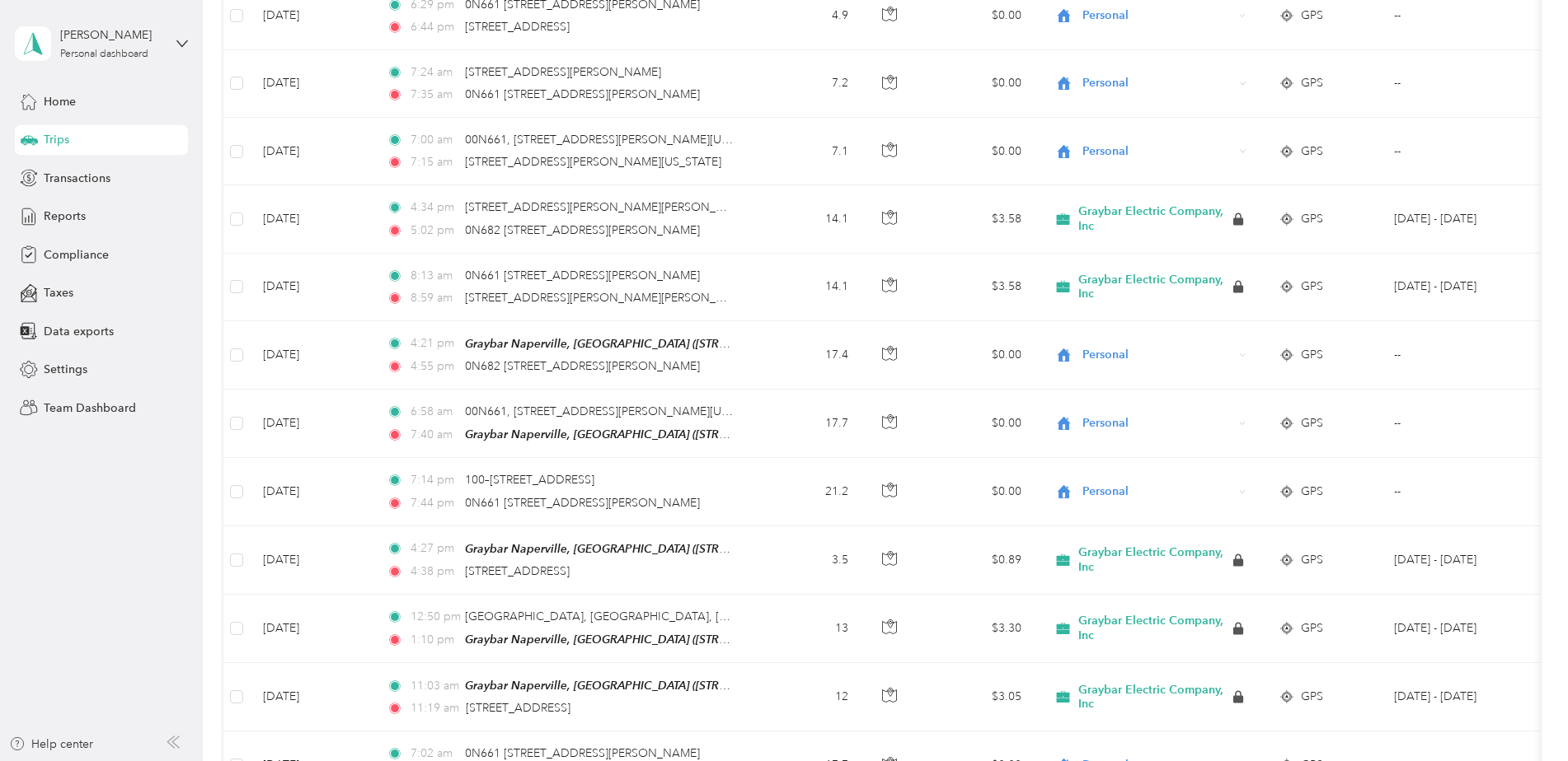
click at [78, 577] on aside "Rick VandenBossche Personal dashboard Home Trips Transactions Reports Complianc…" at bounding box center [101, 380] width 203 height 761
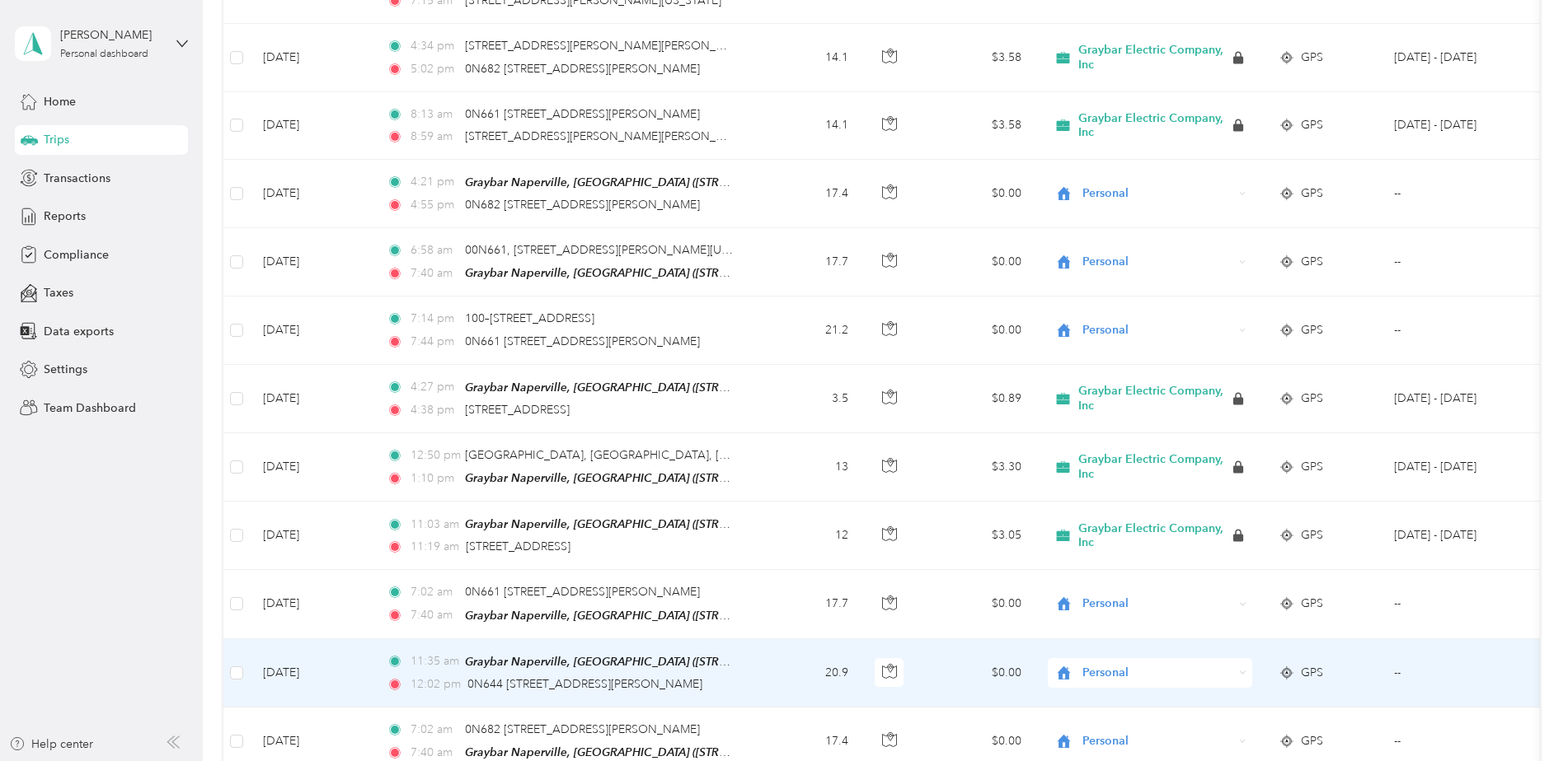
scroll to position [9029, 0]
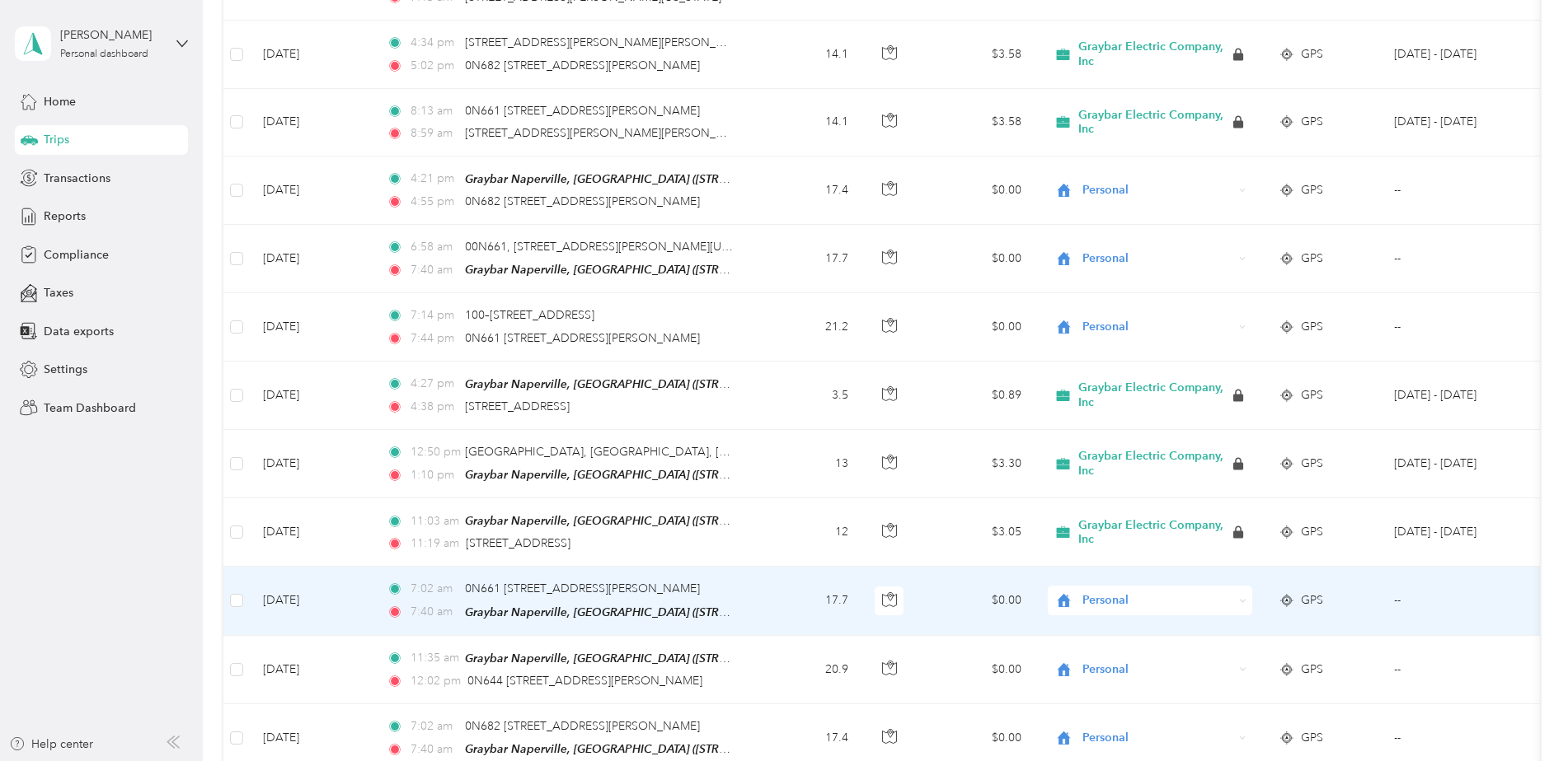
click at [1126, 592] on span "Personal" at bounding box center [1158, 600] width 151 height 18
click at [1127, 601] on span "Graybar Electric Company, Inc" at bounding box center [1170, 599] width 164 height 17
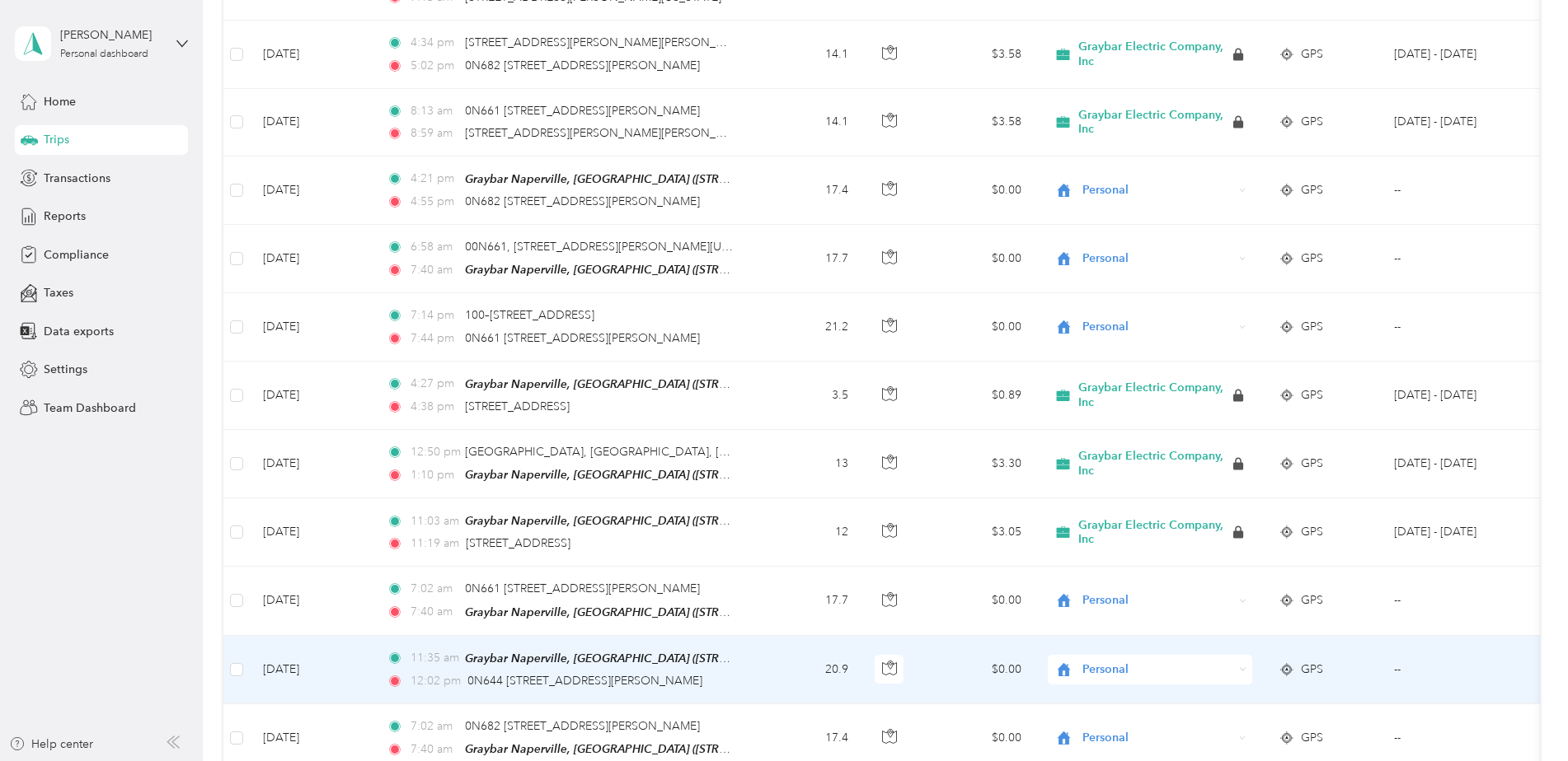
click at [1124, 661] on span "Personal" at bounding box center [1158, 670] width 151 height 18
click at [1118, 669] on span "Graybar Electric Company, Inc" at bounding box center [1170, 667] width 164 height 17
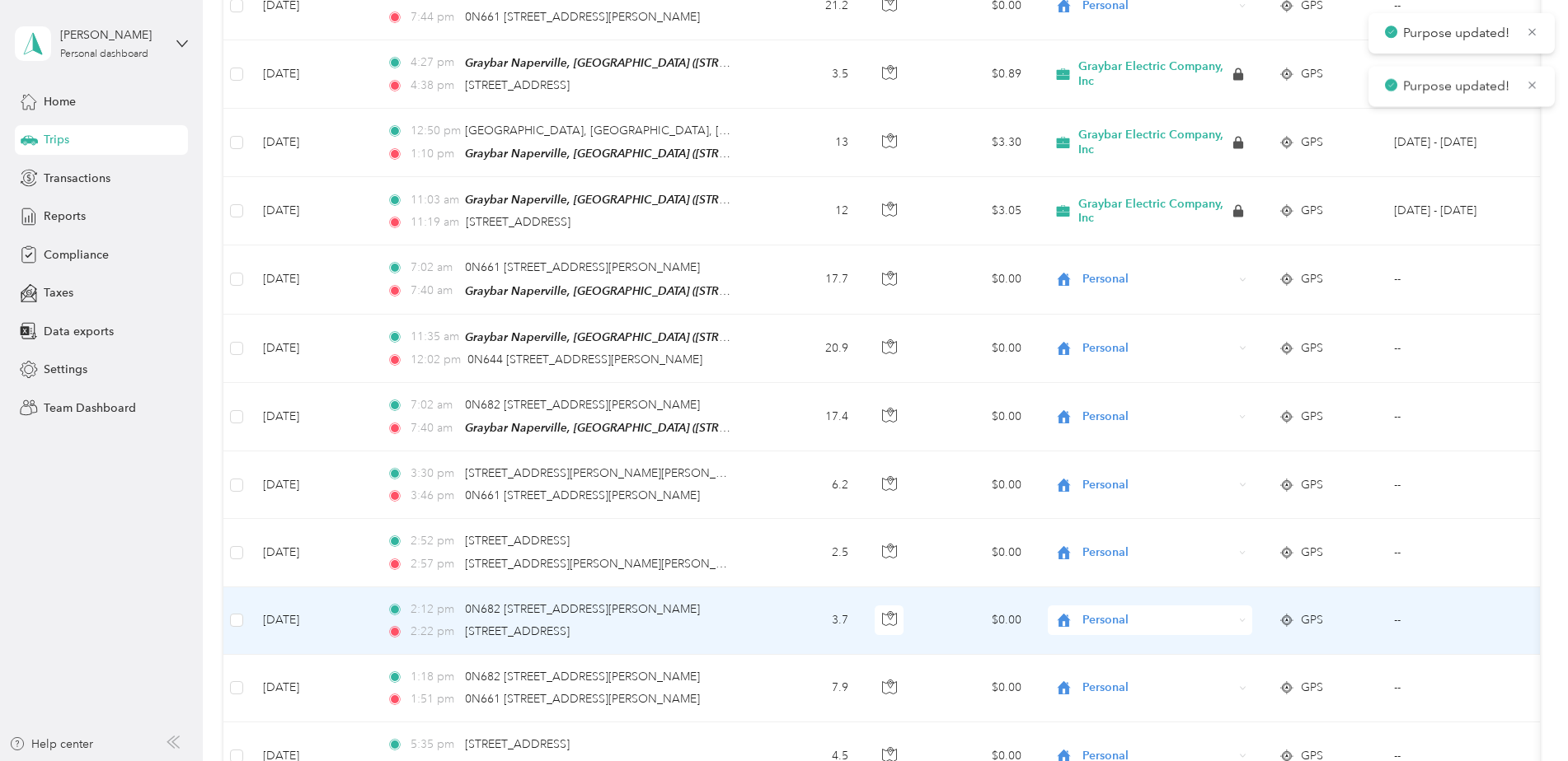
scroll to position [9358, 0]
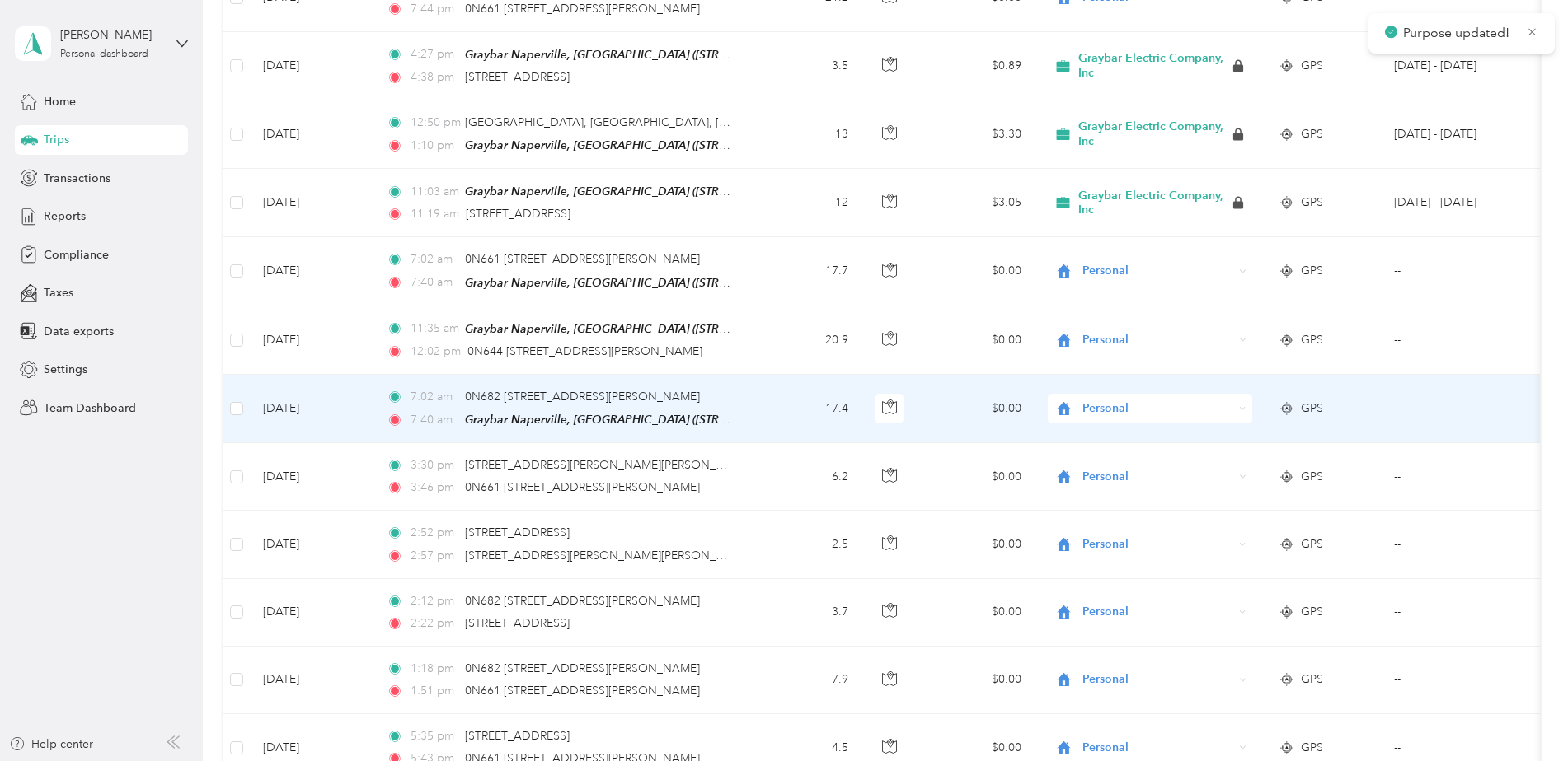
click at [1106, 399] on span "Personal" at bounding box center [1158, 408] width 151 height 18
click at [1110, 396] on span "Graybar Electric Company, Inc" at bounding box center [1170, 405] width 164 height 17
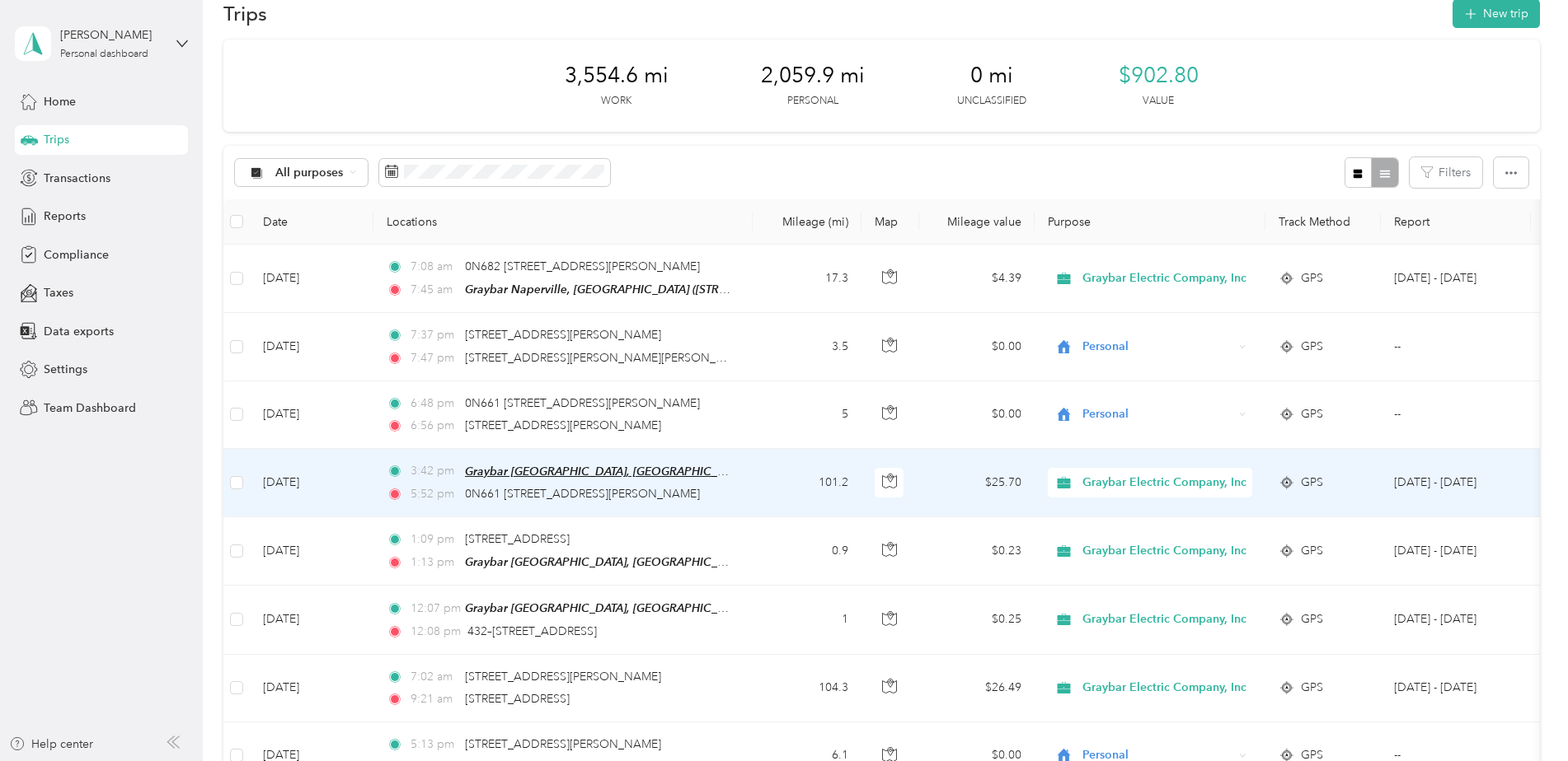
scroll to position [0, 0]
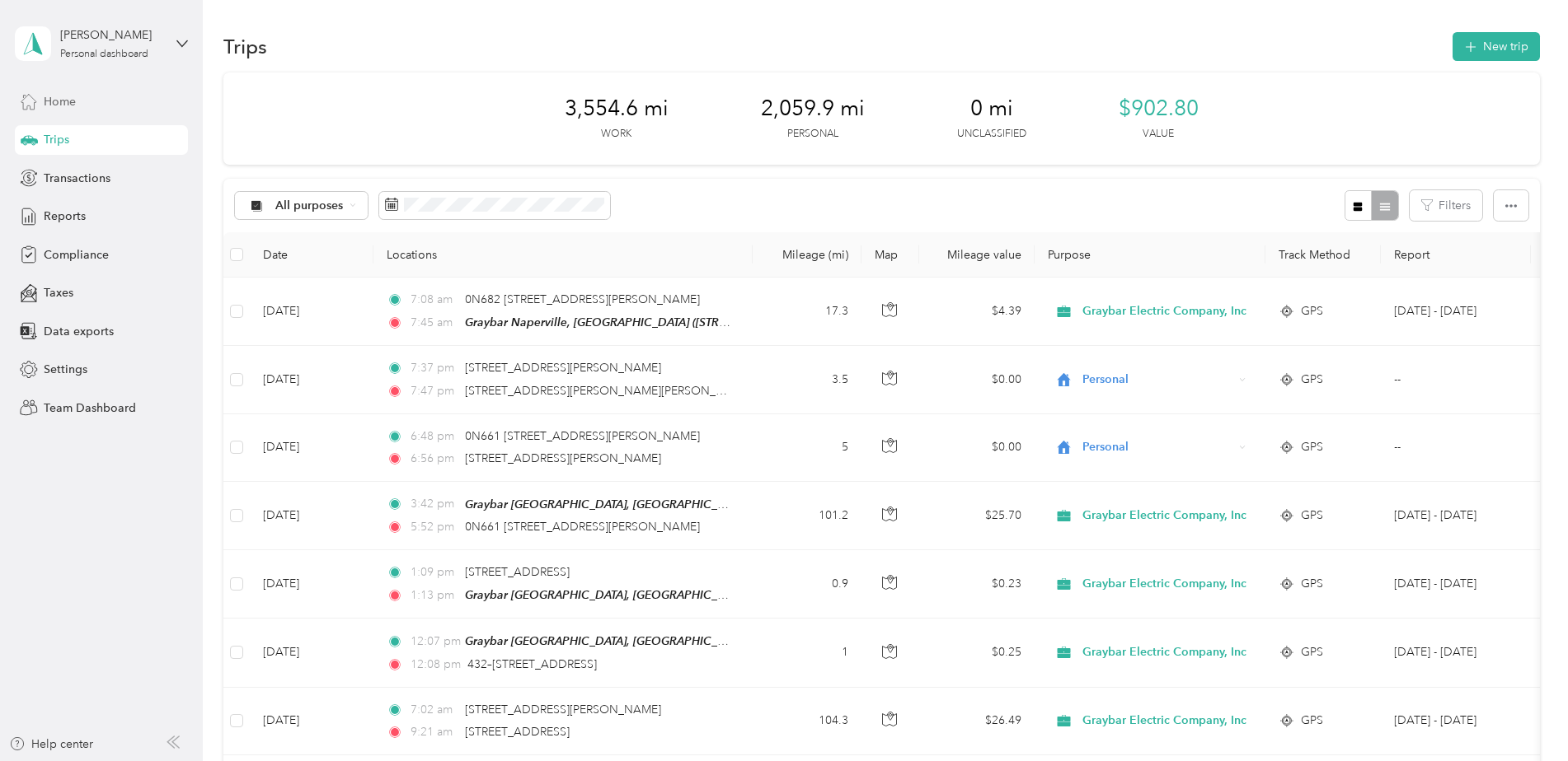
click at [68, 96] on span "Home" at bounding box center [59, 102] width 32 height 17
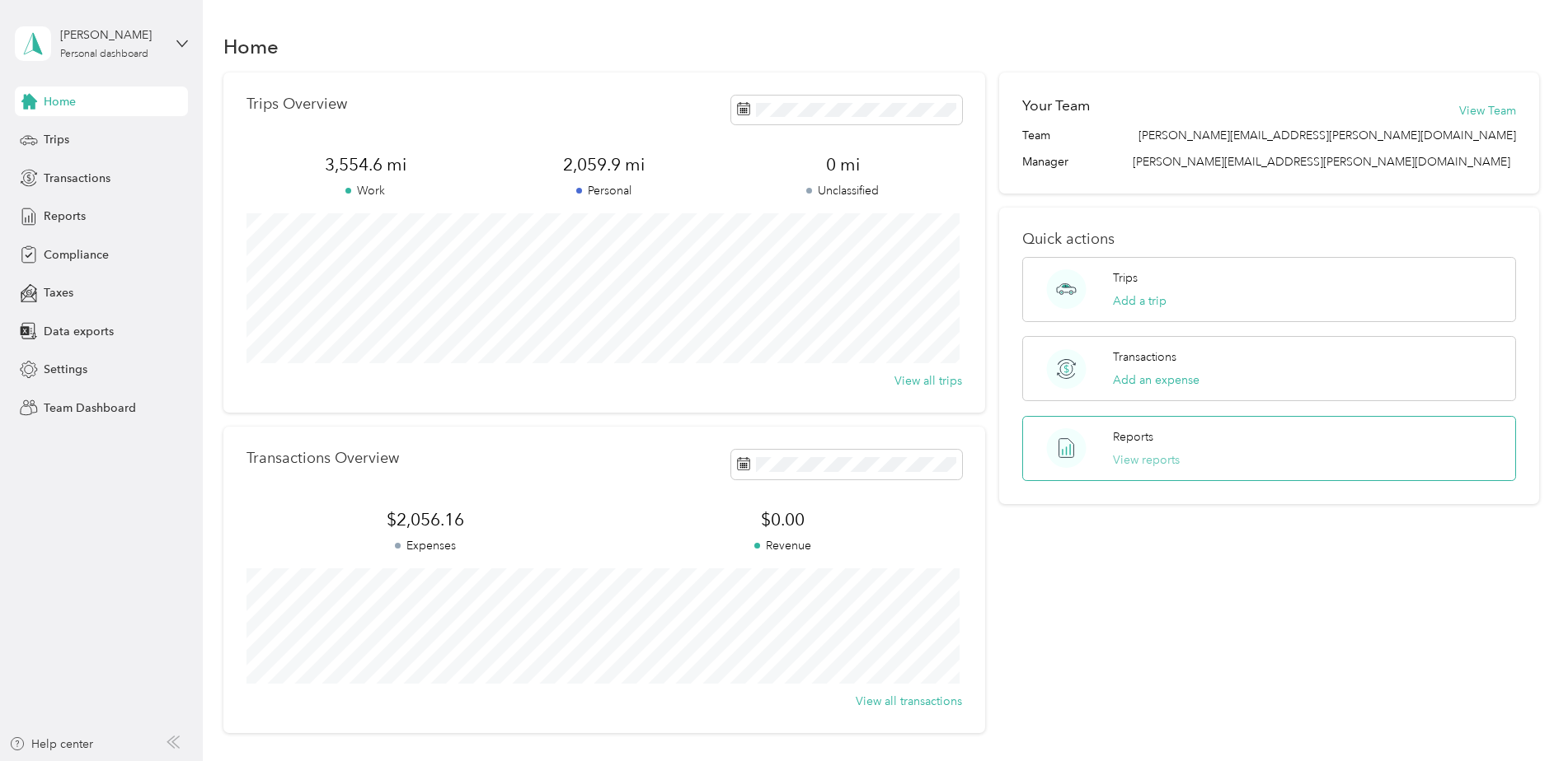
click at [1150, 451] on button "View reports" at bounding box center [1145, 460] width 66 height 17
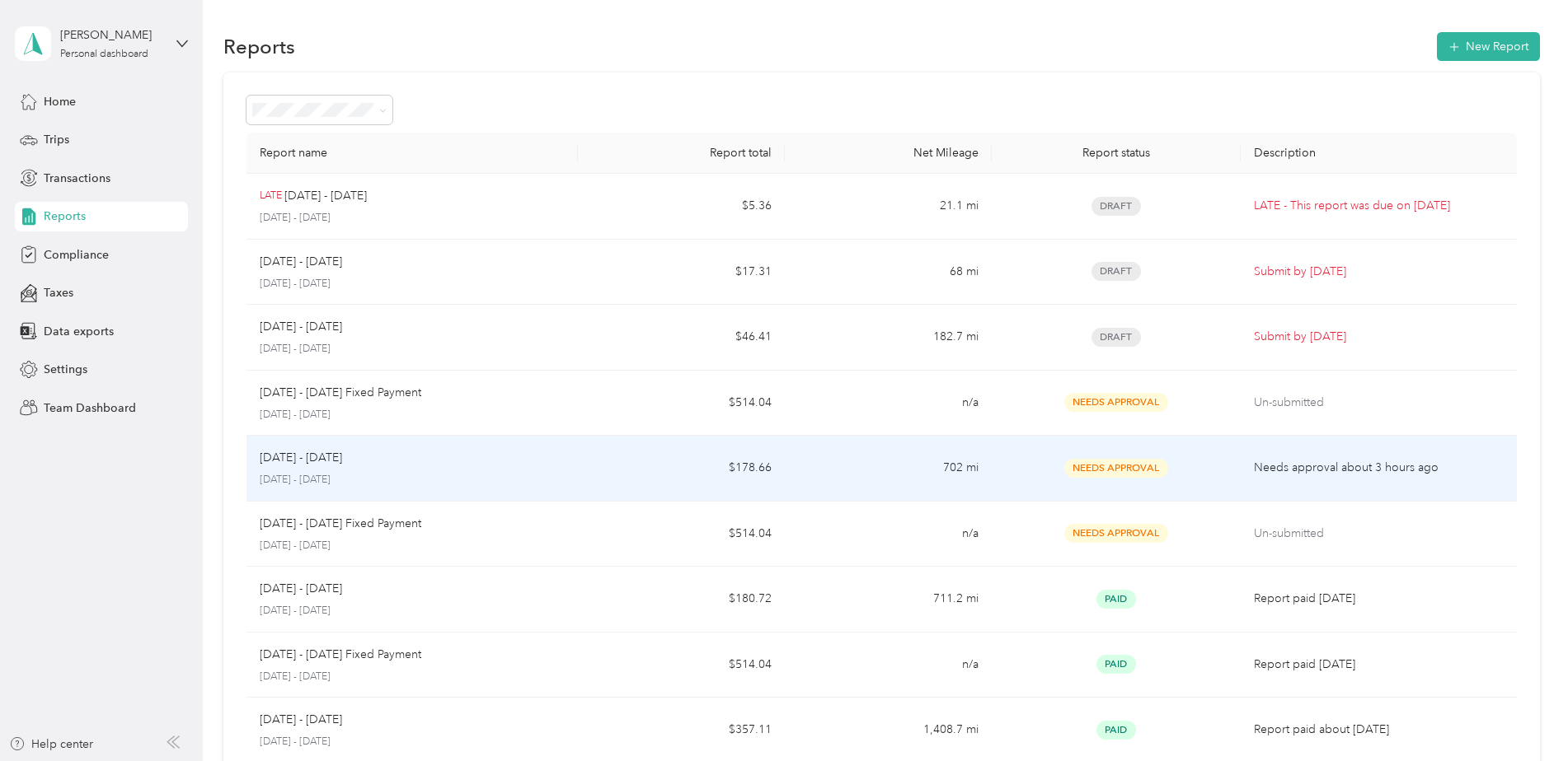
click at [1309, 468] on p "Needs approval about 3 hours ago" at bounding box center [1379, 468] width 250 height 18
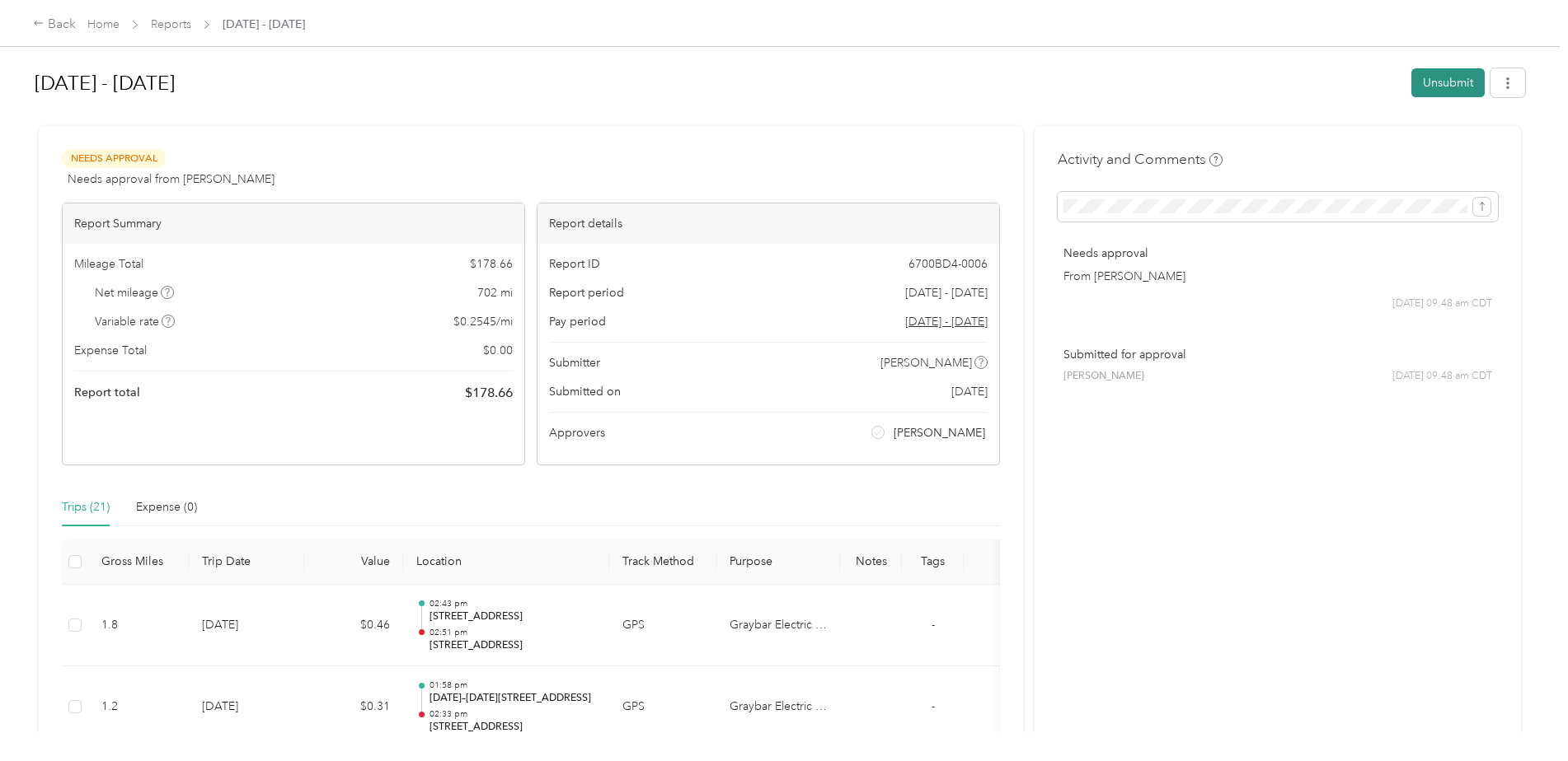
click at [1435, 72] on button "Unsubmit" at bounding box center [1448, 83] width 73 height 29
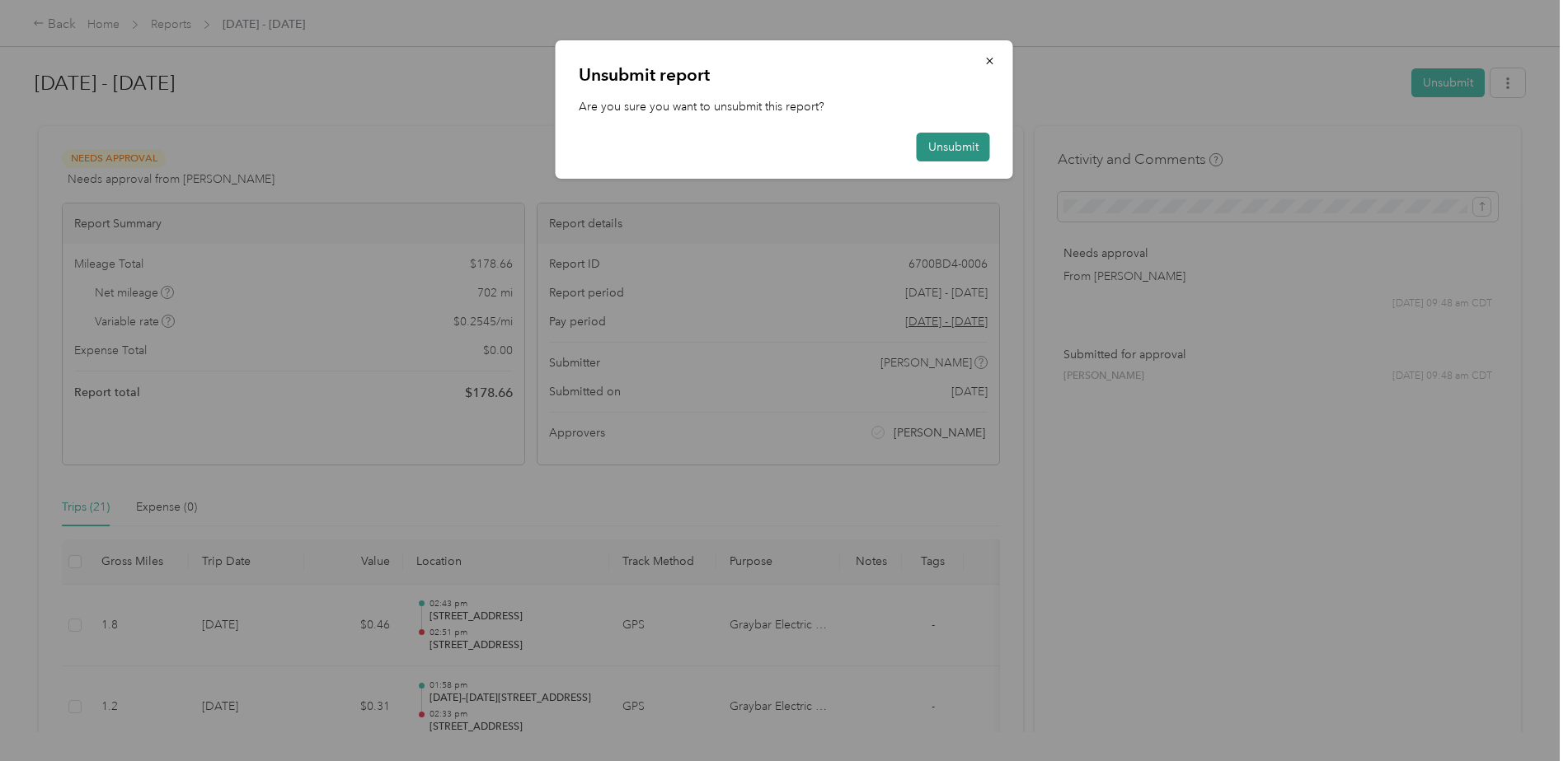
click at [965, 138] on button "Unsubmit" at bounding box center [954, 147] width 73 height 29
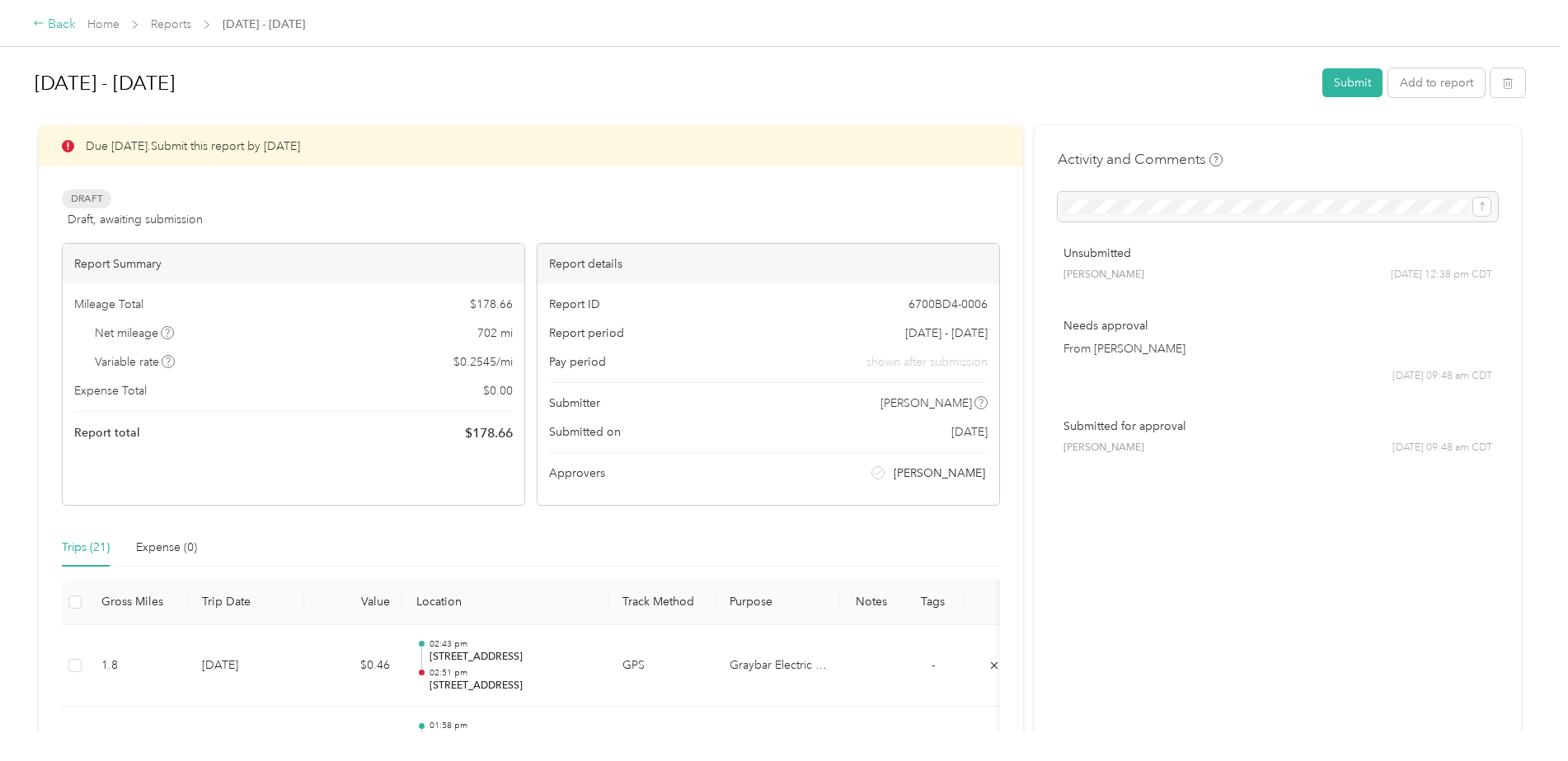
click at [60, 23] on div "Back" at bounding box center [54, 24] width 43 height 20
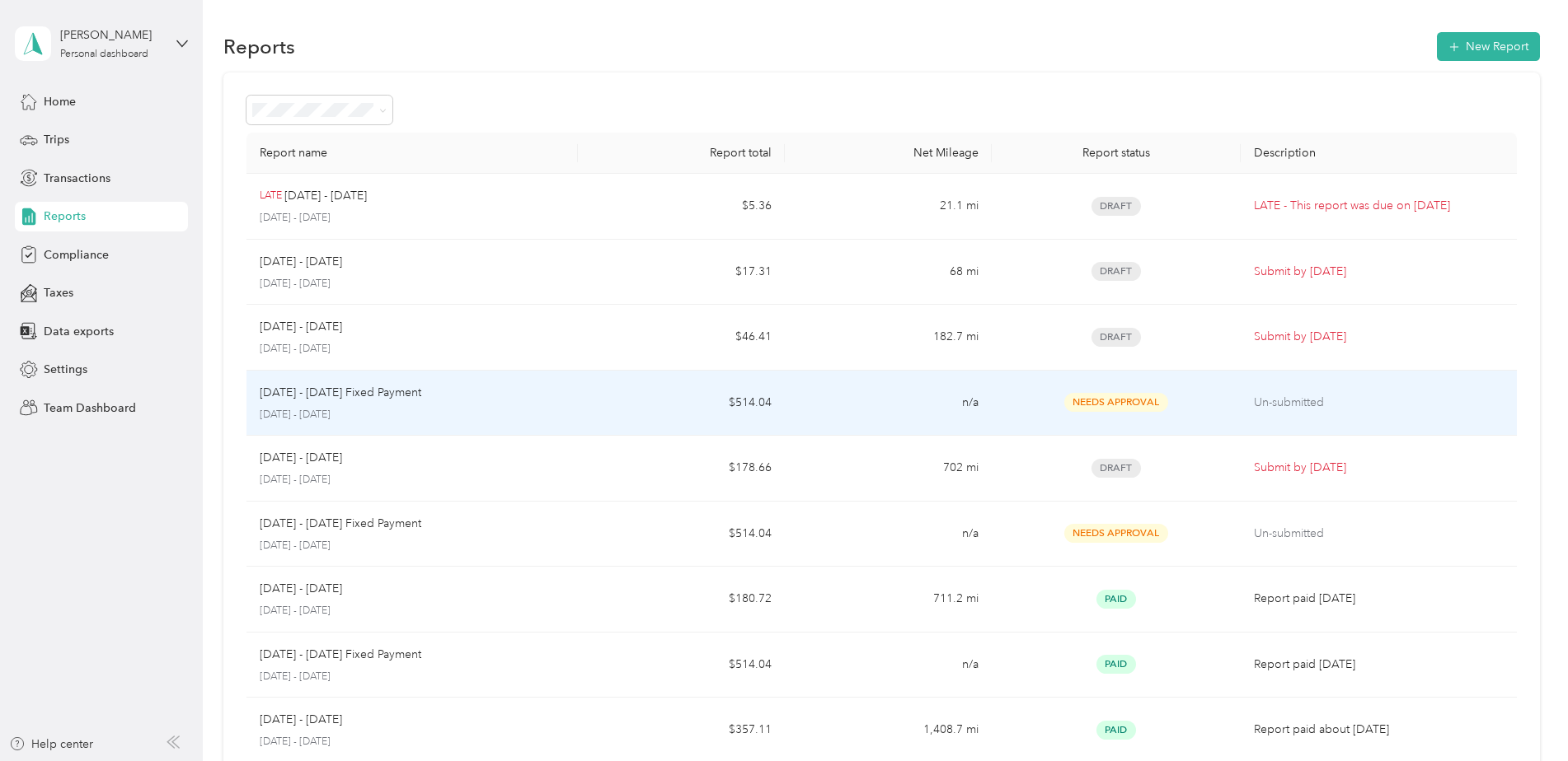
click at [1135, 401] on span "Needs Approval" at bounding box center [1117, 403] width 104 height 19
click at [1314, 401] on p "Un-submitted" at bounding box center [1379, 402] width 250 height 18
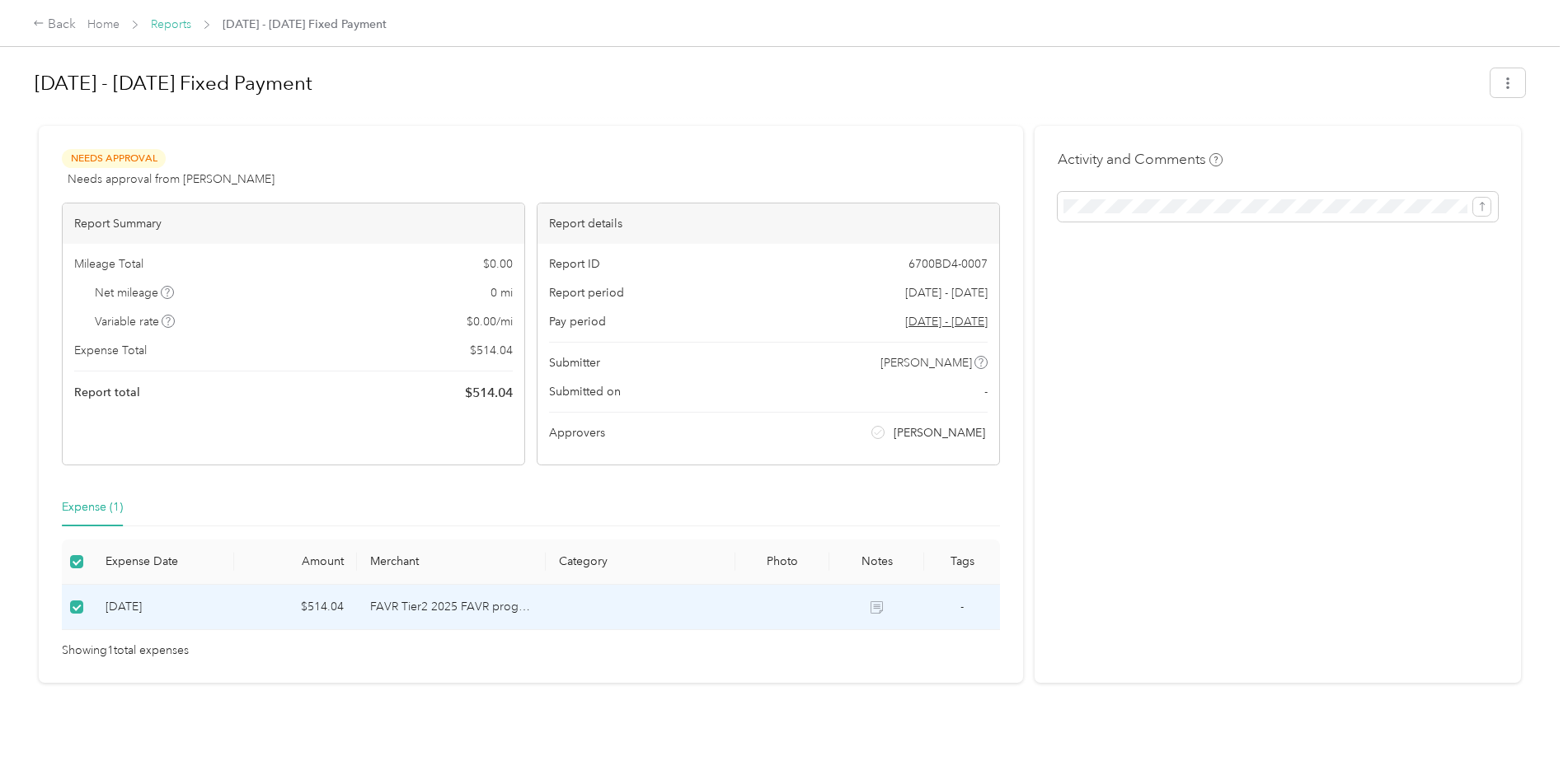
click at [179, 21] on link "Reports" at bounding box center [171, 24] width 40 height 14
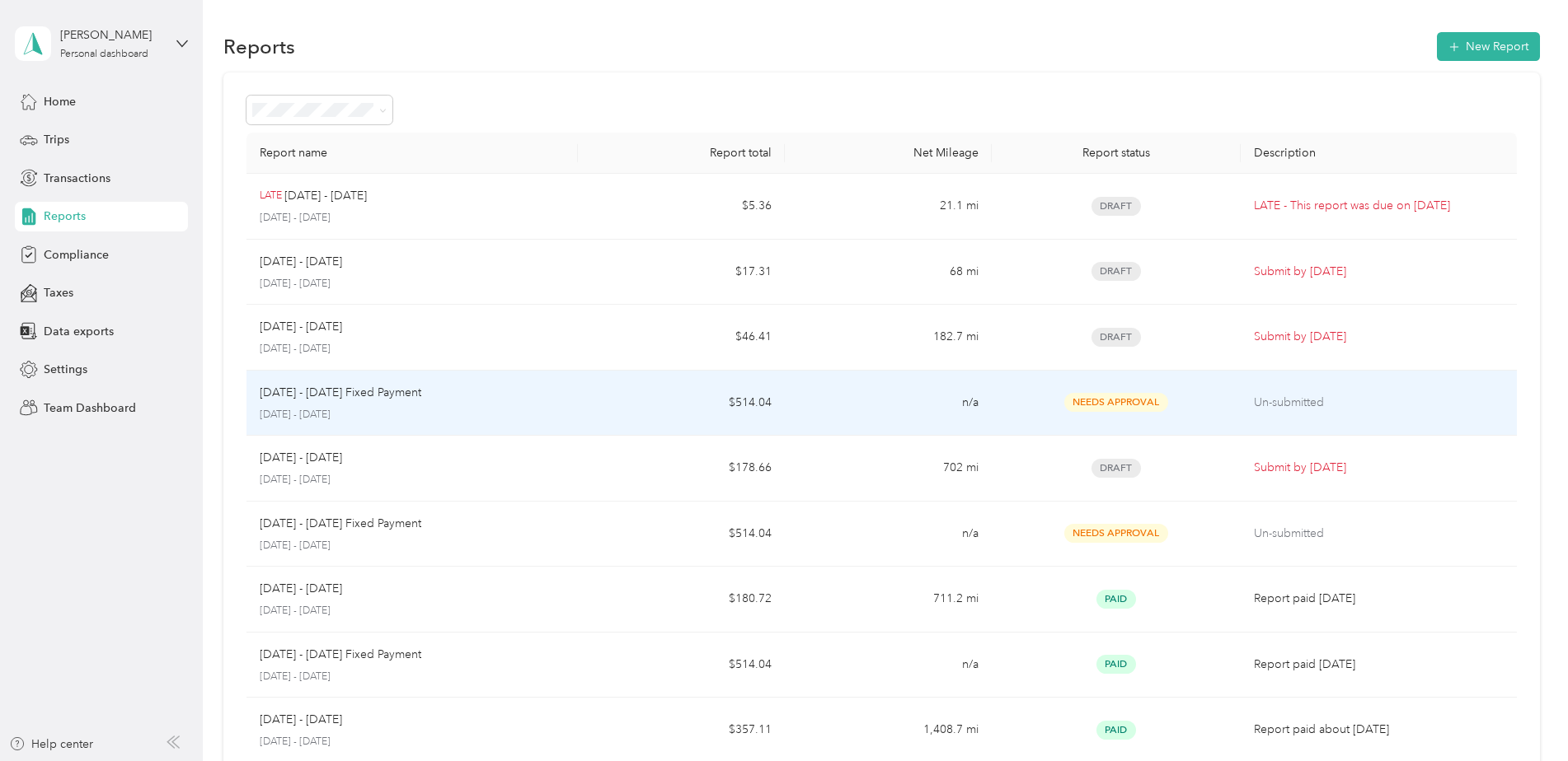
click at [1298, 401] on p "Un-submitted" at bounding box center [1379, 402] width 250 height 18
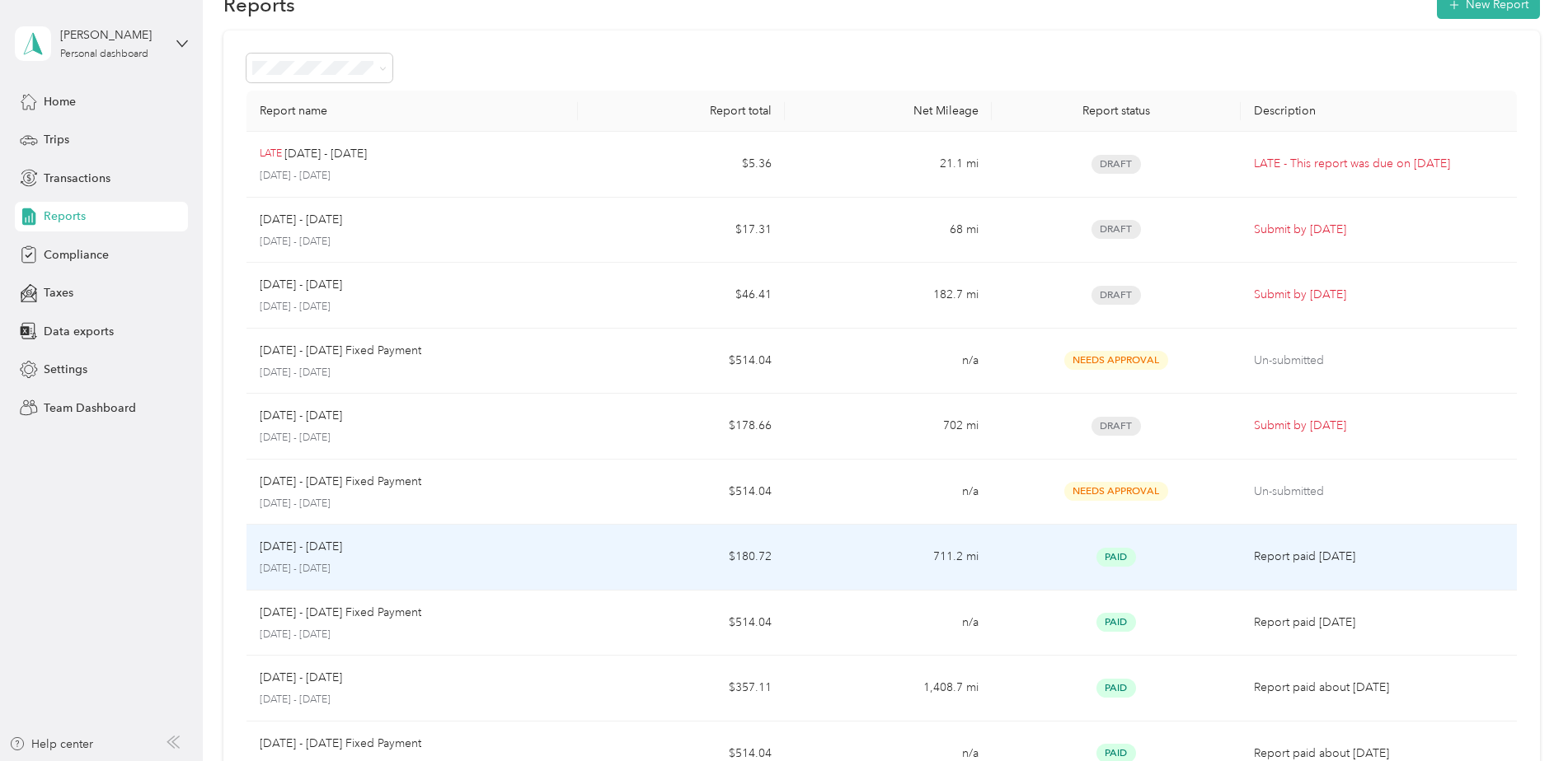
scroll to position [83, 0]
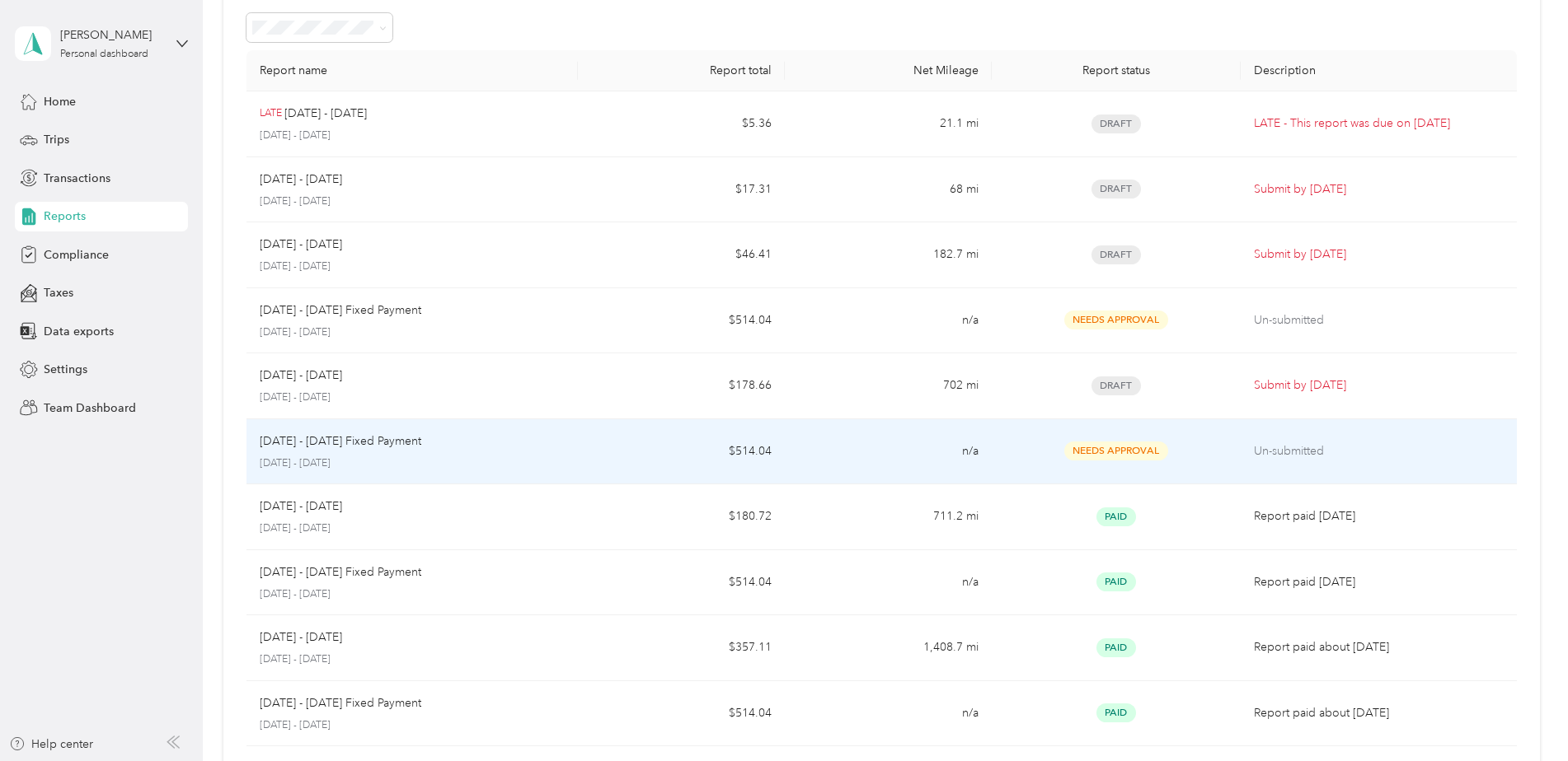
click at [1130, 449] on span "Needs Approval" at bounding box center [1117, 451] width 104 height 19
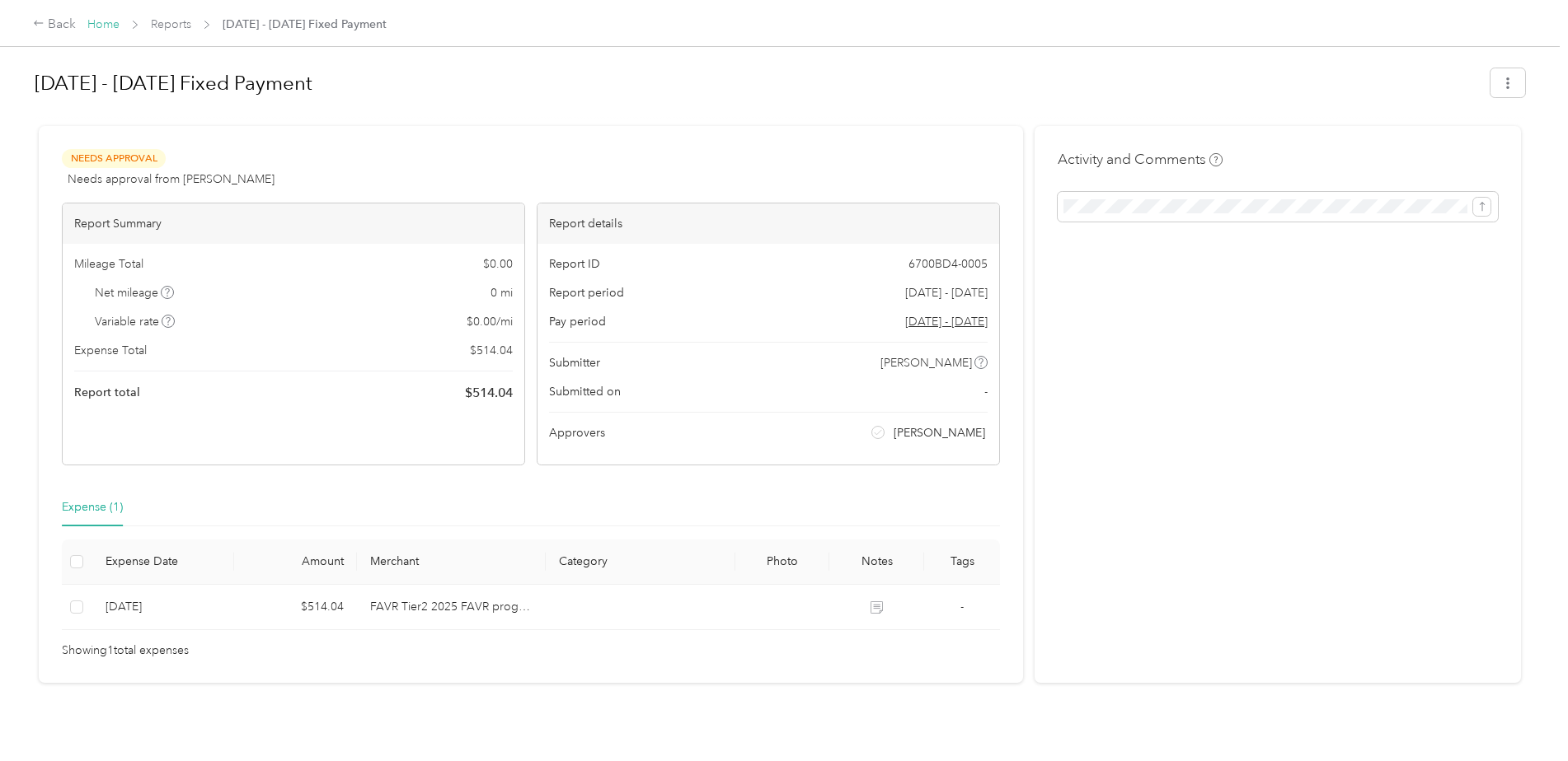
click at [102, 24] on link "Home" at bounding box center [103, 24] width 32 height 14
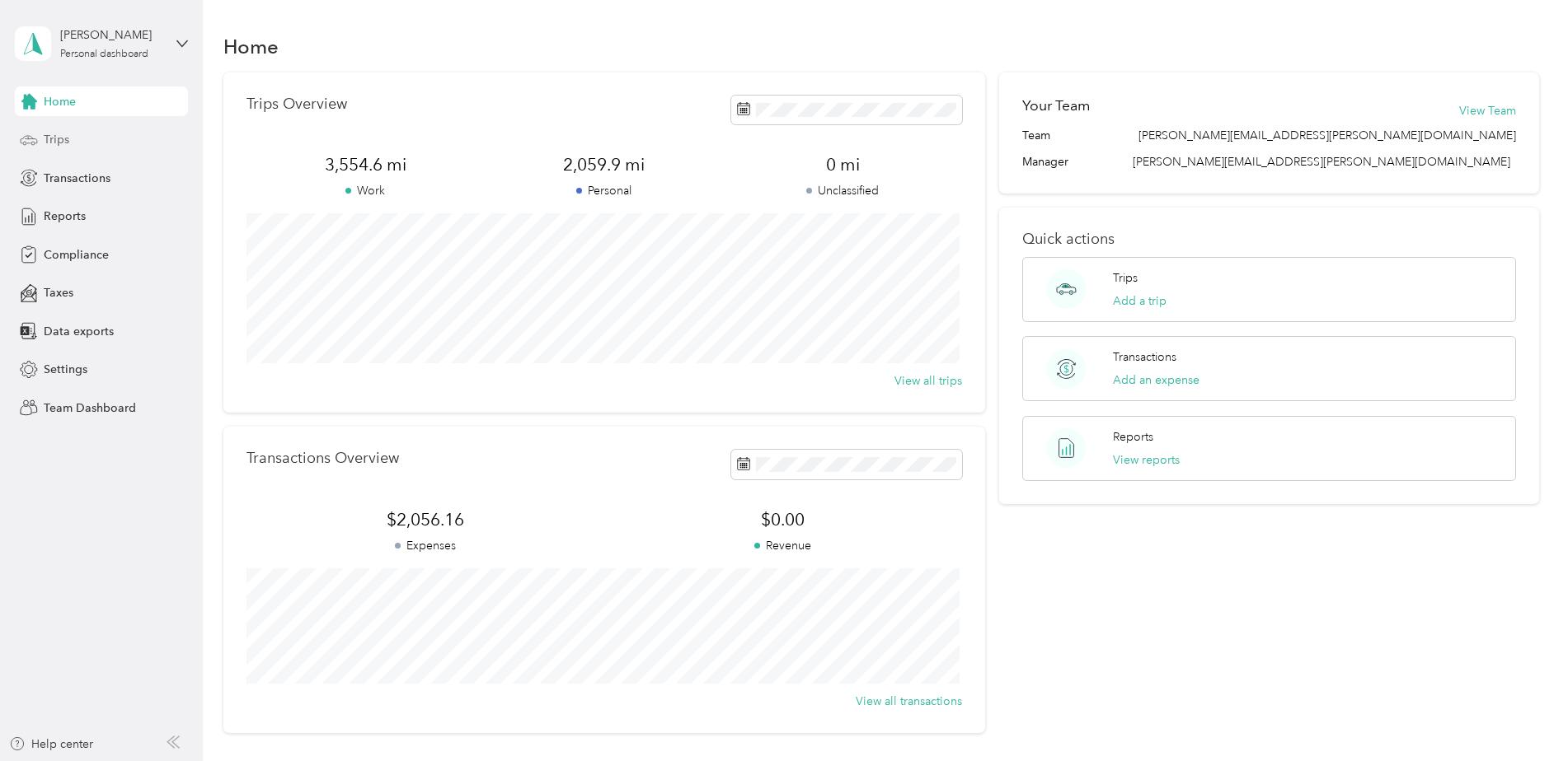
click at [67, 140] on span "Trips" at bounding box center [56, 140] width 26 height 17
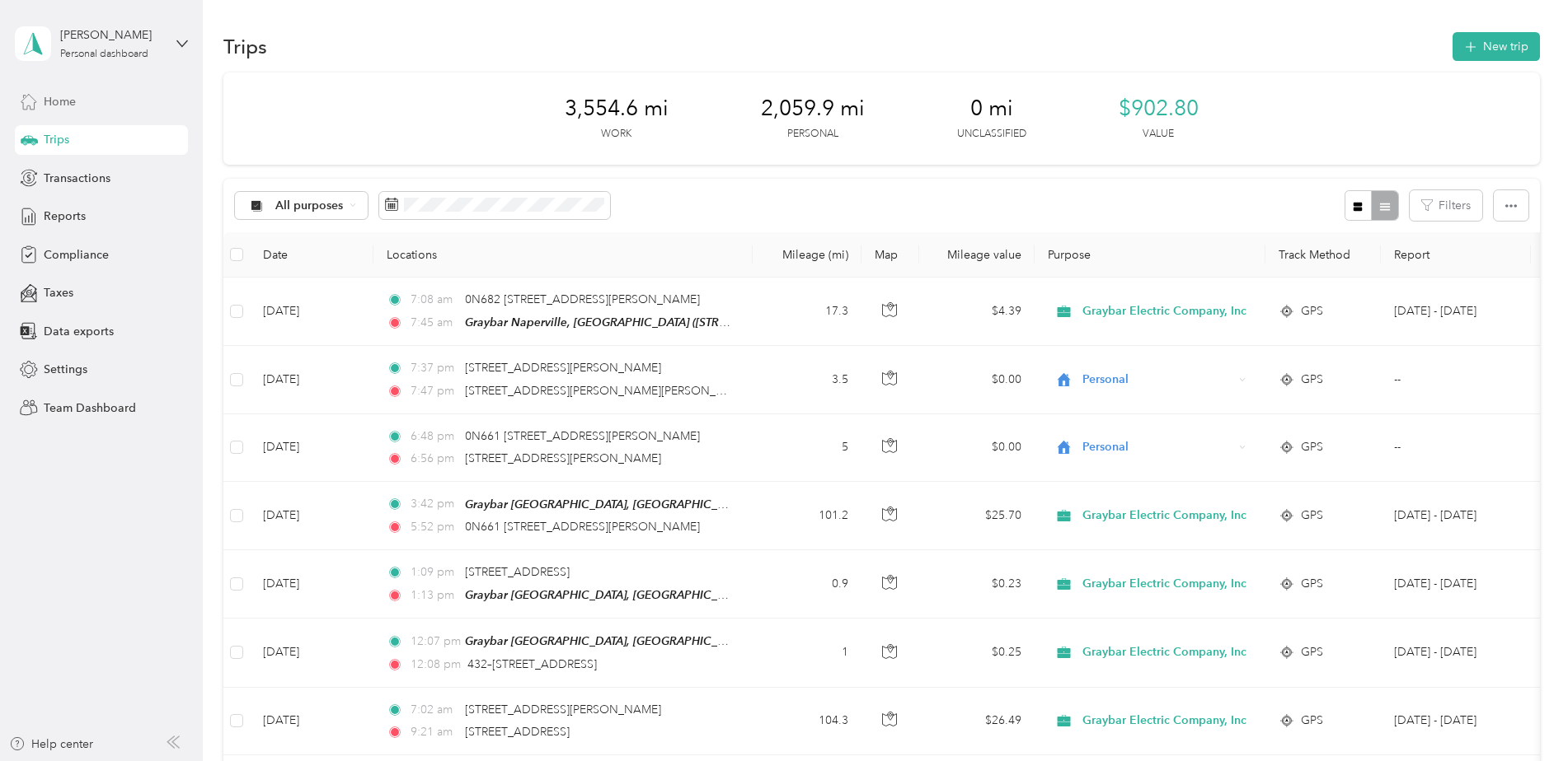
click at [74, 95] on span "Home" at bounding box center [59, 102] width 32 height 17
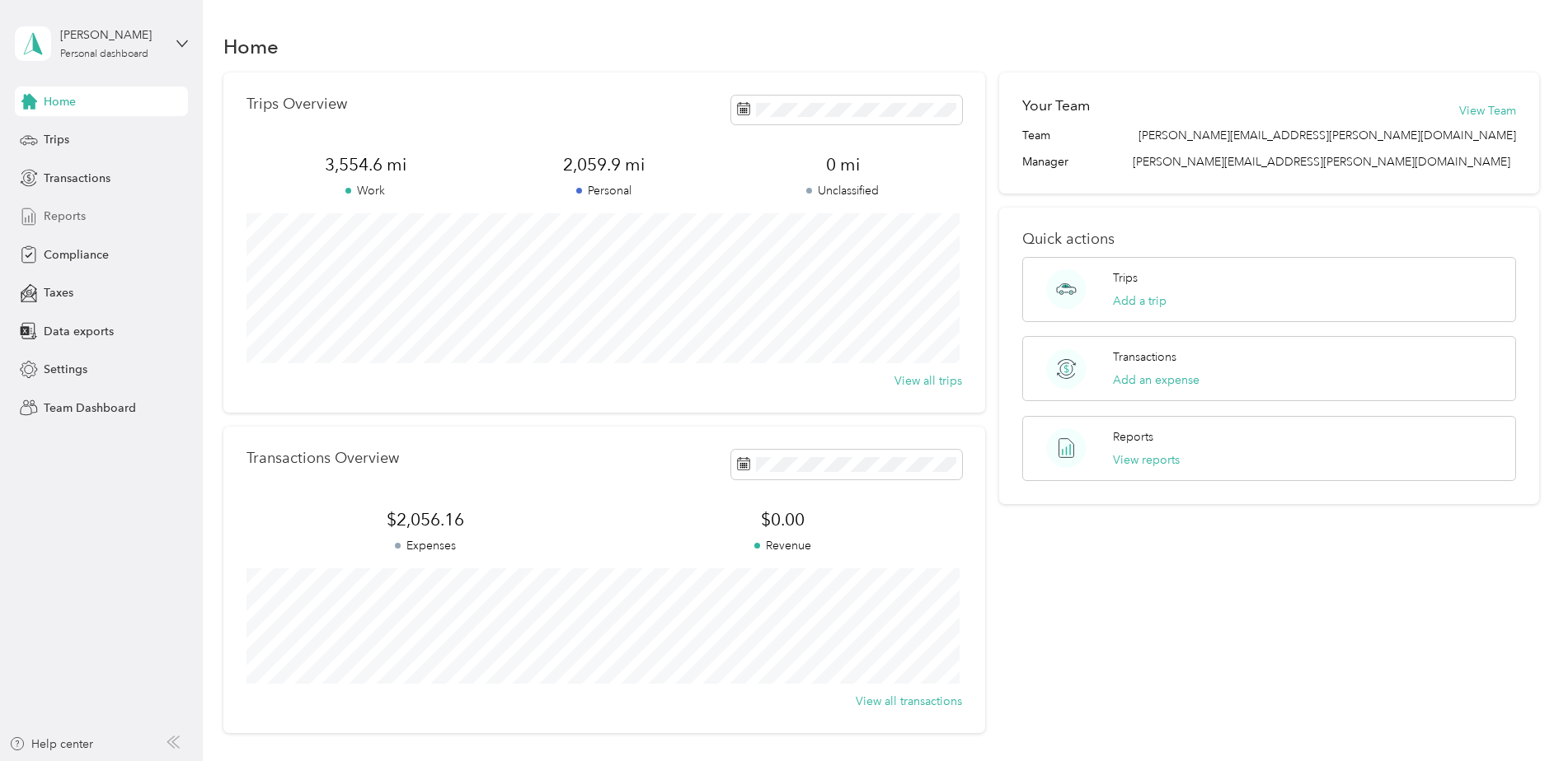
click at [77, 216] on span "Reports" at bounding box center [64, 216] width 42 height 17
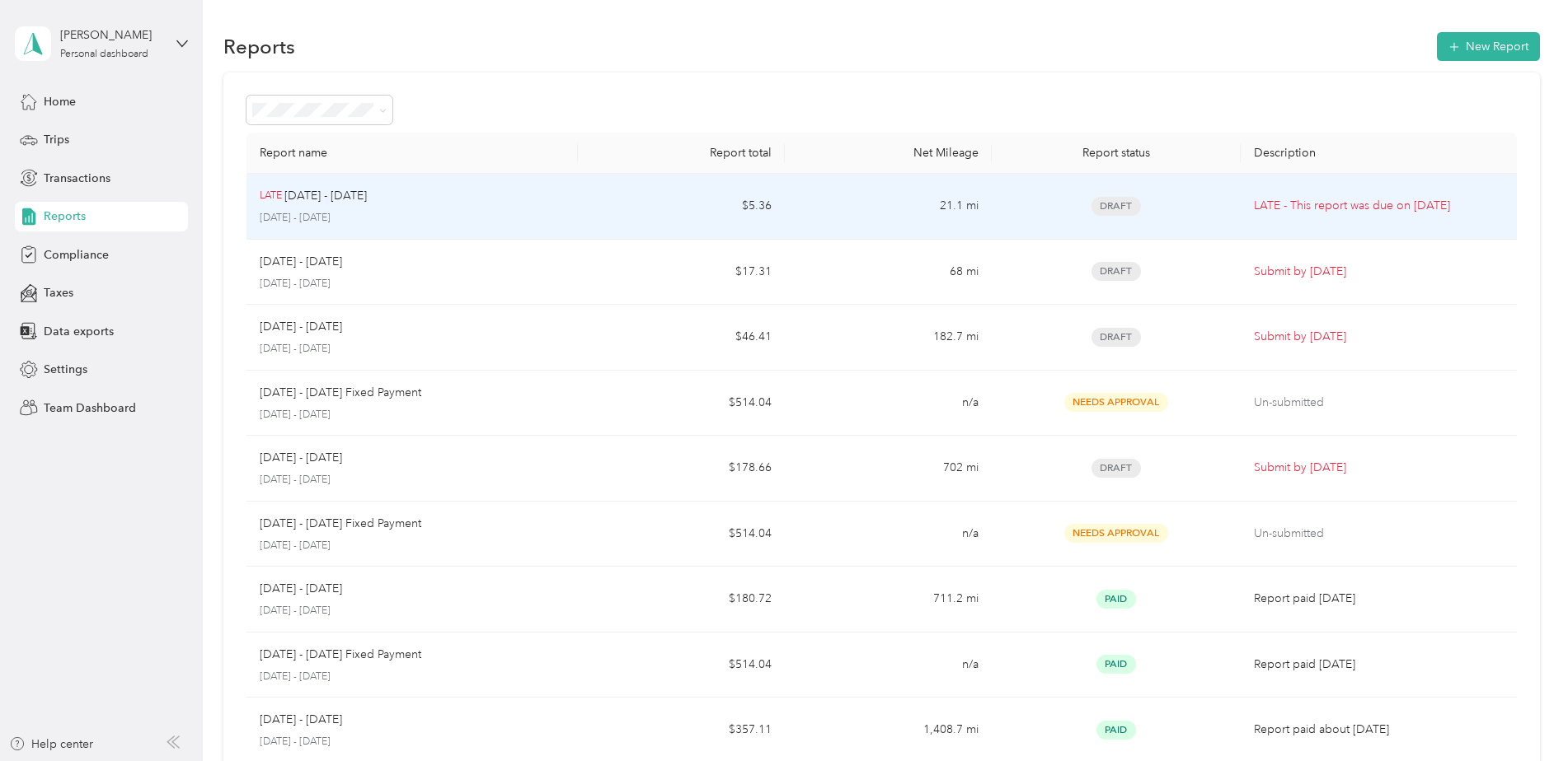
click at [1419, 209] on p "LATE - This report was due on Aug. 4, 2025" at bounding box center [1379, 206] width 250 height 18
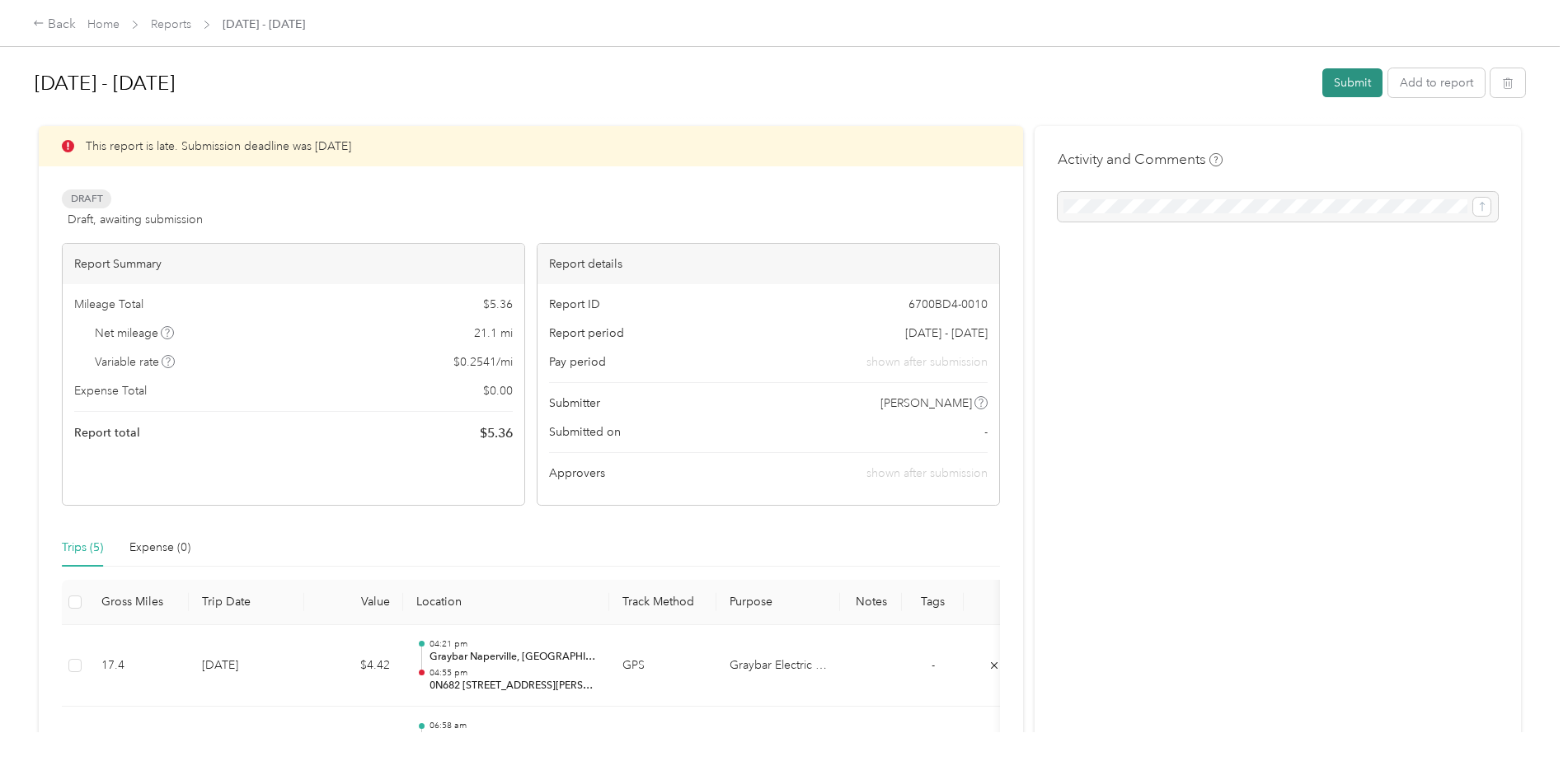
click at [1350, 78] on button "Submit" at bounding box center [1352, 83] width 61 height 29
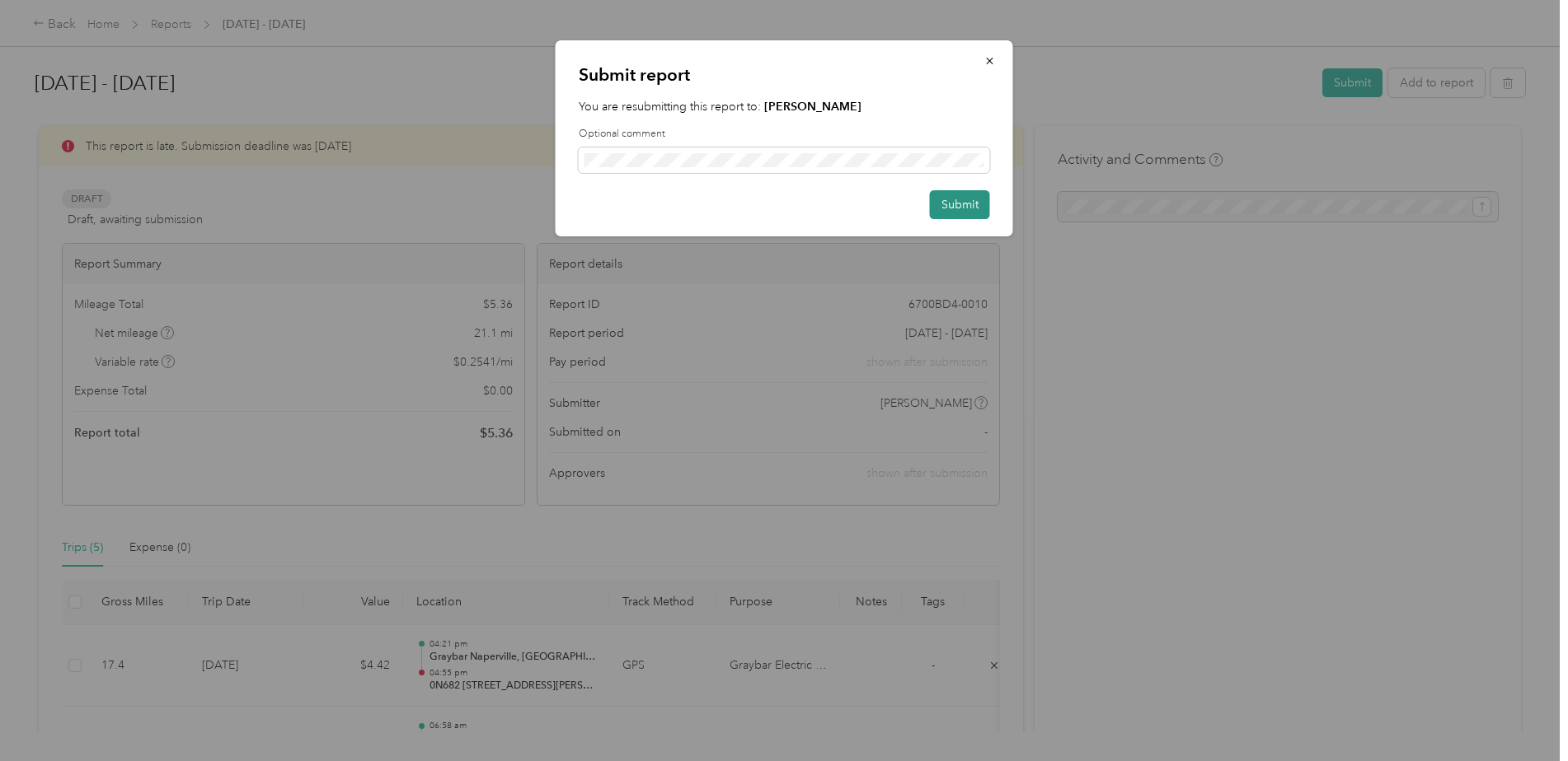
click at [971, 200] on button "Submit" at bounding box center [960, 205] width 61 height 29
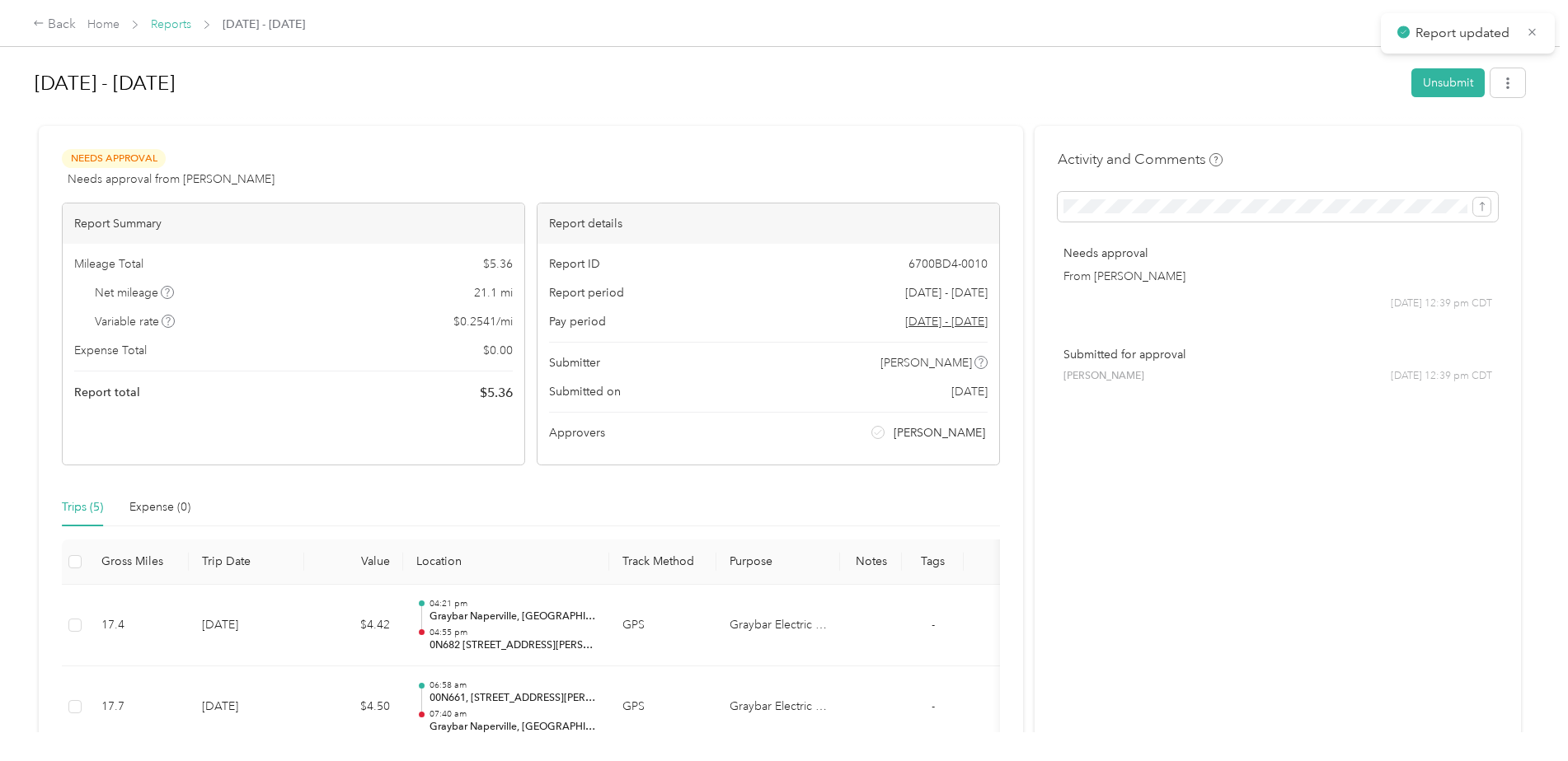
click at [167, 23] on link "Reports" at bounding box center [171, 24] width 40 height 14
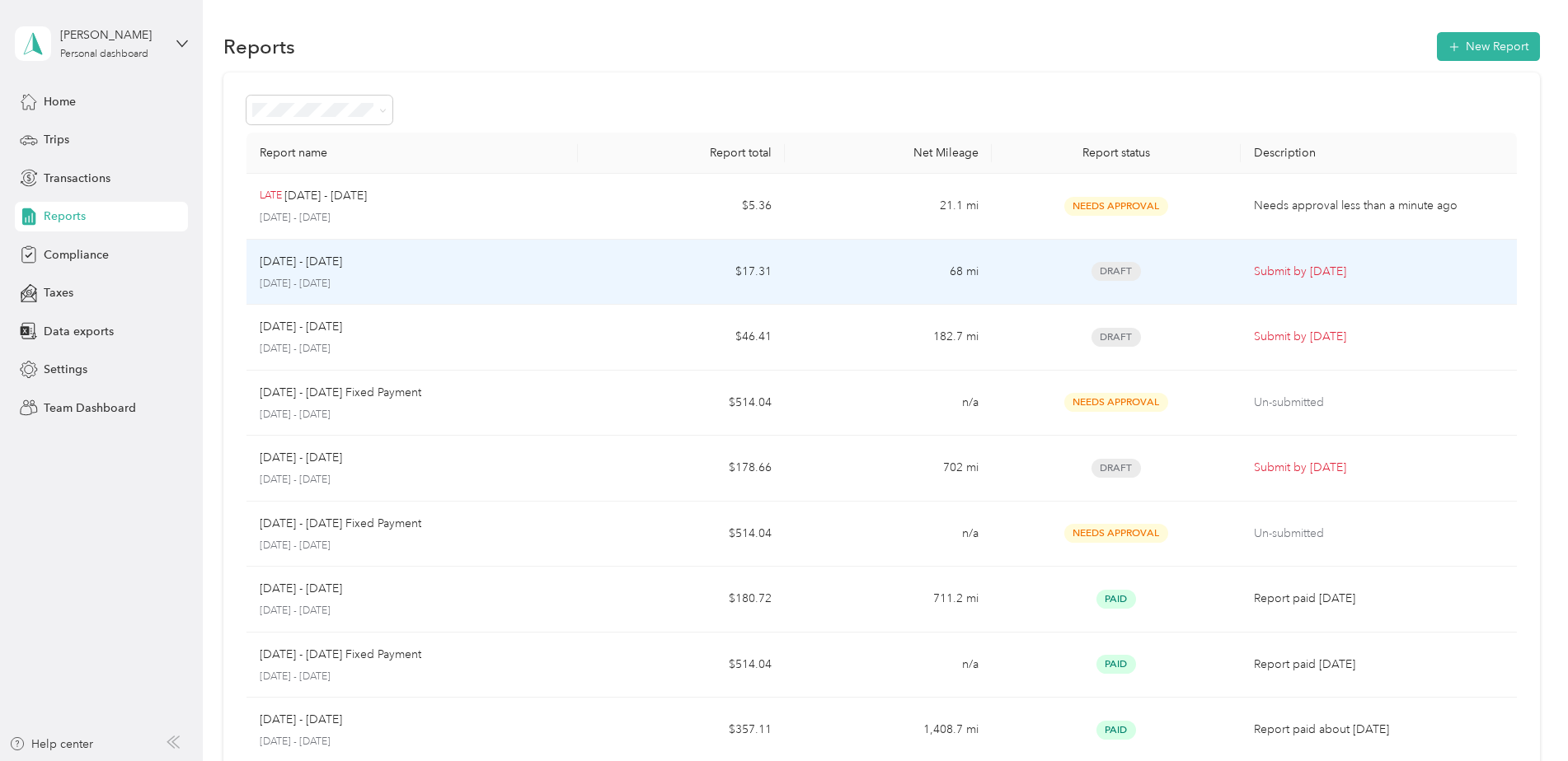
click at [1117, 273] on span "Draft" at bounding box center [1116, 271] width 49 height 19
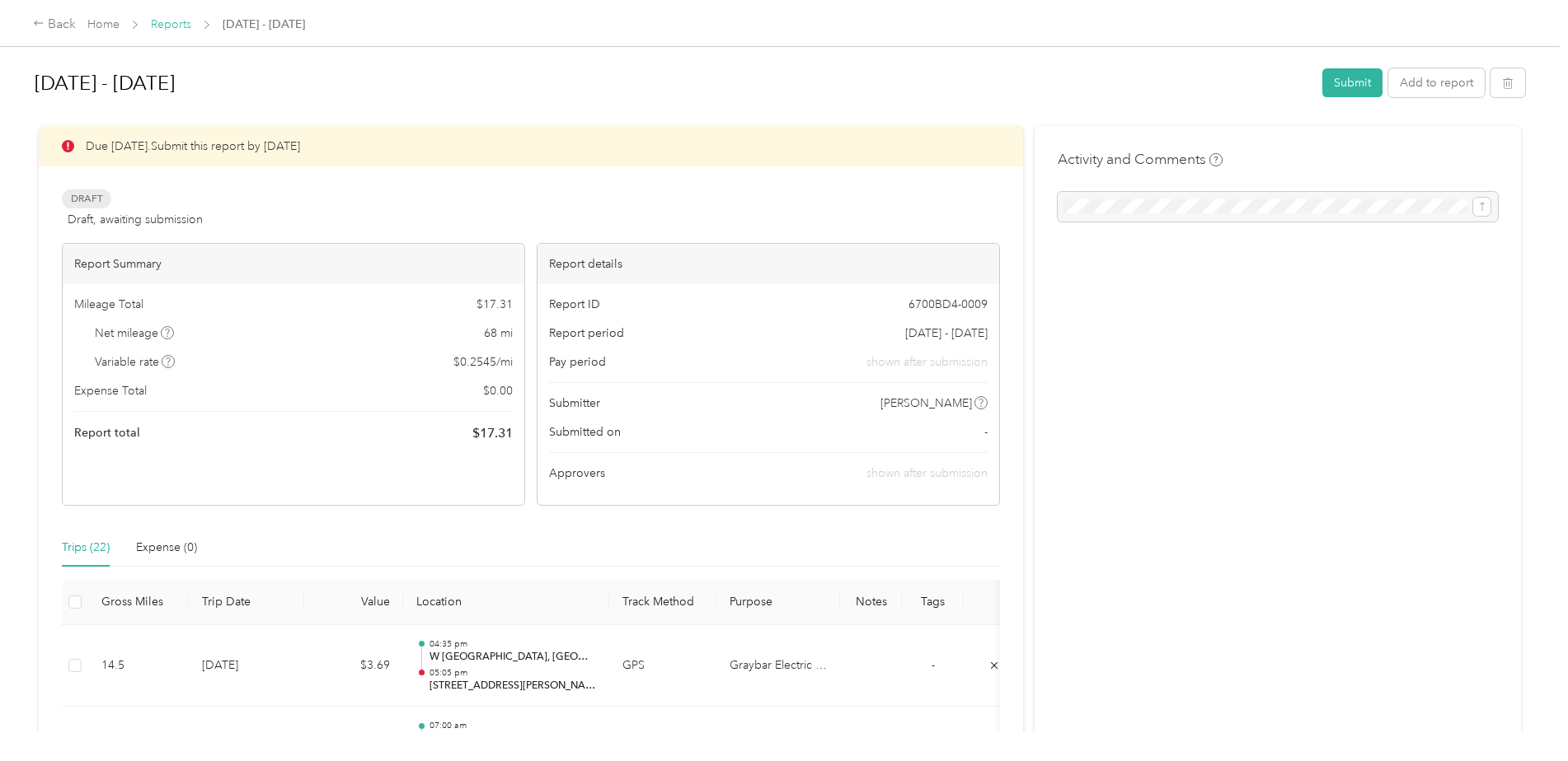
click at [161, 20] on link "Reports" at bounding box center [171, 24] width 40 height 14
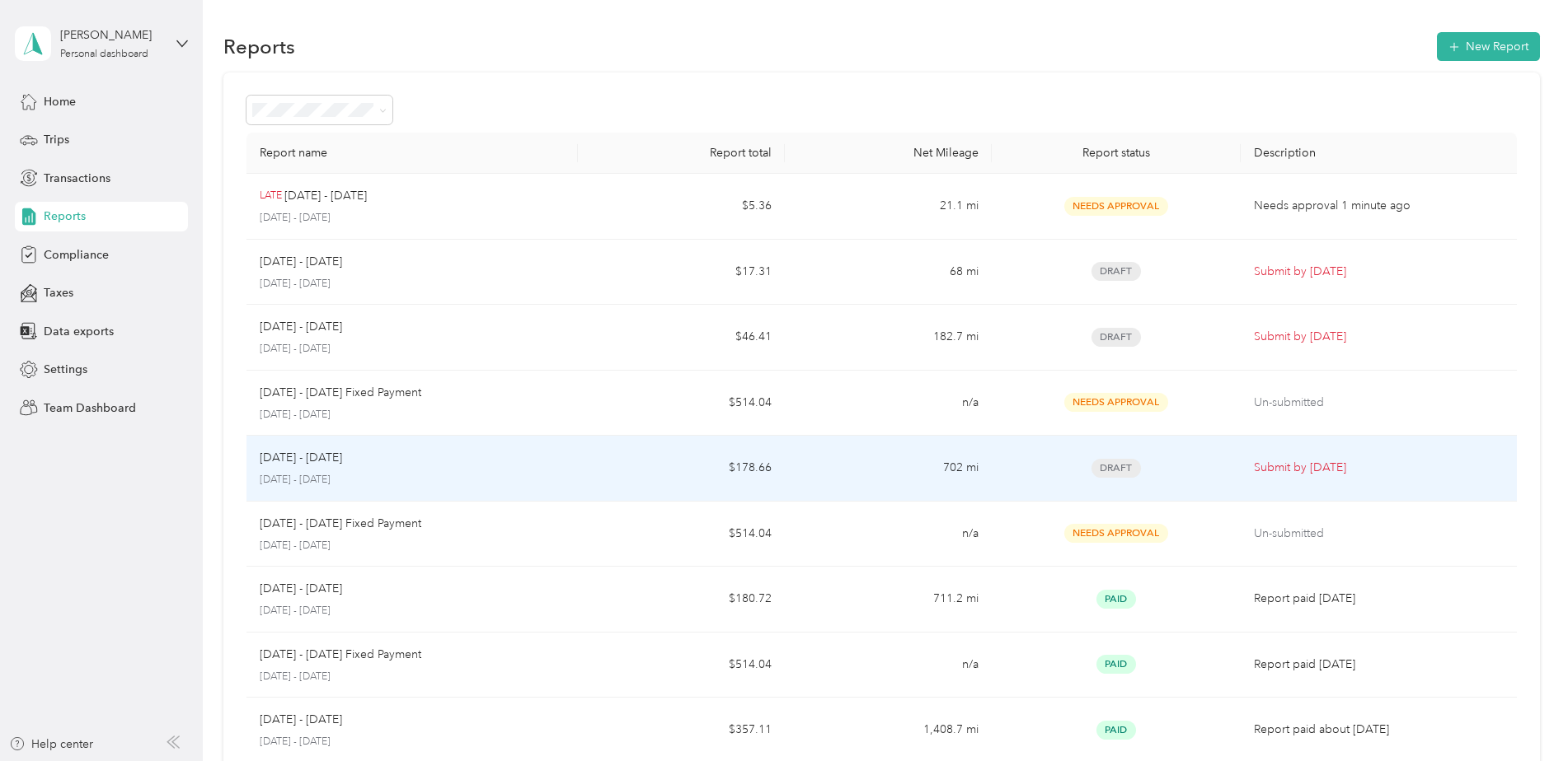
click at [1118, 459] on span "Draft" at bounding box center [1116, 469] width 49 height 19
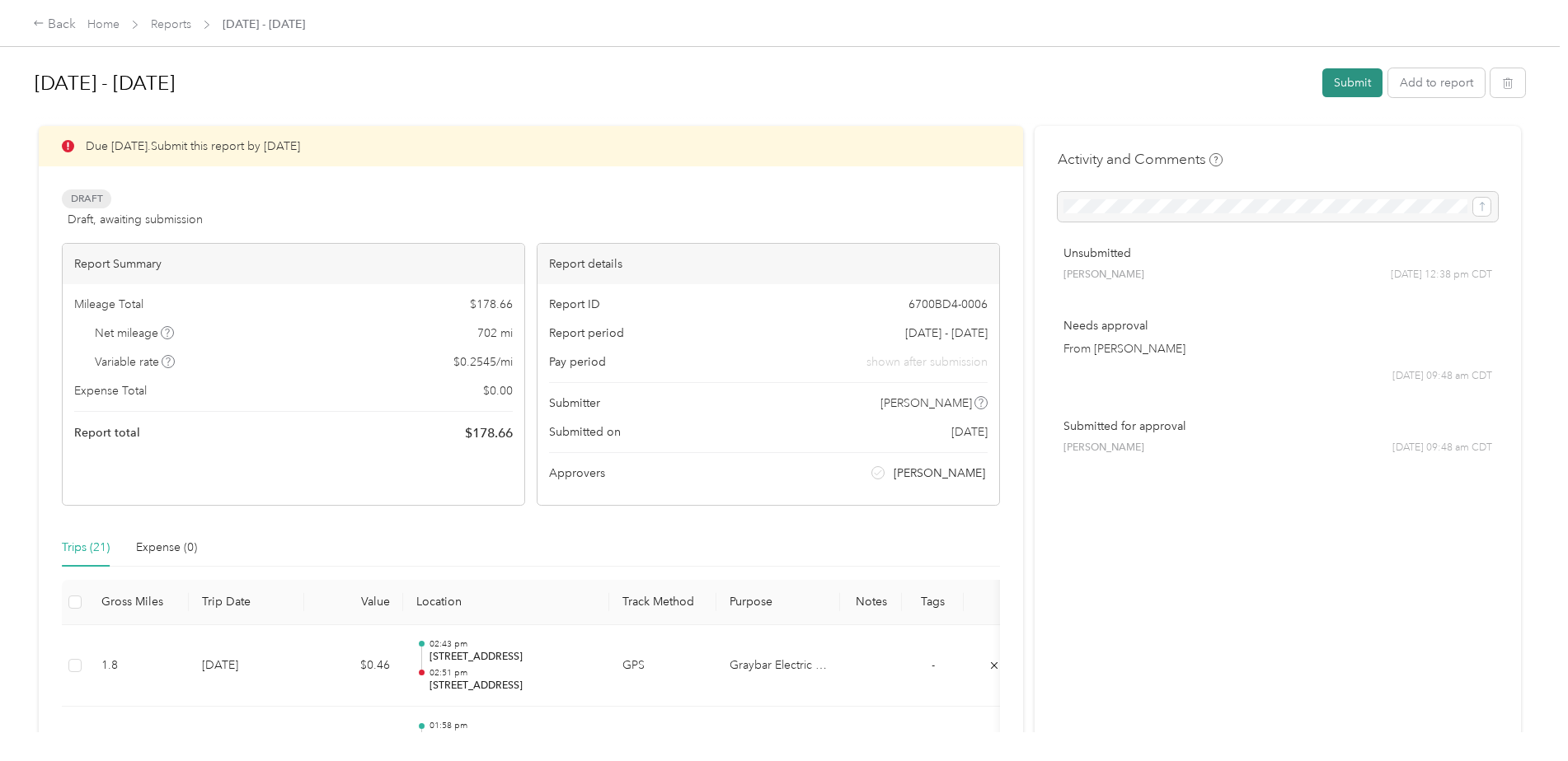
click at [1338, 82] on button "Submit" at bounding box center [1352, 83] width 61 height 29
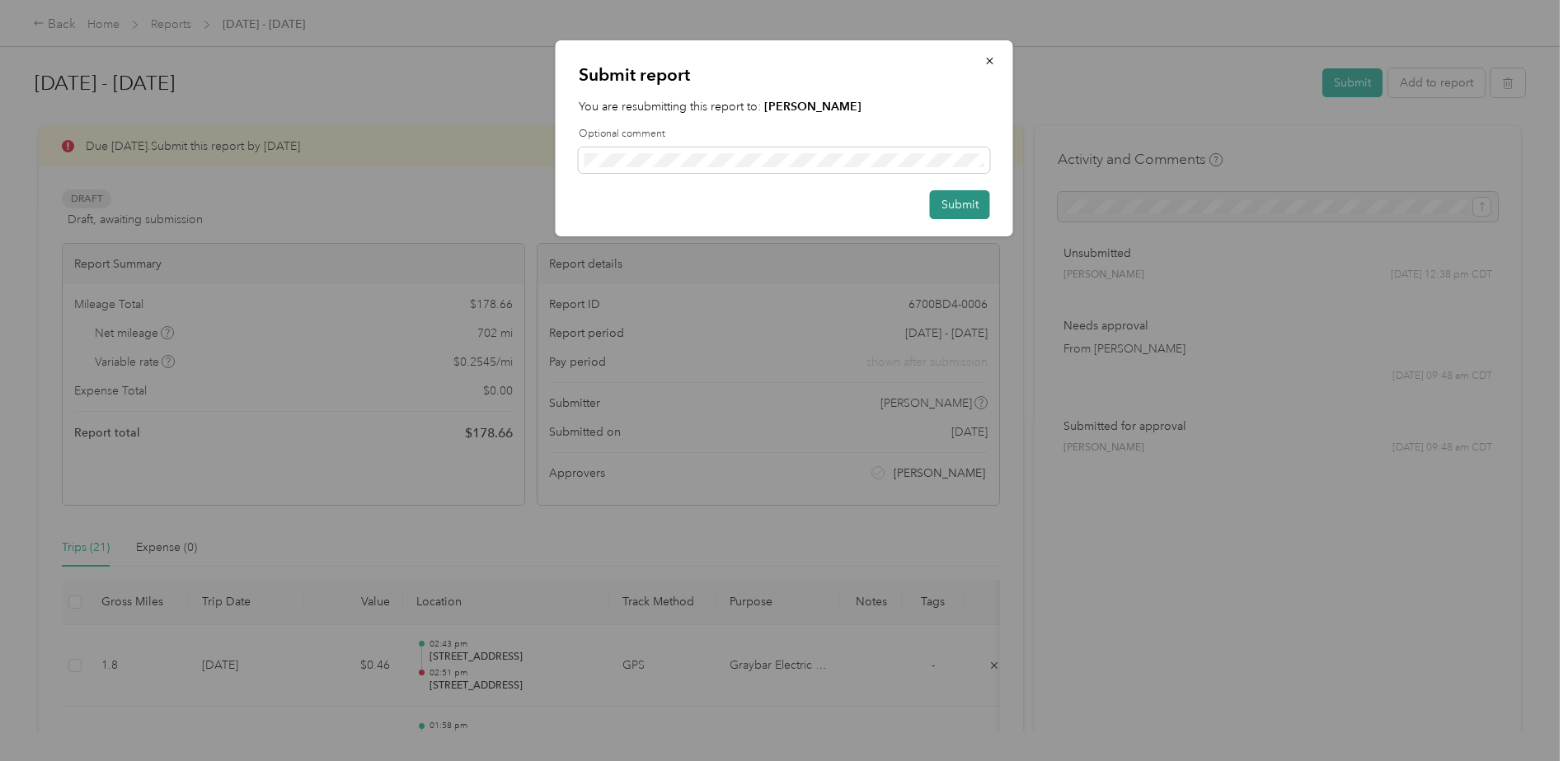
click at [964, 203] on button "Submit" at bounding box center [960, 205] width 61 height 29
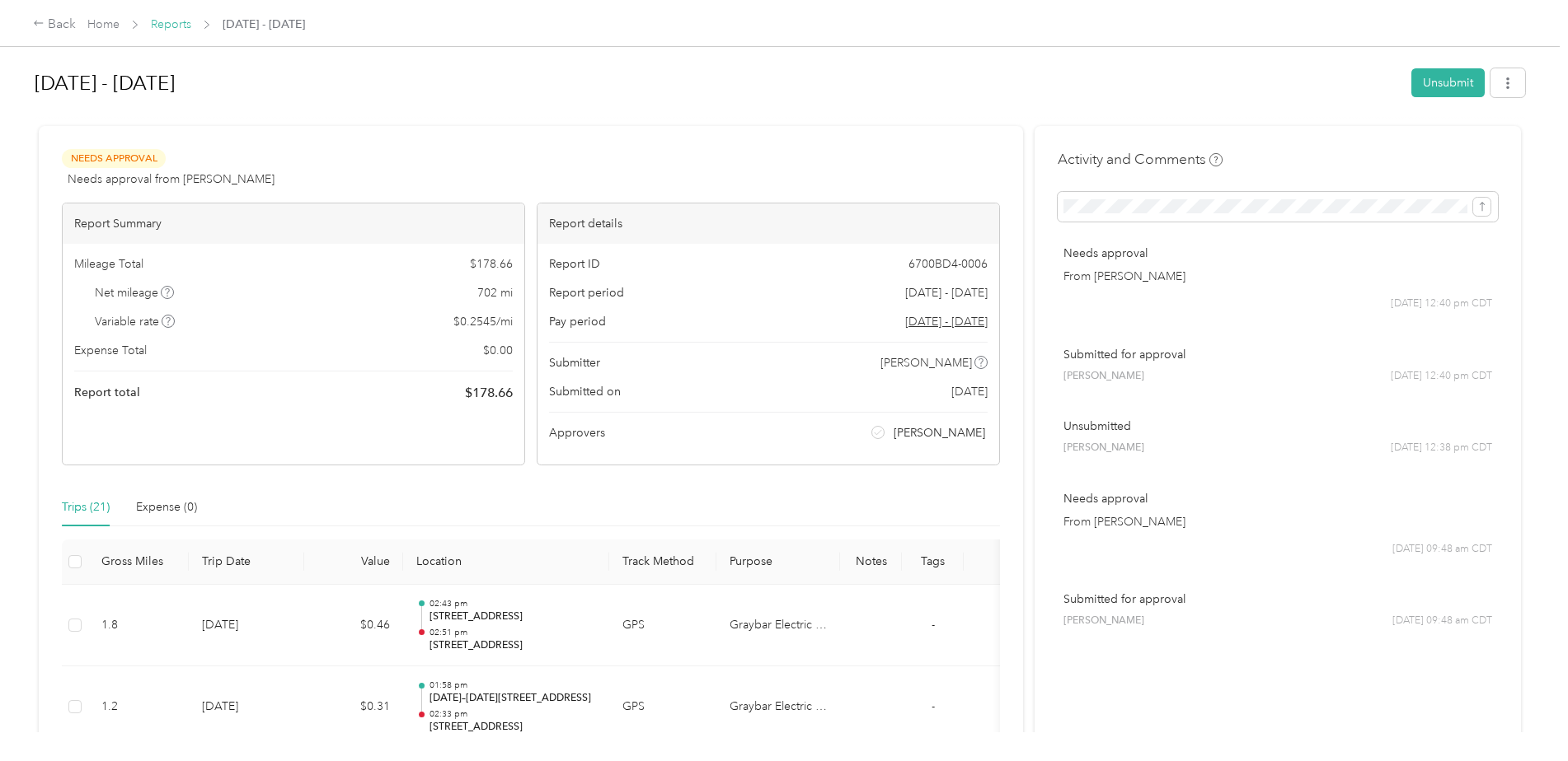
click at [173, 23] on link "Reports" at bounding box center [171, 24] width 40 height 14
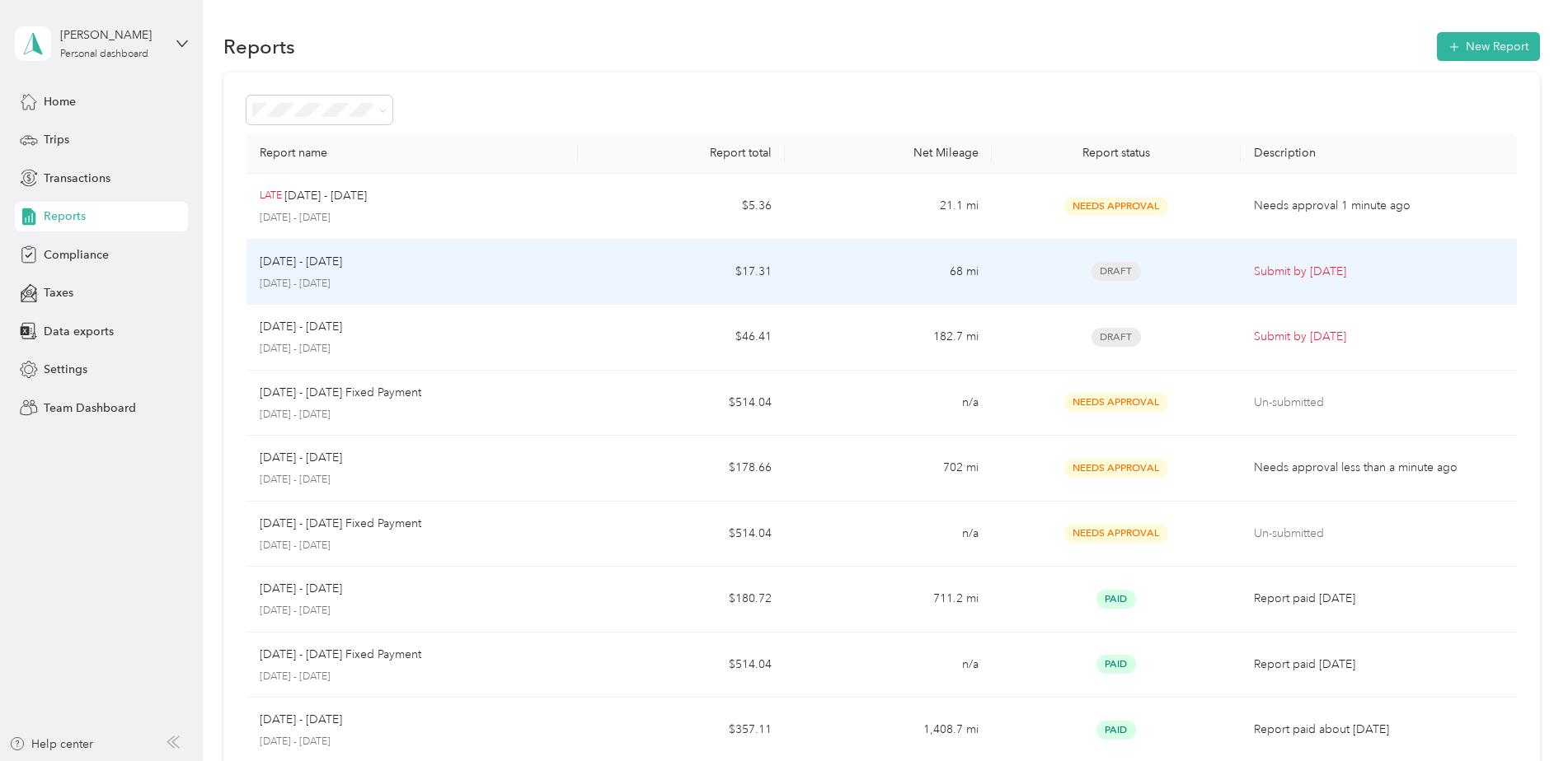
click at [1108, 269] on span "Draft" at bounding box center [1116, 271] width 49 height 19
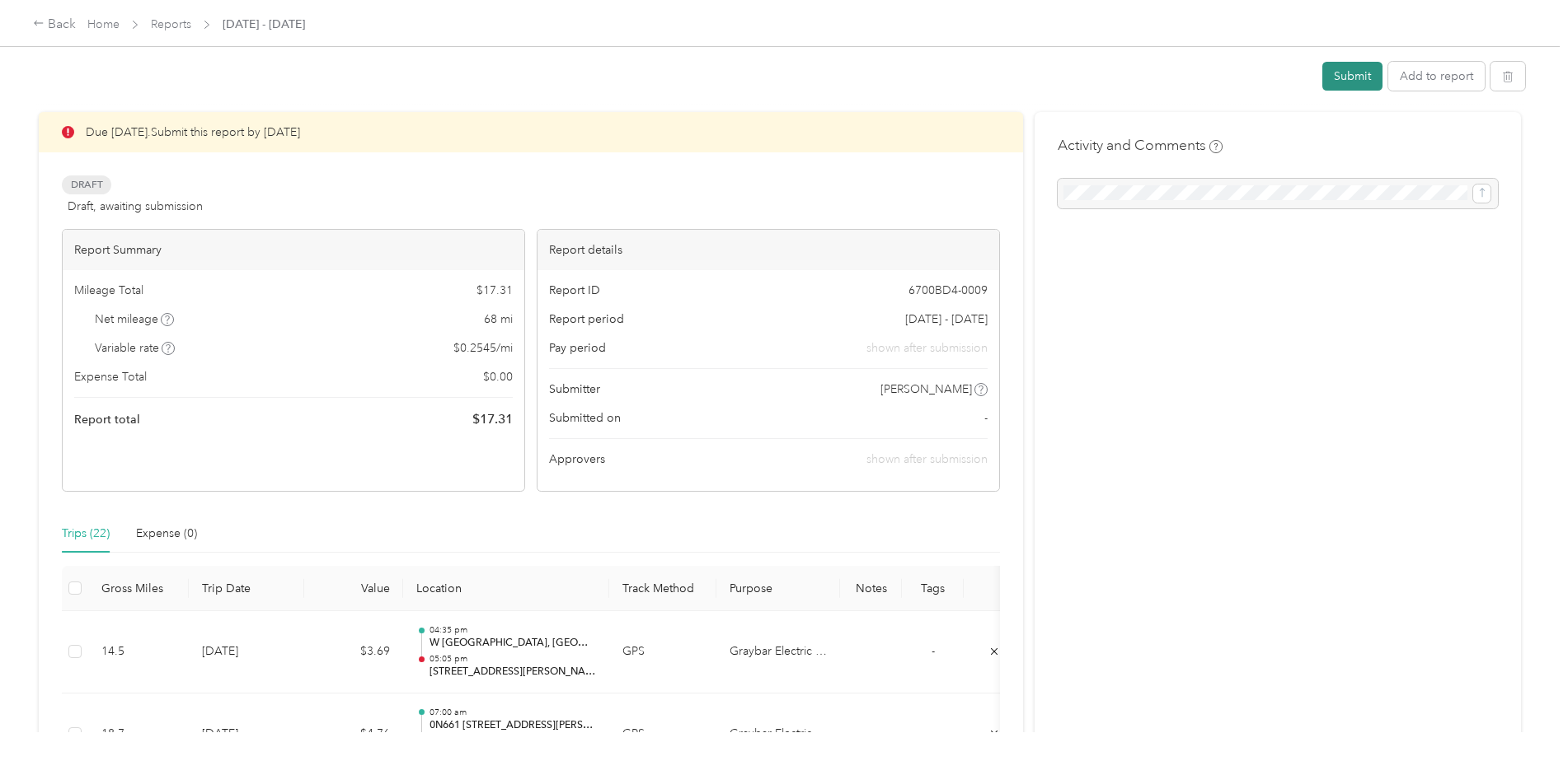
click at [1331, 72] on button "Submit" at bounding box center [1352, 76] width 61 height 29
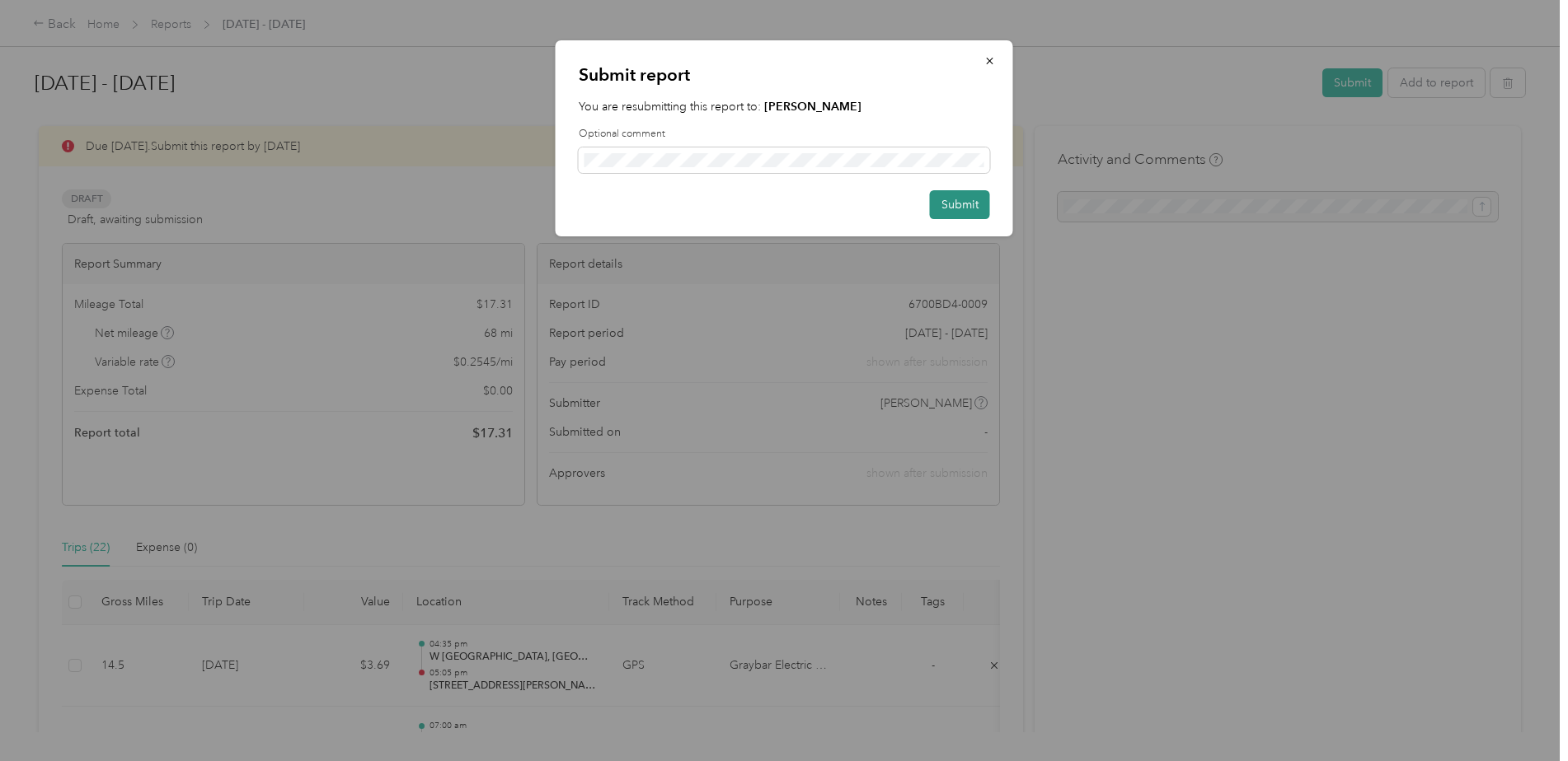
click at [967, 206] on button "Submit" at bounding box center [960, 205] width 61 height 29
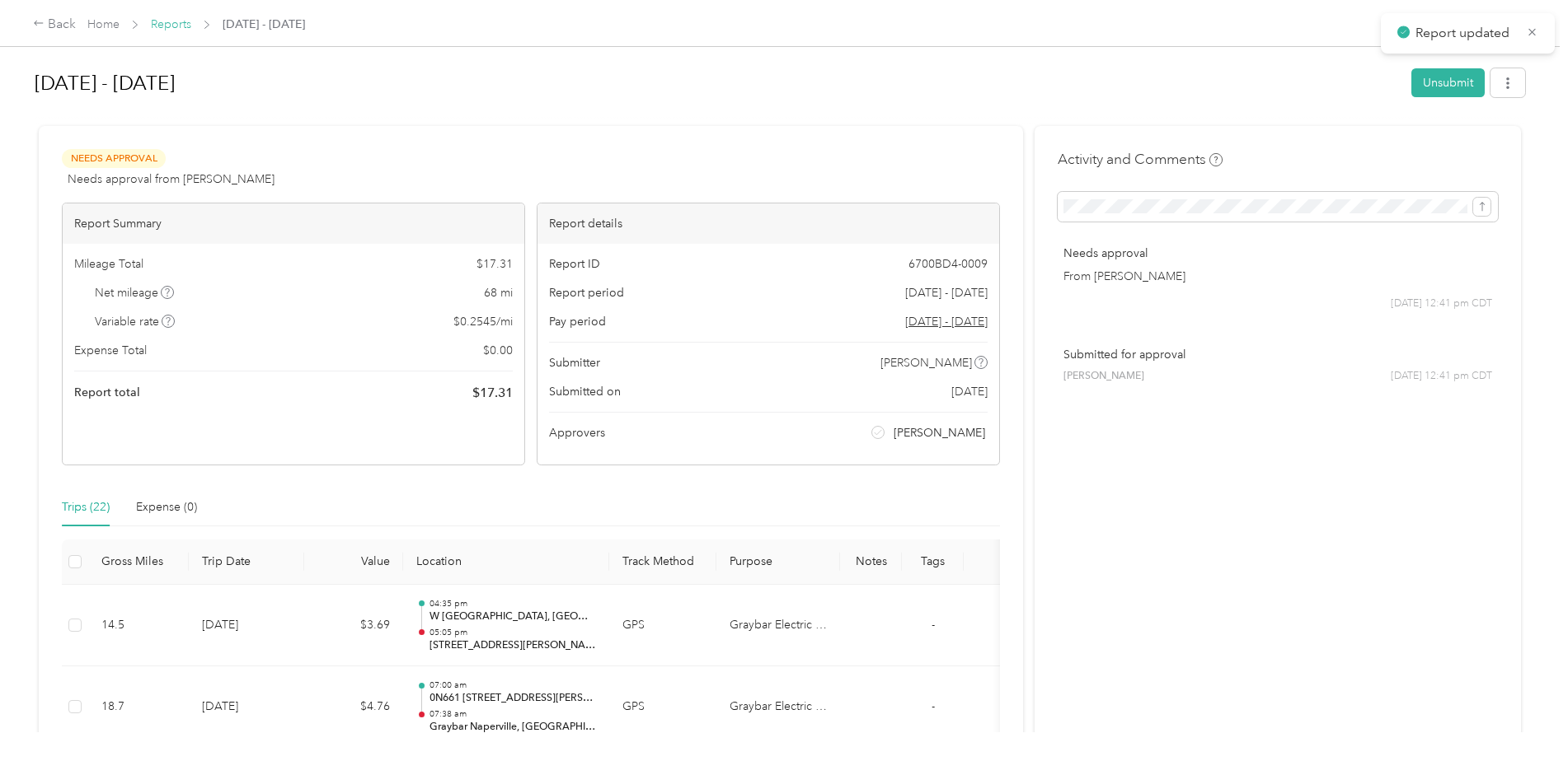
click at [188, 28] on link "Reports" at bounding box center [171, 24] width 40 height 14
